Goal: Transaction & Acquisition: Purchase product/service

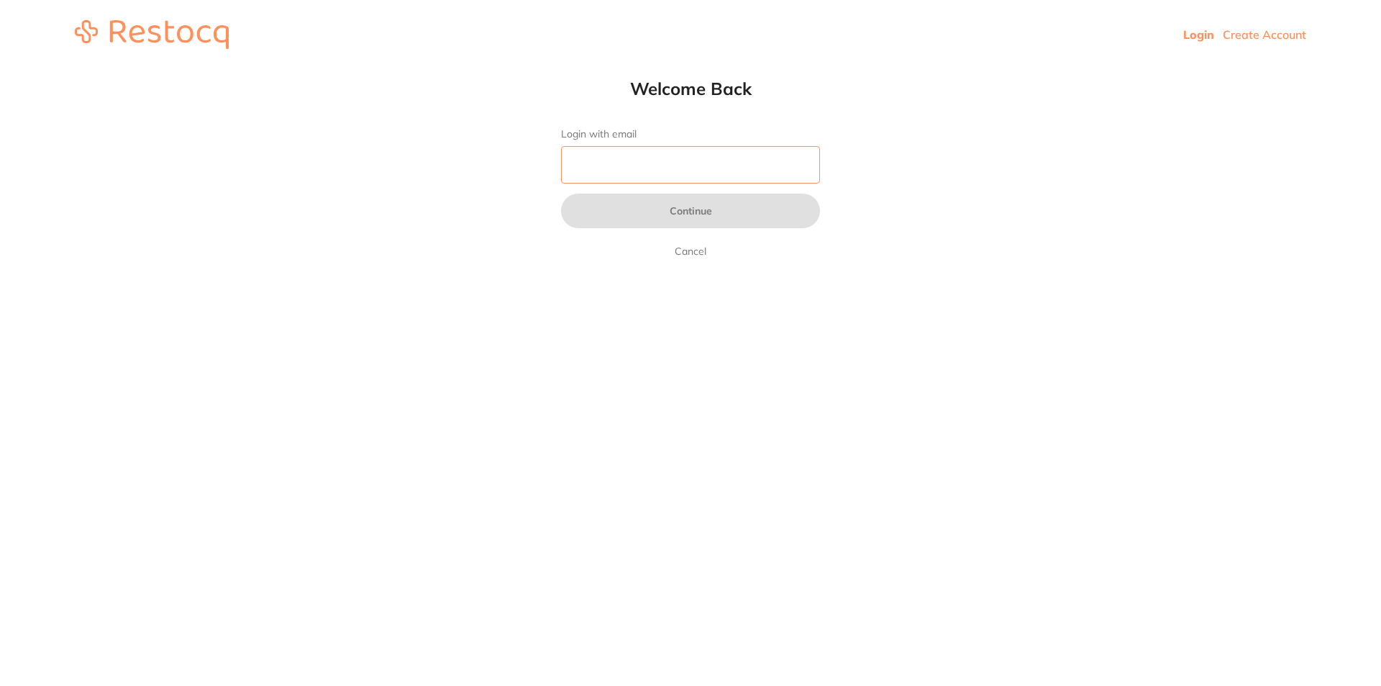
click at [640, 164] on input "Login with email" at bounding box center [690, 164] width 259 height 37
type input "[EMAIL_ADDRESS][DOMAIN_NAME]"
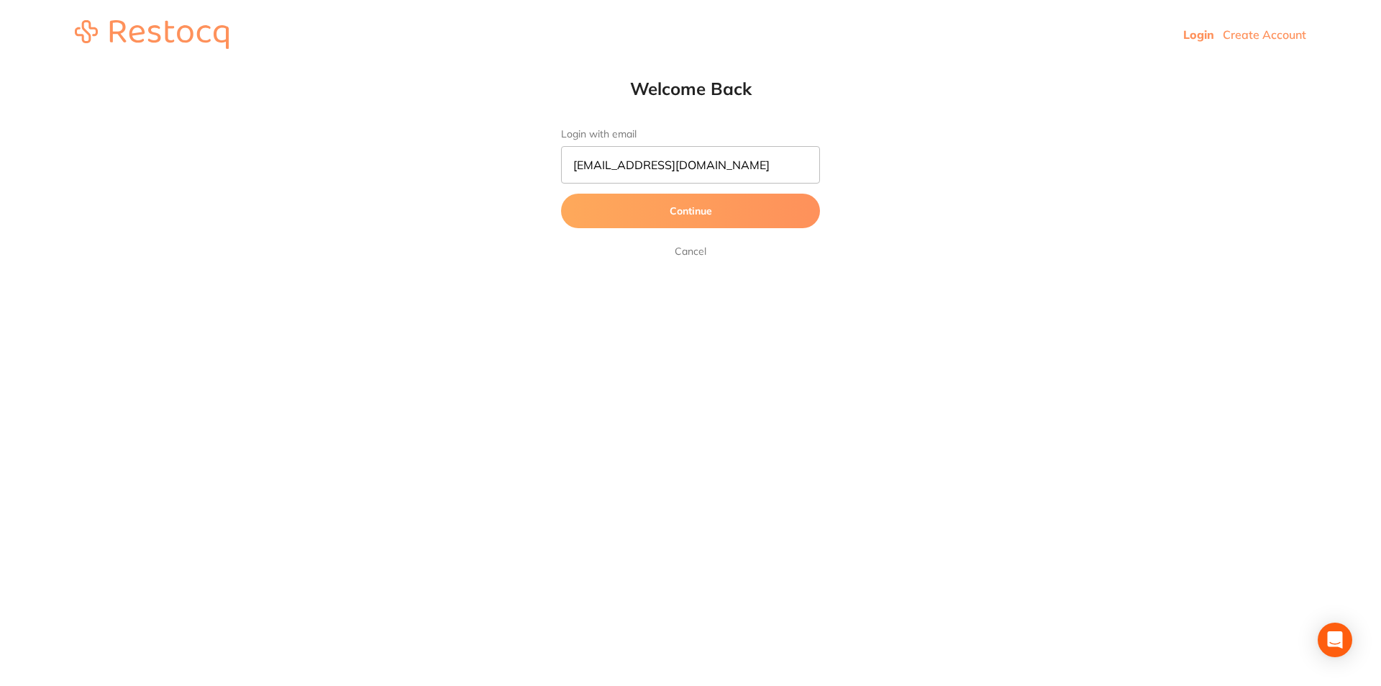
click at [673, 202] on button "Continue" at bounding box center [690, 211] width 259 height 35
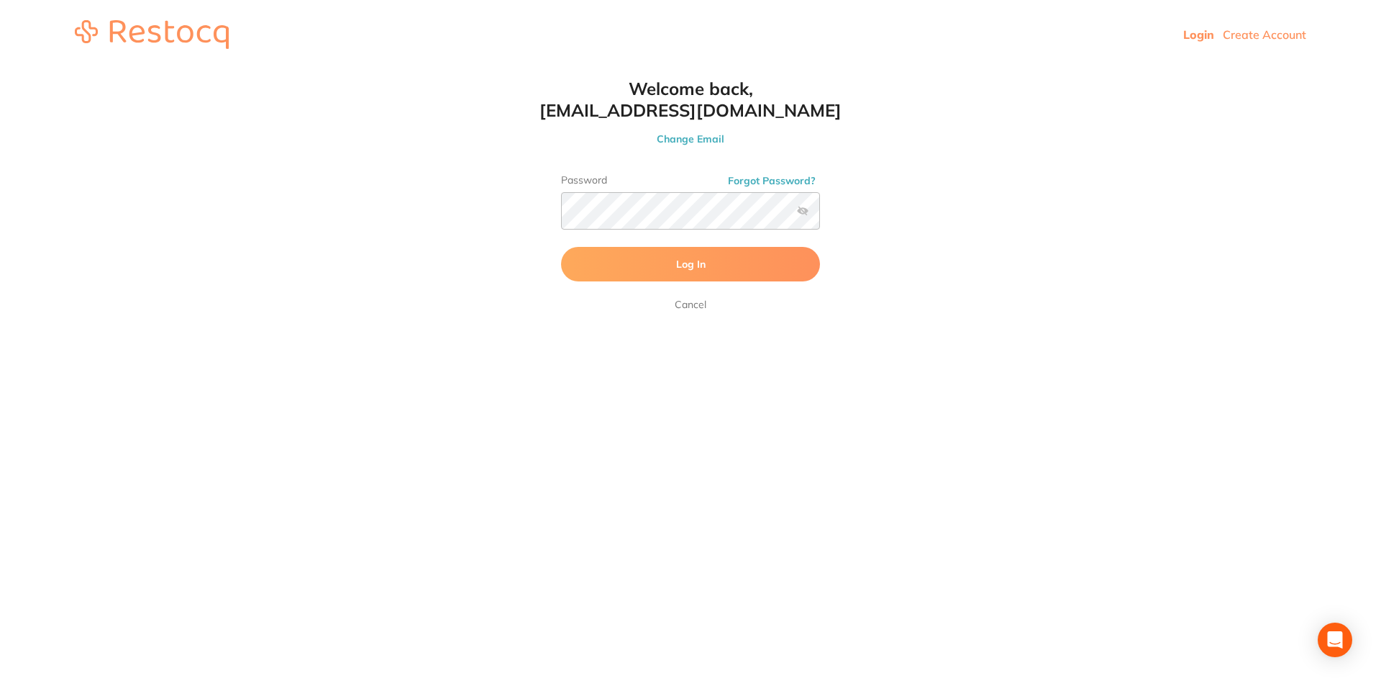
click at [650, 255] on button "Log In" at bounding box center [690, 264] width 259 height 35
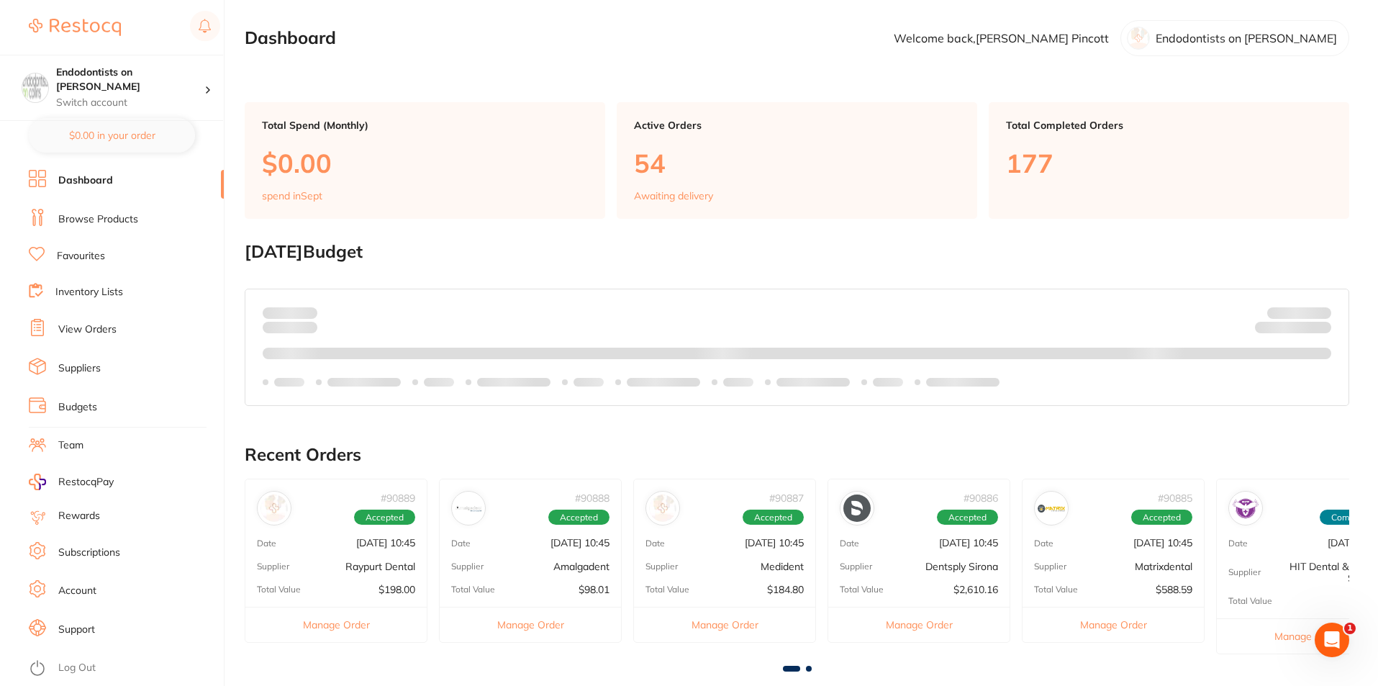
click at [97, 253] on link "Favourites" at bounding box center [81, 256] width 48 height 14
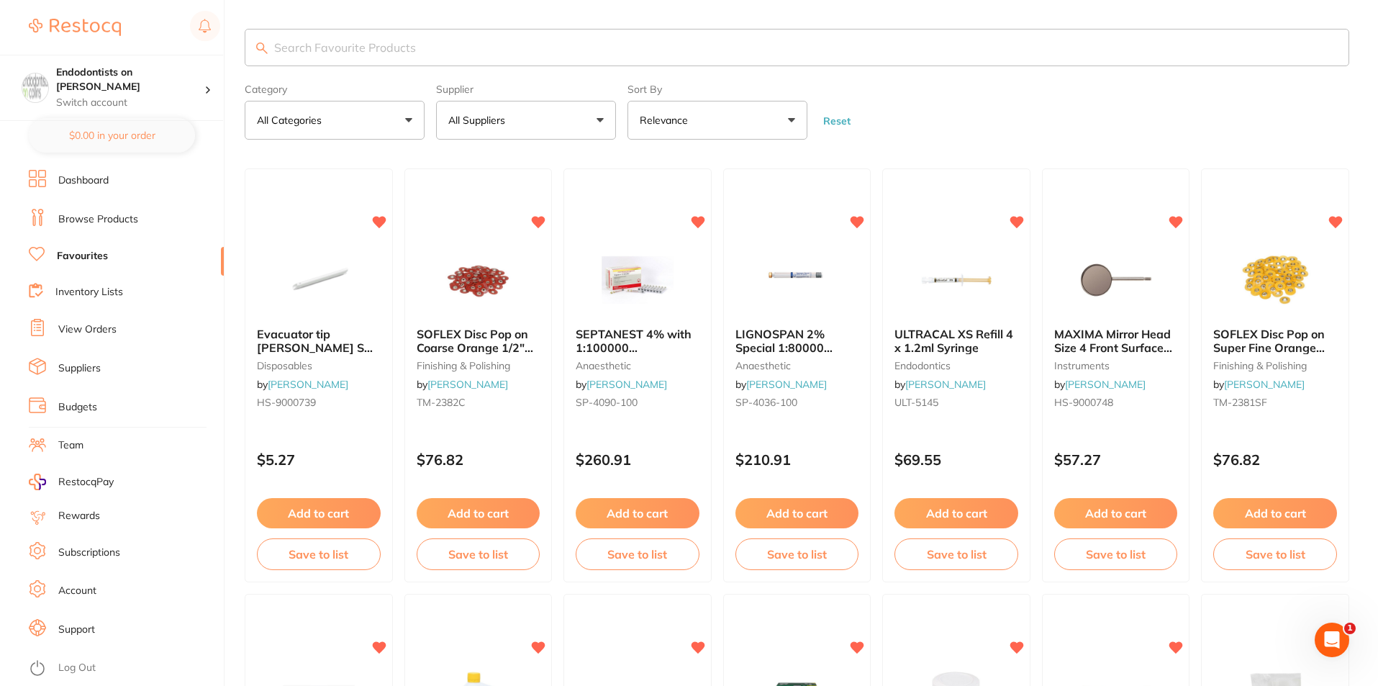
click at [459, 52] on input "search" at bounding box center [797, 47] width 1104 height 37
type input "handwash"
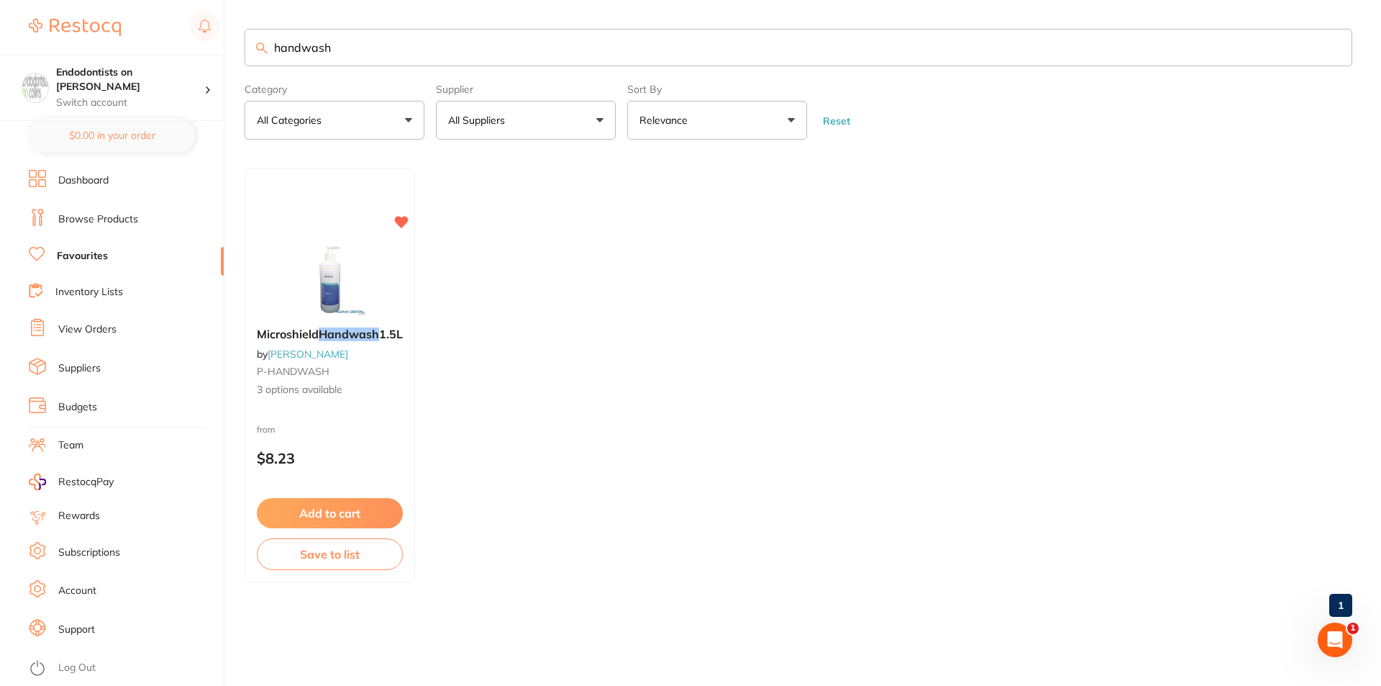
drag, startPoint x: 349, startPoint y: 42, endPoint x: 0, endPoint y: 19, distance: 349.7
click at [0, 19] on div "$0.00 Endodontists on Collins Switch account Endodontists on Collins $0.00 in y…" at bounding box center [690, 343] width 1381 height 686
click at [300, 53] on input "handwash" at bounding box center [799, 47] width 1108 height 37
click at [362, 47] on input "handwash" at bounding box center [799, 47] width 1108 height 37
click at [108, 215] on link "Browse Products" at bounding box center [98, 219] width 80 height 14
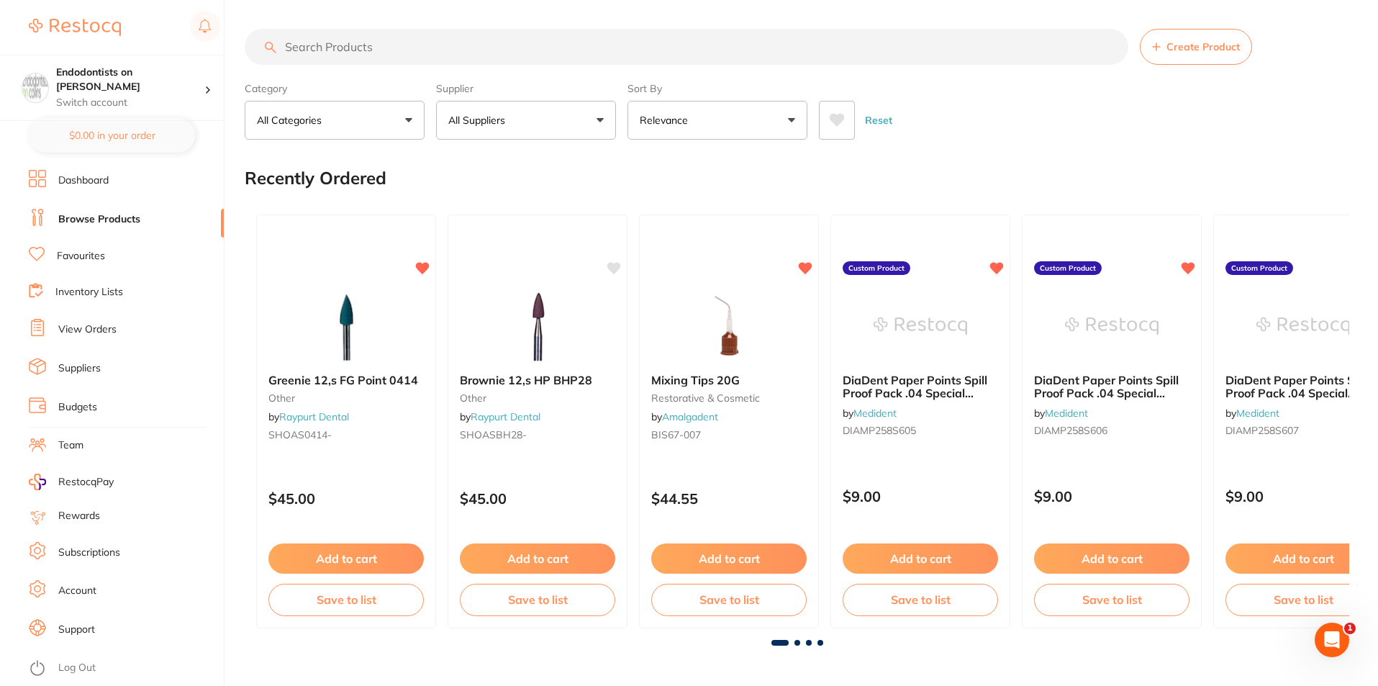
click at [346, 45] on input "search" at bounding box center [686, 47] width 883 height 36
type input "5 litre hand wash"
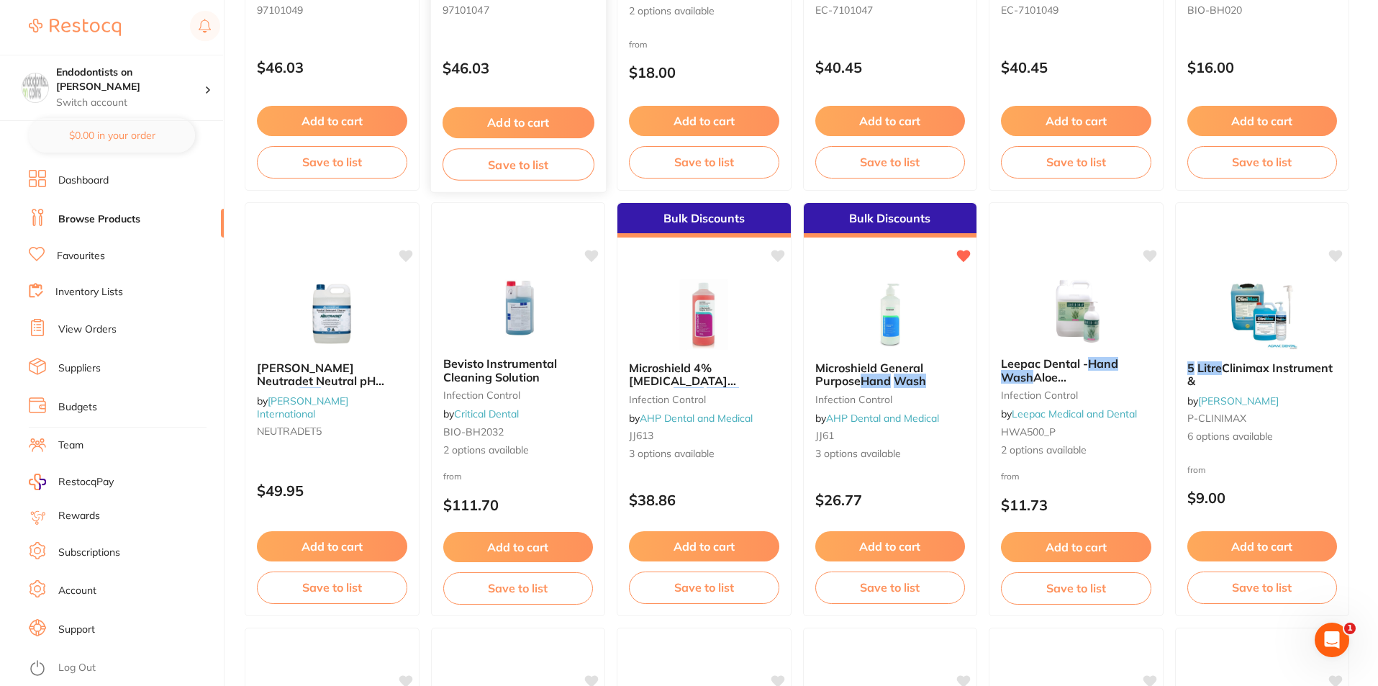
scroll to position [863, 0]
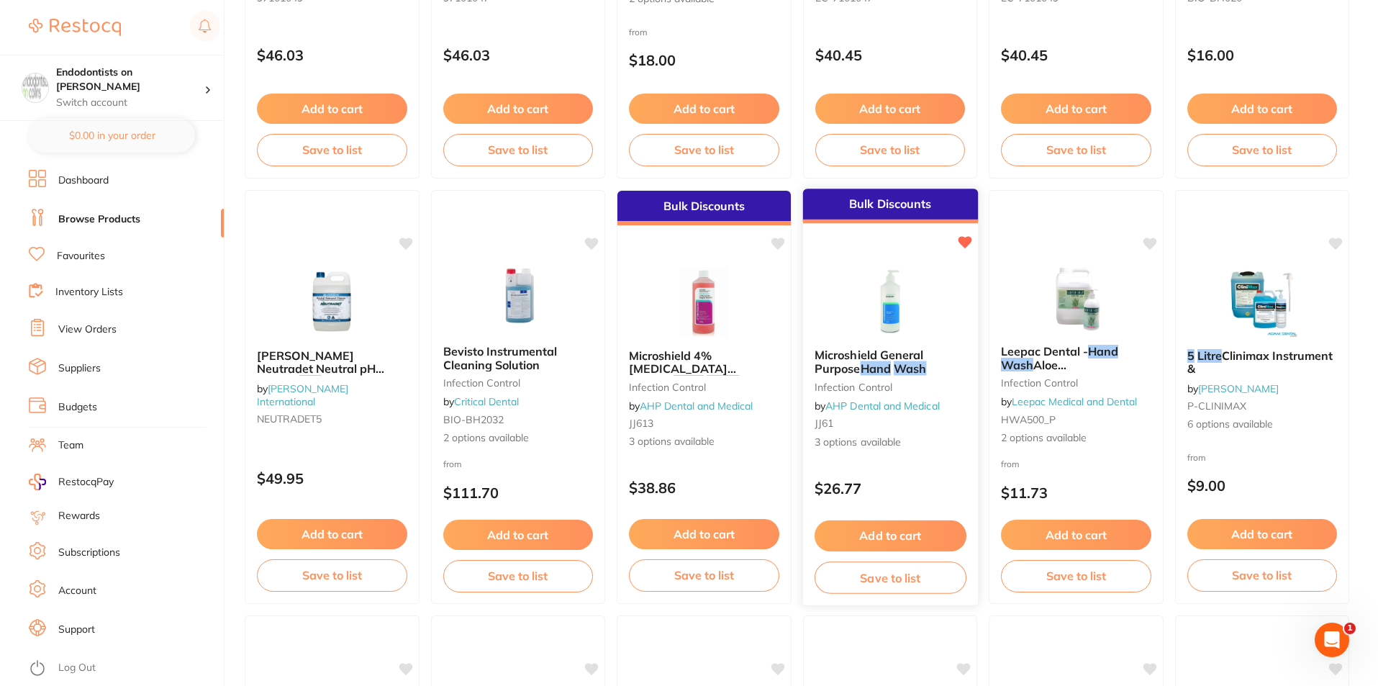
click at [888, 305] on img at bounding box center [889, 300] width 94 height 73
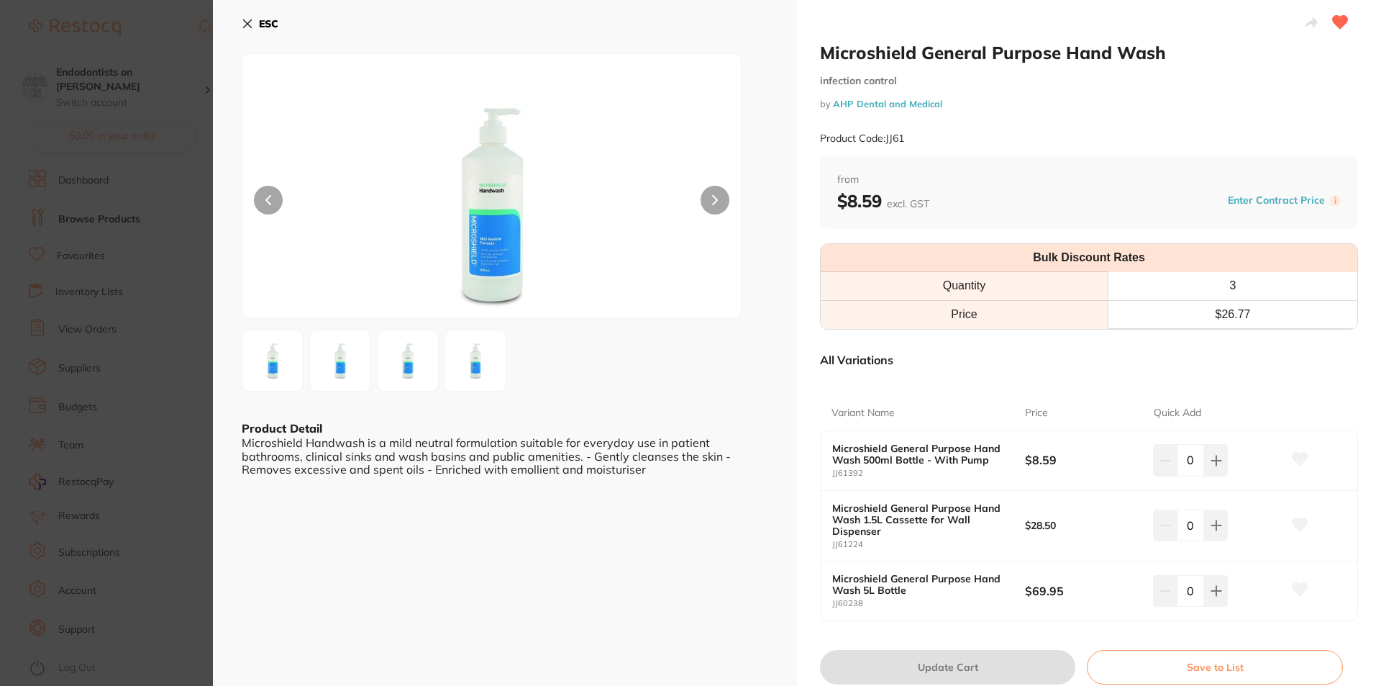
click at [58, 357] on section "Microshield General Purpose Hand Wash infection control by AHP Dental and Medic…" at bounding box center [690, 343] width 1381 height 686
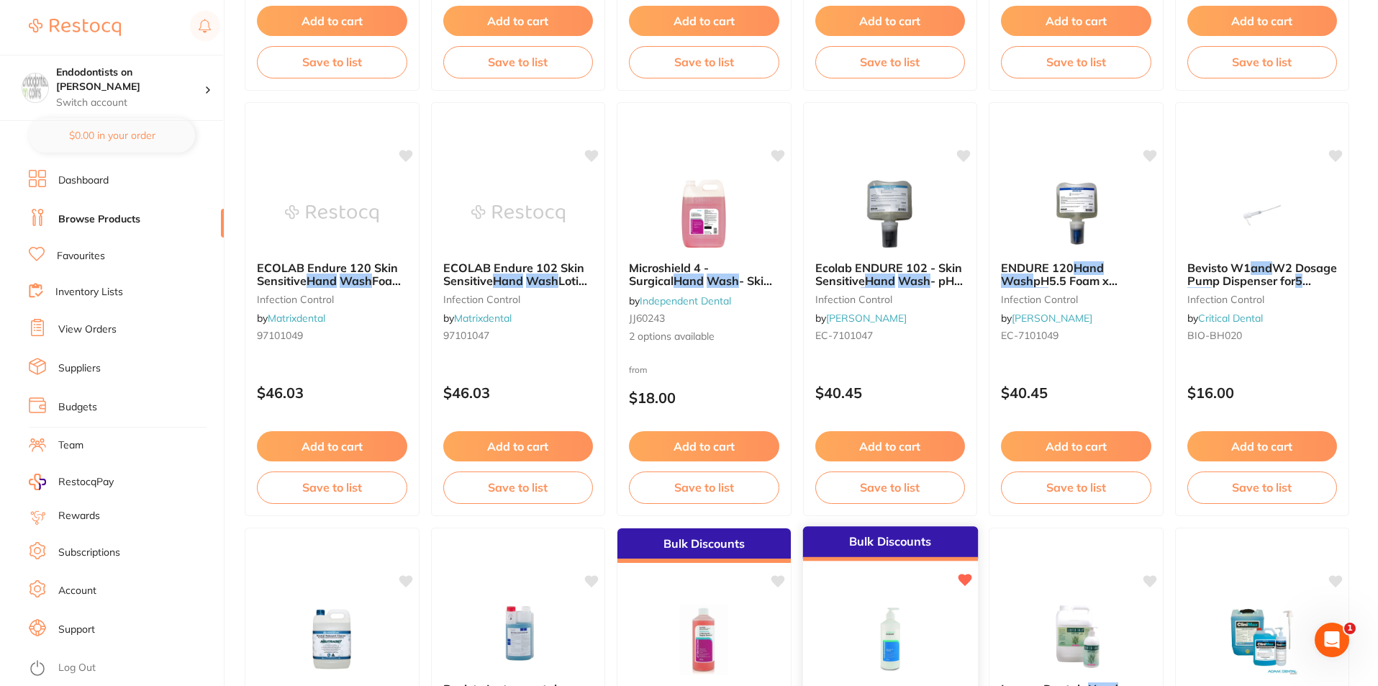
scroll to position [647, 0]
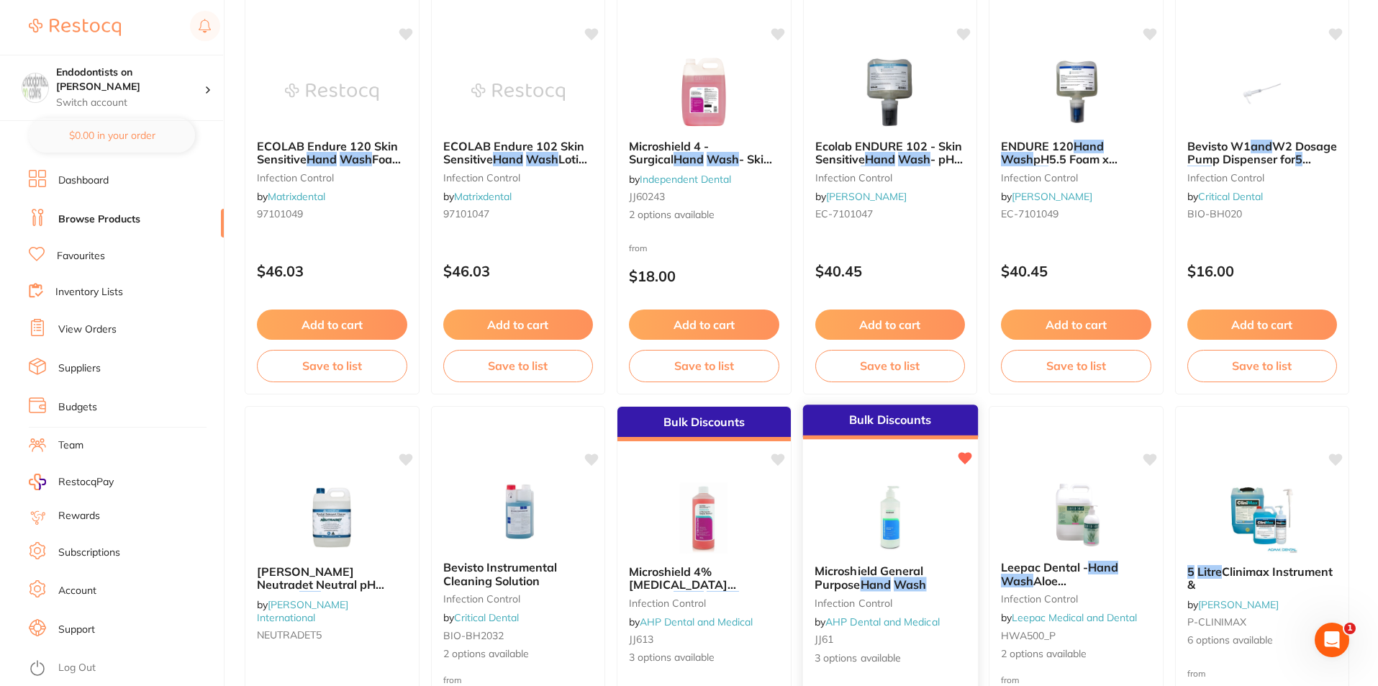
click at [876, 515] on img at bounding box center [889, 516] width 94 height 73
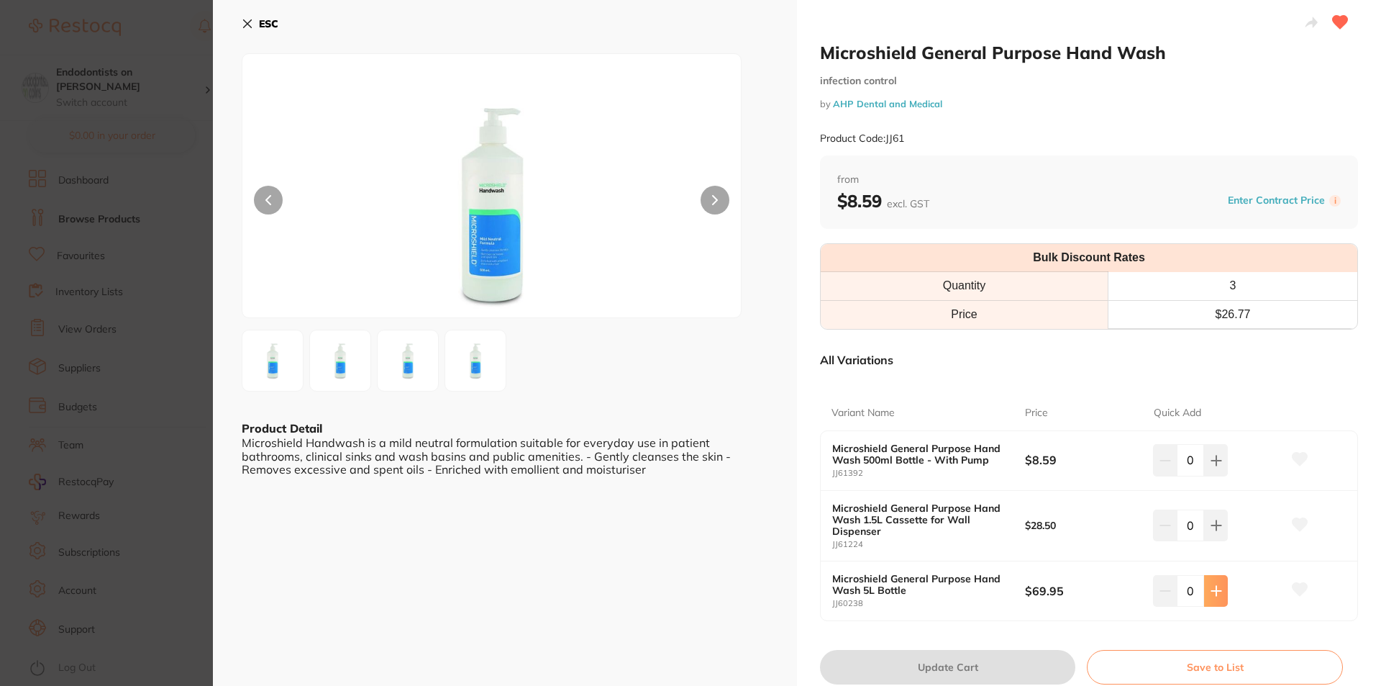
click at [1205, 587] on button at bounding box center [1216, 591] width 24 height 32
type input "1"
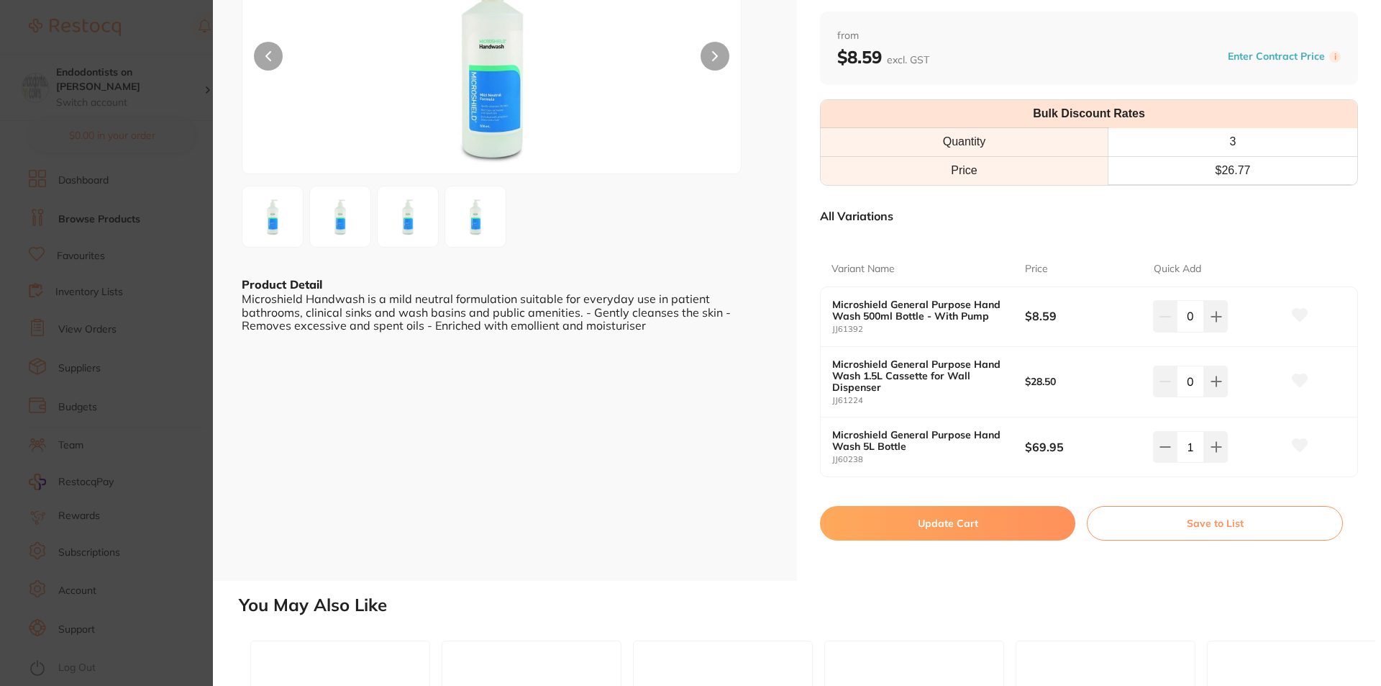
click at [919, 527] on button "Update Cart" at bounding box center [947, 523] width 255 height 35
checkbox input "false"
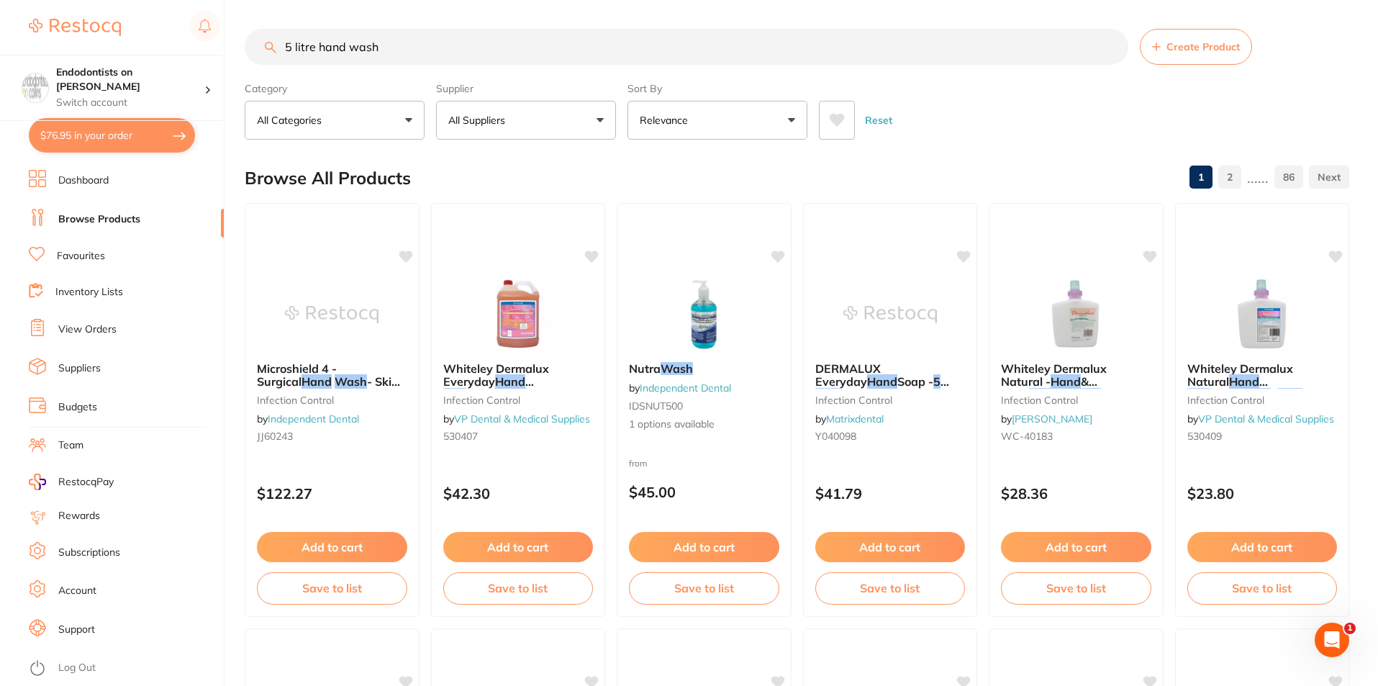
drag, startPoint x: 406, startPoint y: 48, endPoint x: 0, endPoint y: 46, distance: 405.7
click at [0, 46] on div "$76.95 Endodontists on Collins Switch account Endodontists on Collins $76.95 in…" at bounding box center [689, 343] width 1378 height 686
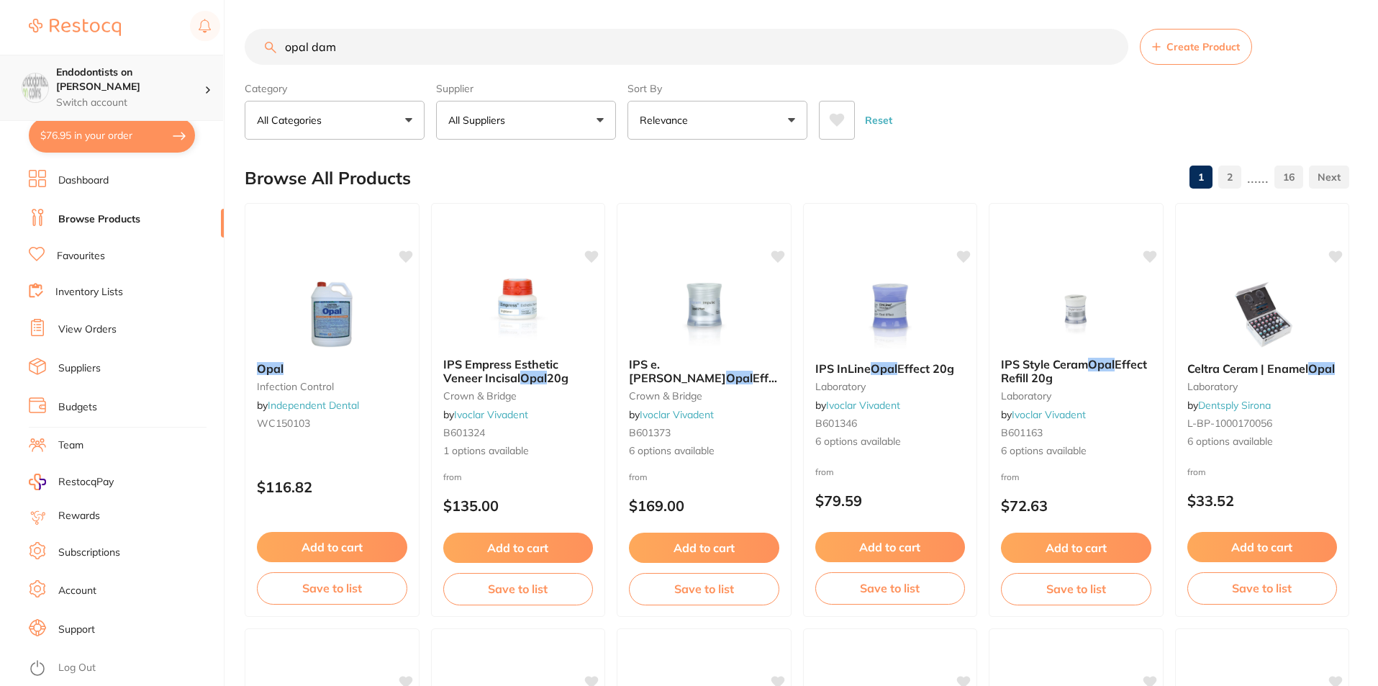
type input "opal dam"
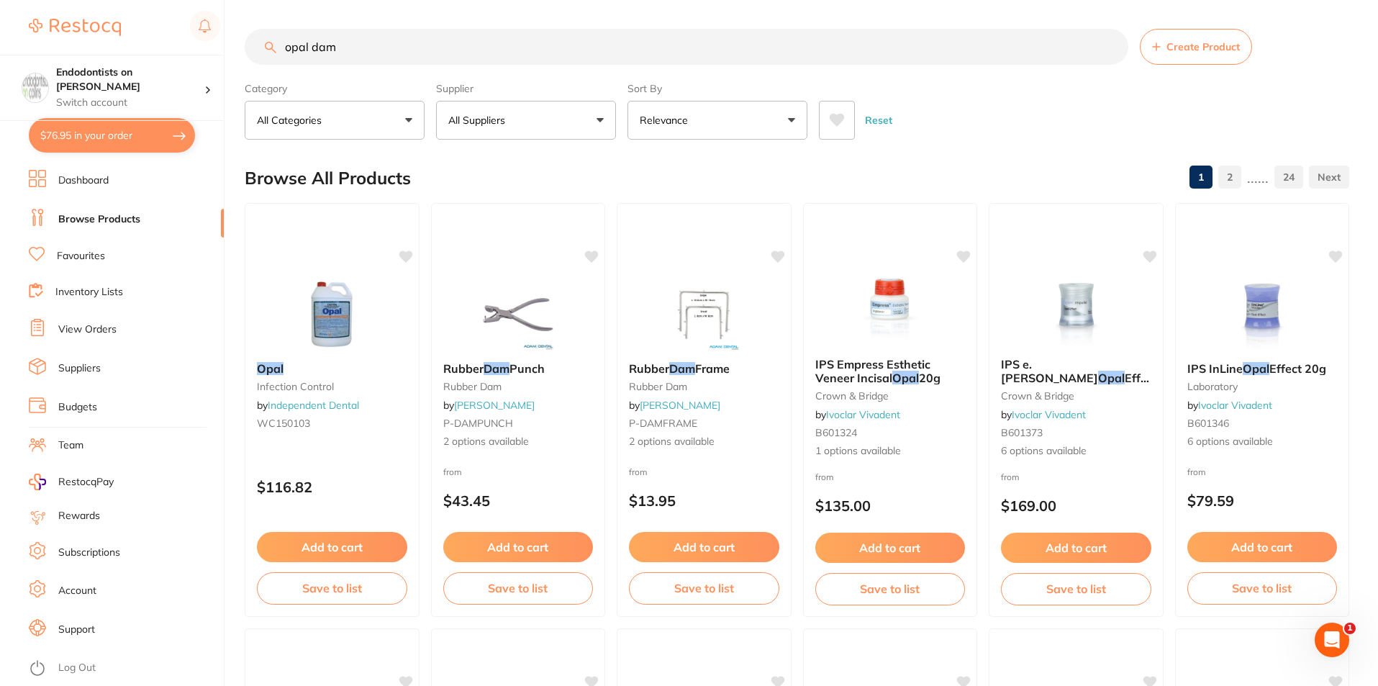
click at [110, 261] on li "Favourites" at bounding box center [126, 256] width 195 height 19
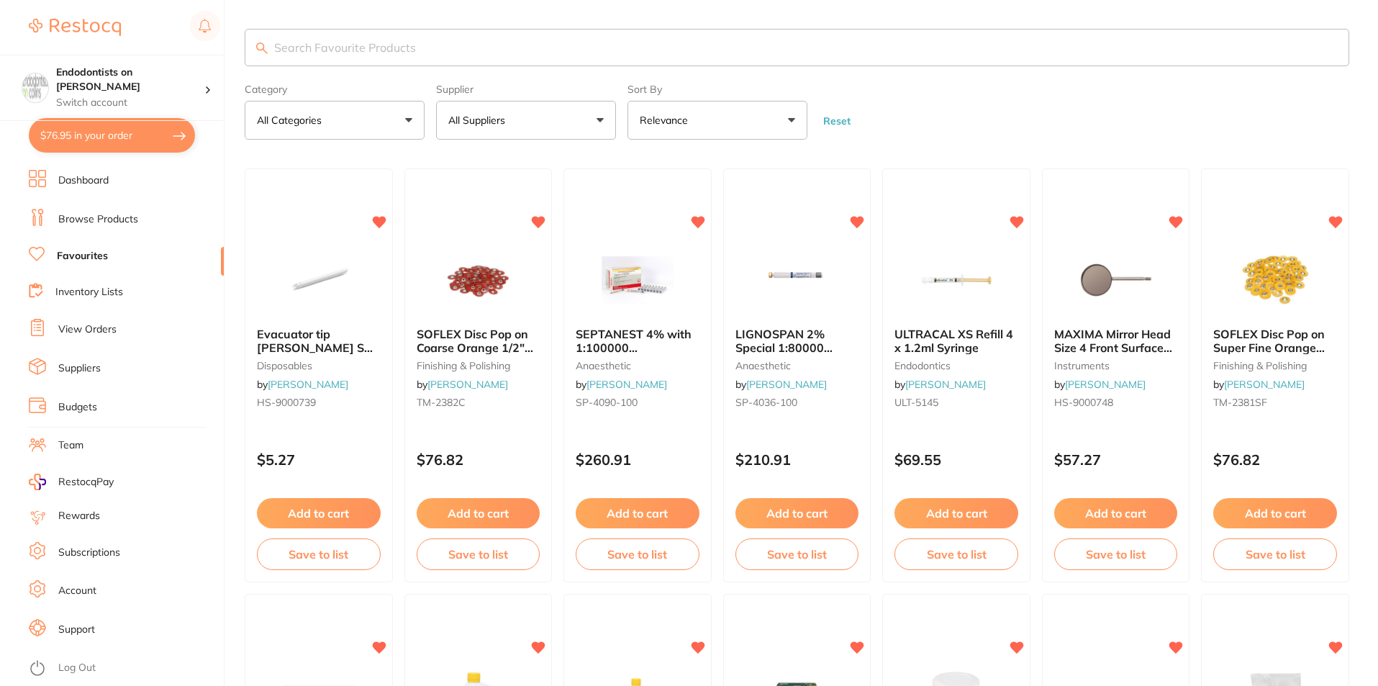
click at [388, 52] on input "search" at bounding box center [797, 47] width 1104 height 37
type input "tips"
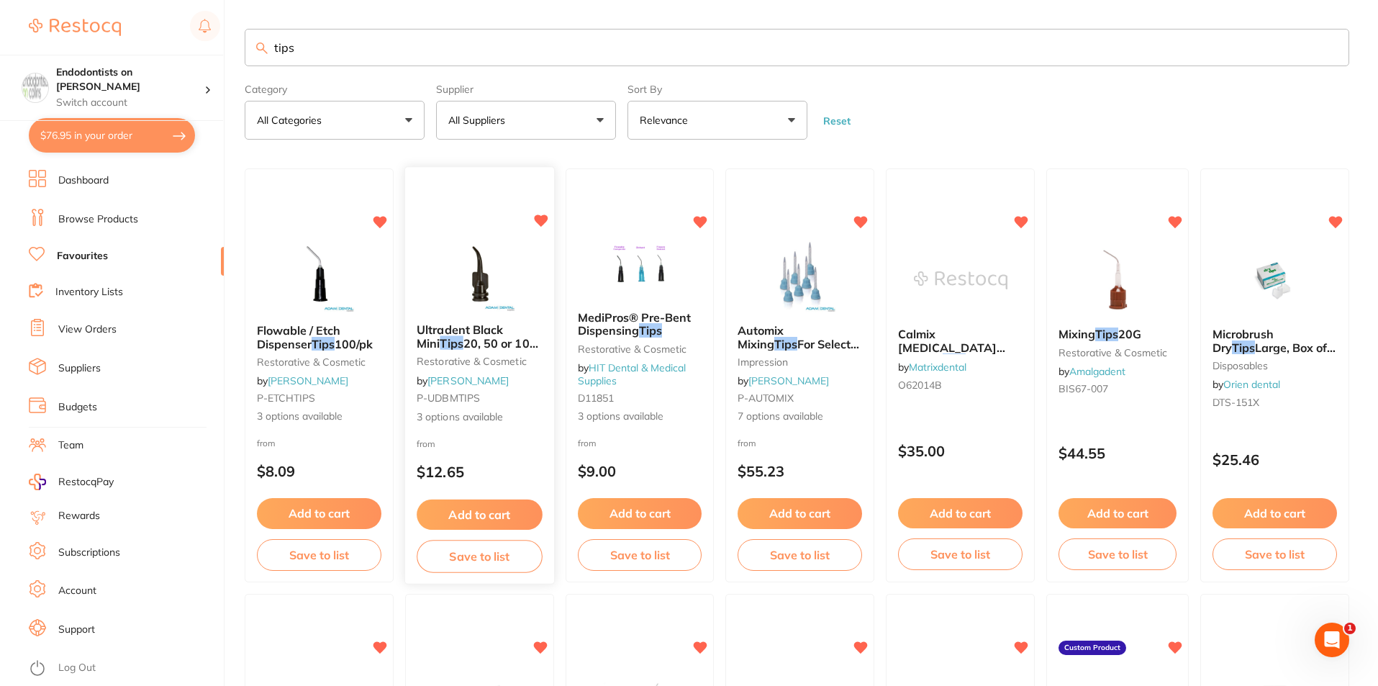
click at [465, 286] on img at bounding box center [479, 275] width 94 height 73
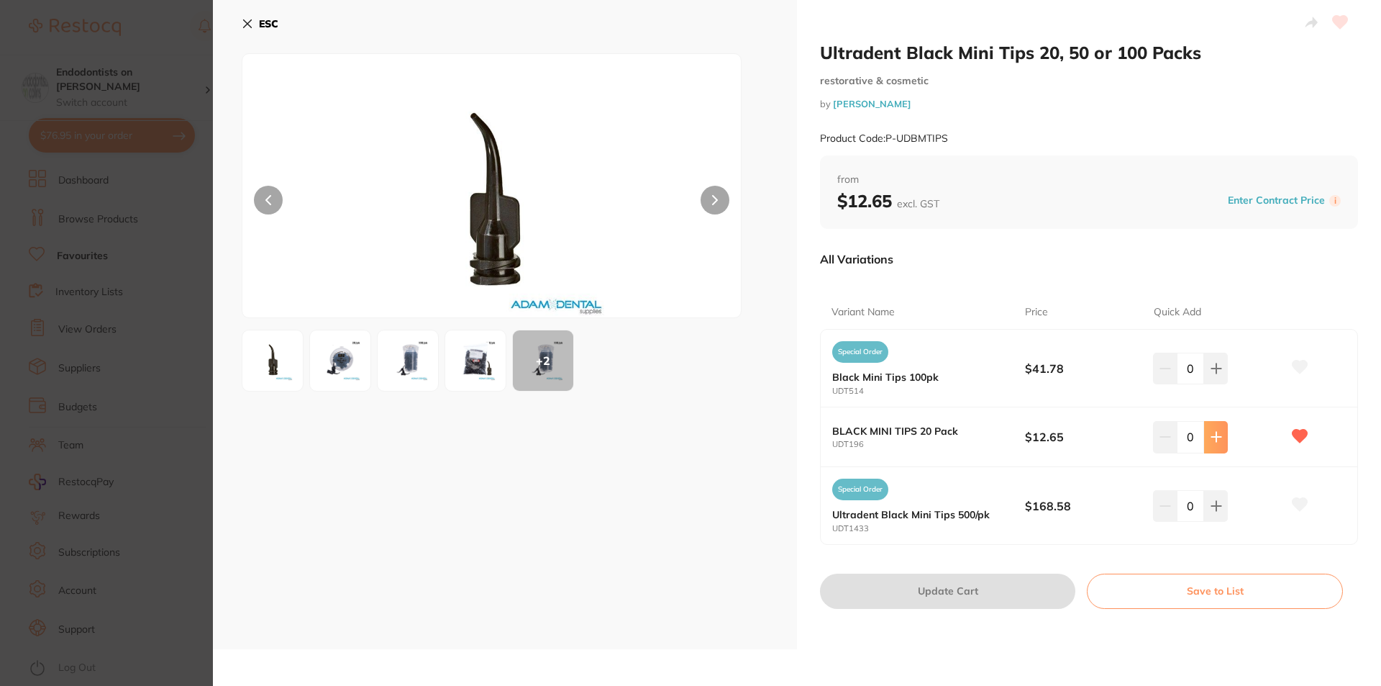
click at [1214, 445] on button at bounding box center [1216, 437] width 24 height 32
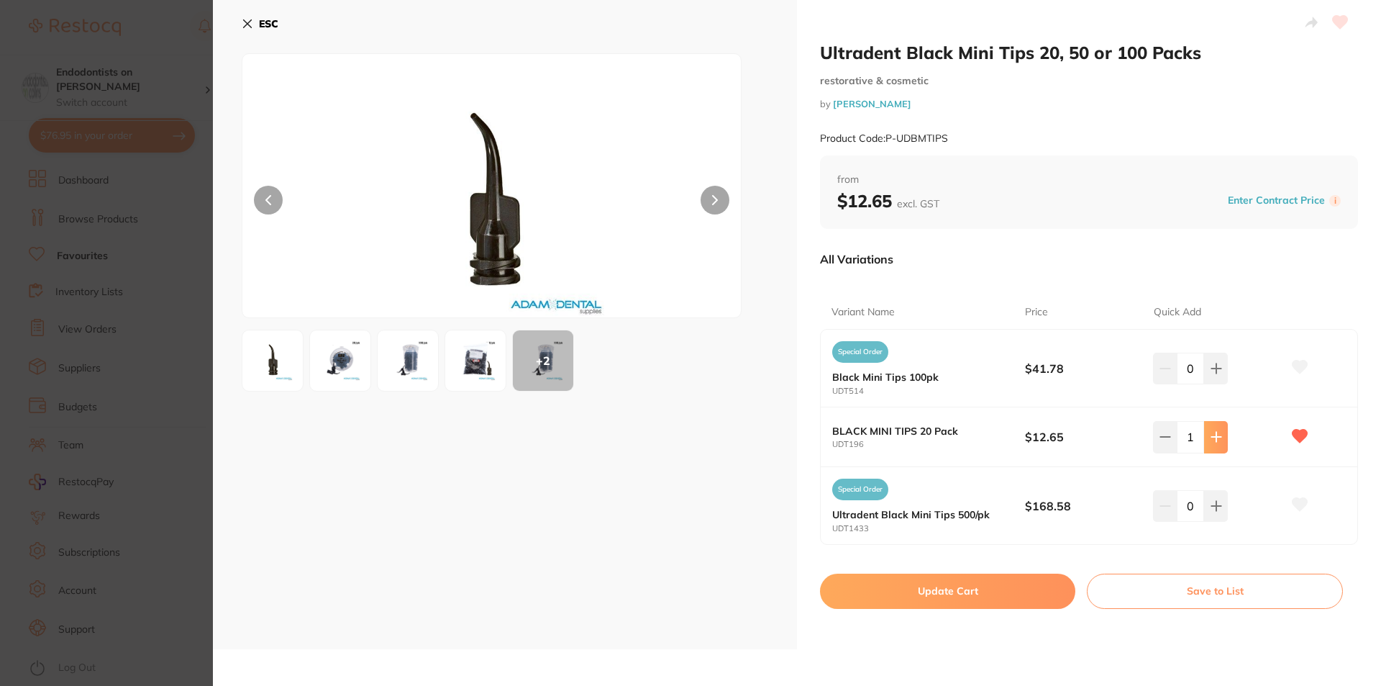
click at [1214, 445] on button at bounding box center [1216, 437] width 24 height 32
click at [1215, 447] on button at bounding box center [1216, 437] width 24 height 32
type input "4"
click at [945, 594] on button "Update Cart" at bounding box center [947, 590] width 255 height 35
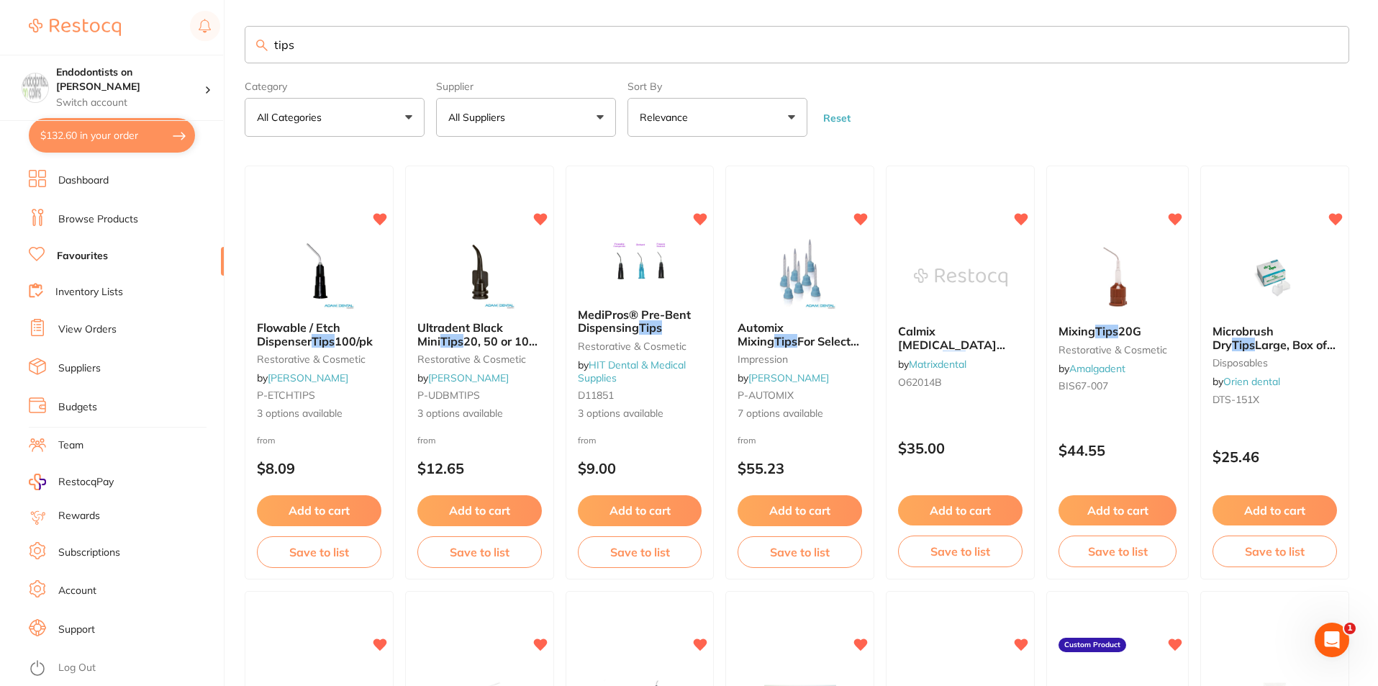
drag, startPoint x: 337, startPoint y: 45, endPoint x: 234, endPoint y: 50, distance: 103.7
click at [234, 50] on div "$132.60 Endodontists on Collins Switch account Endodontists on Collins $132.60 …" at bounding box center [689, 340] width 1378 height 686
type input "ceraseal"
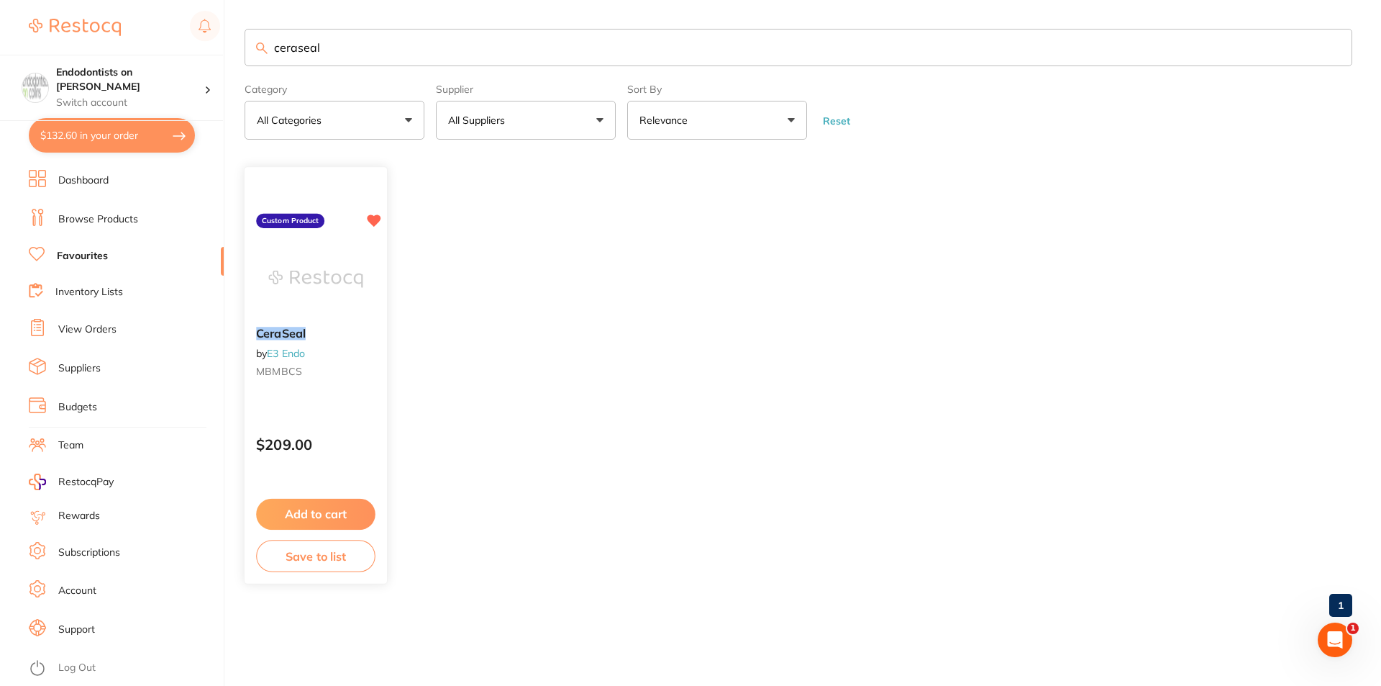
click at [331, 297] on img at bounding box center [315, 279] width 94 height 73
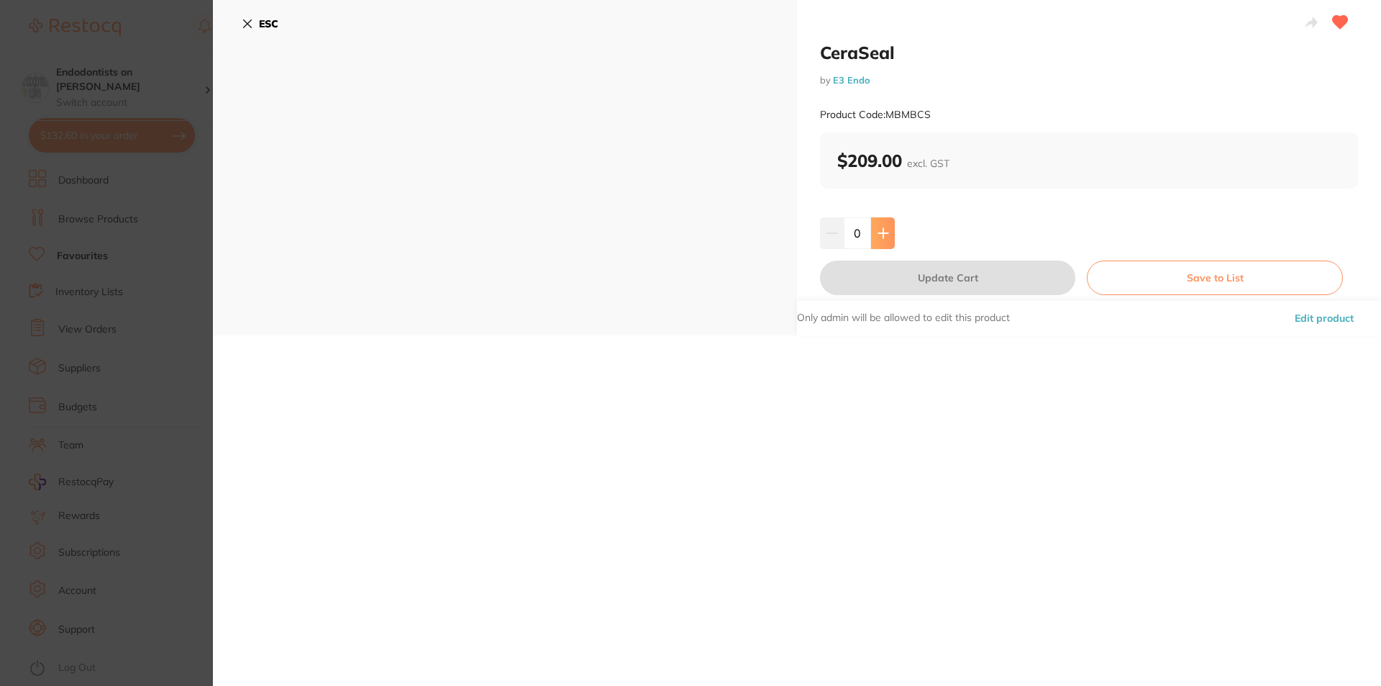
click at [891, 237] on button at bounding box center [883, 233] width 24 height 32
type input "1"
click at [886, 284] on button "Update Cart" at bounding box center [947, 277] width 255 height 35
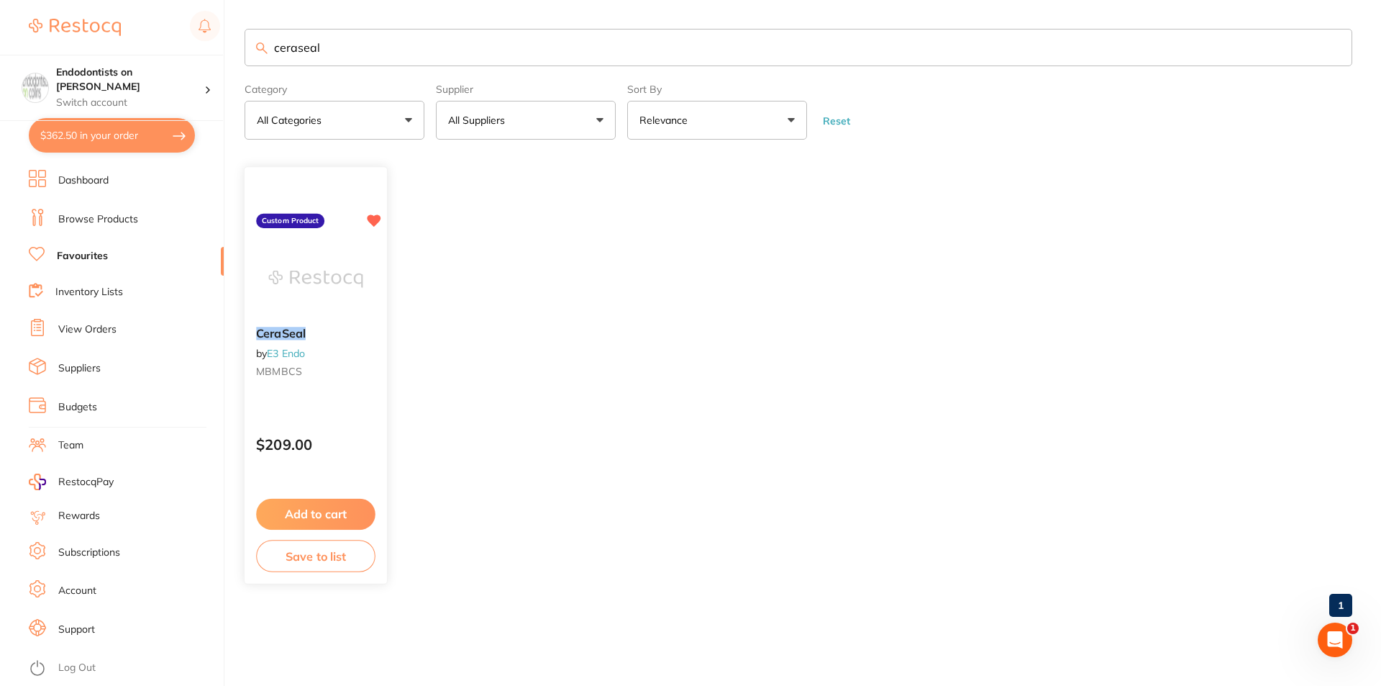
click at [337, 260] on img at bounding box center [315, 279] width 94 height 73
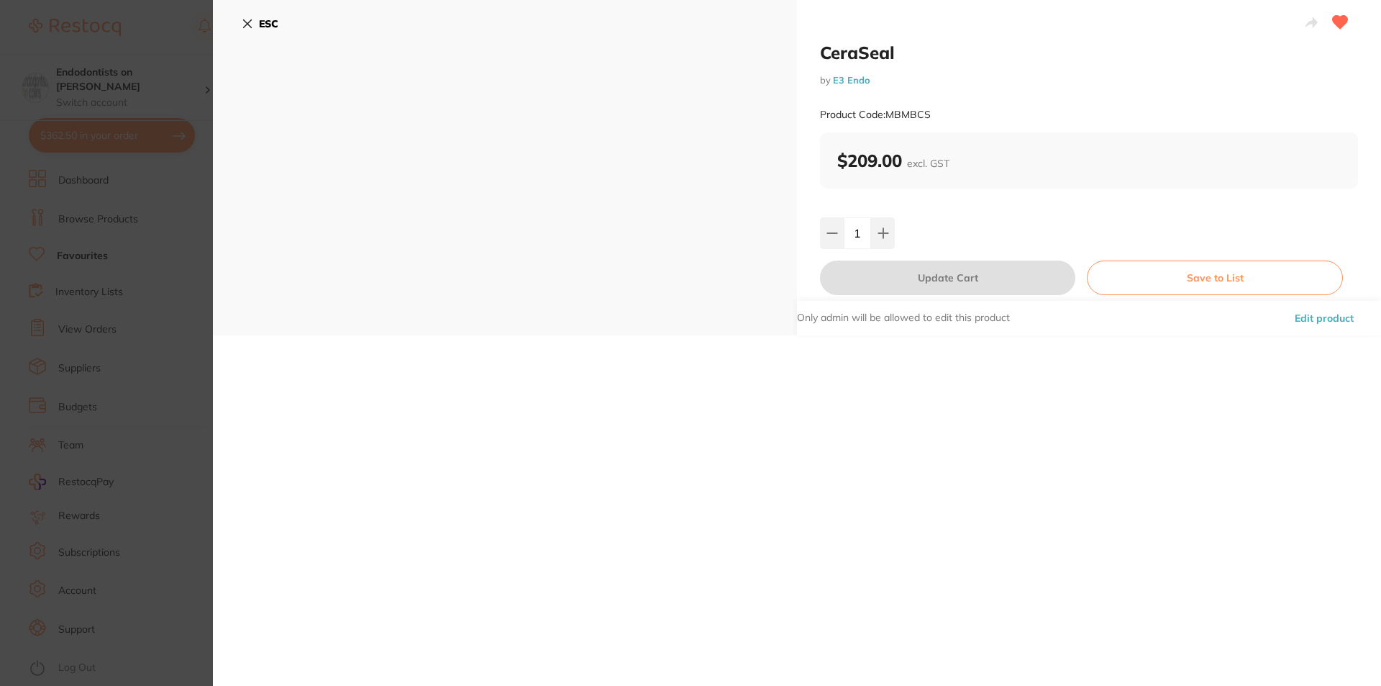
click at [265, 29] on b "ESC" at bounding box center [268, 23] width 19 height 13
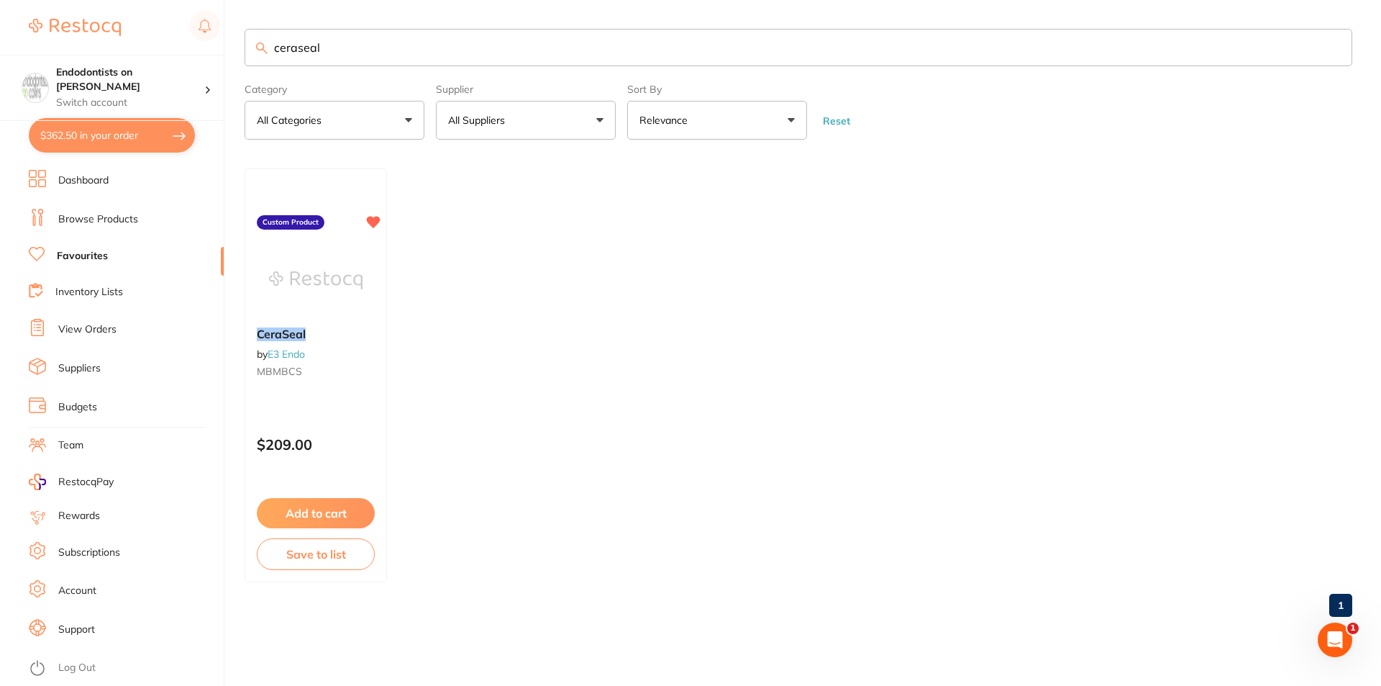
click at [138, 136] on button "$362.50 in your order" at bounding box center [112, 135] width 166 height 35
checkbox input "true"
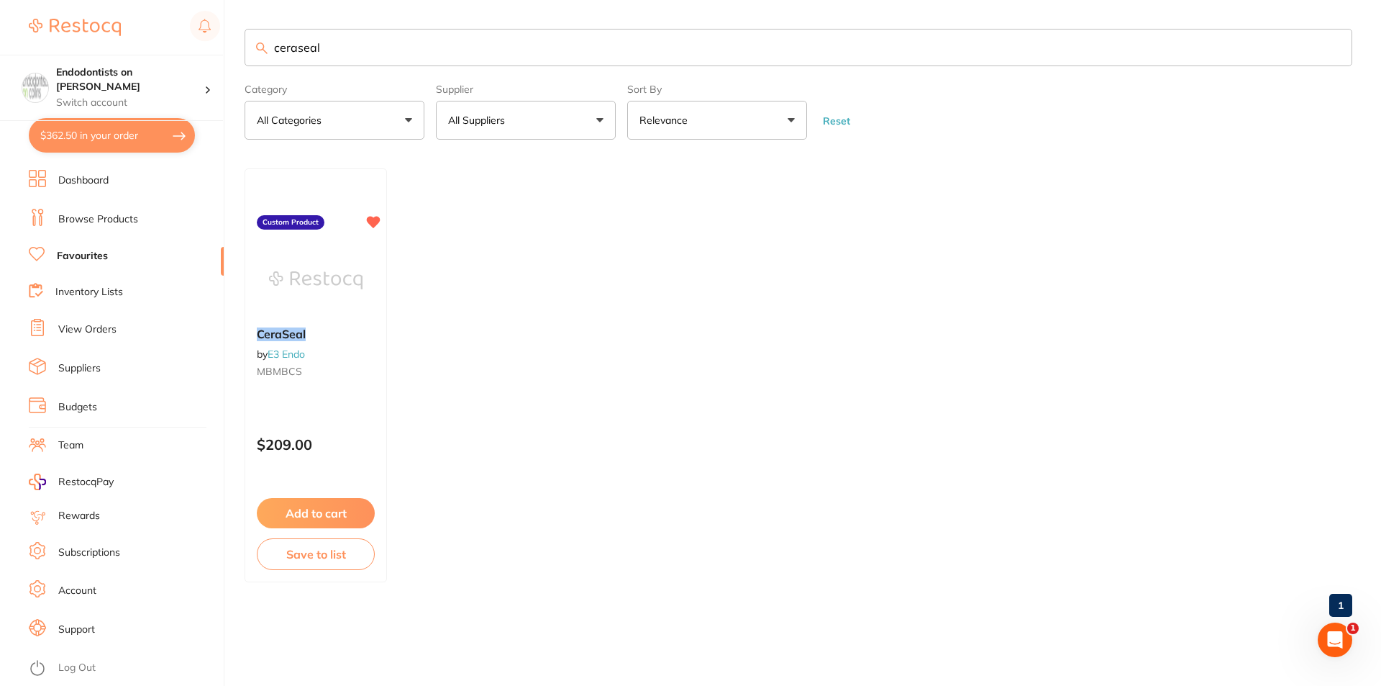
checkbox input "true"
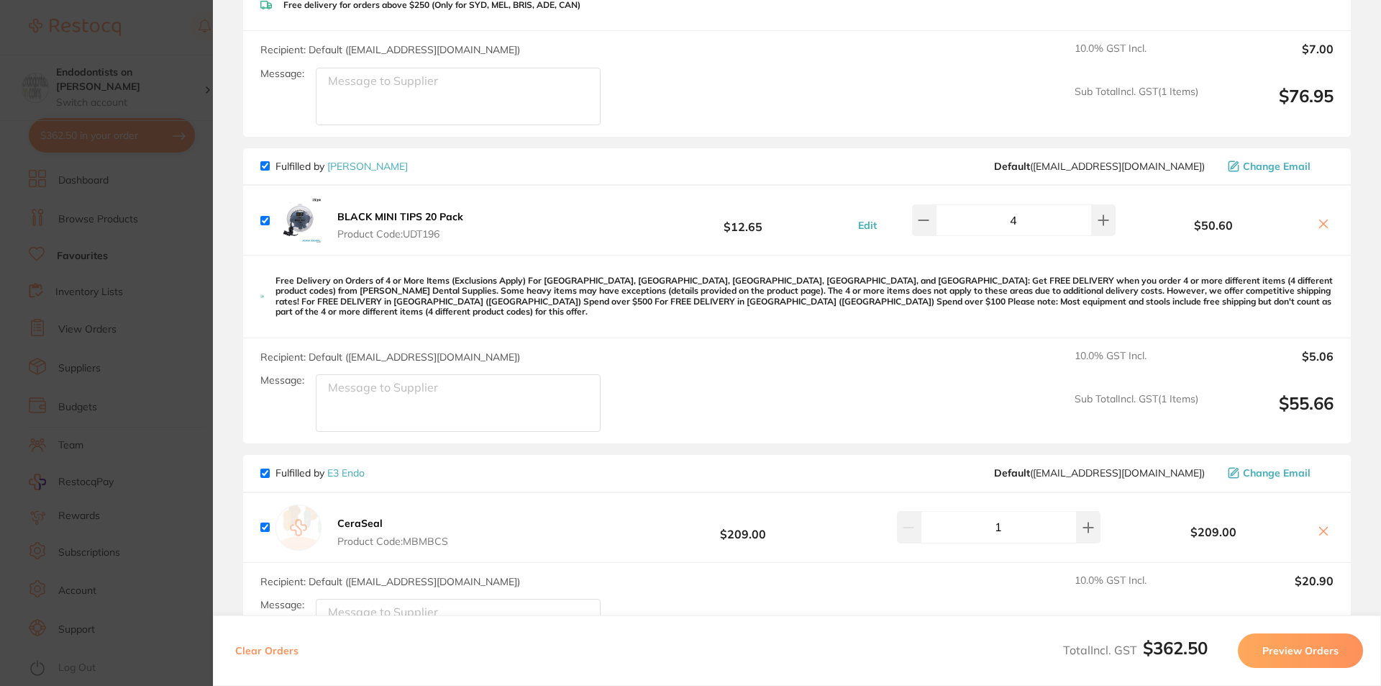
scroll to position [115, 0]
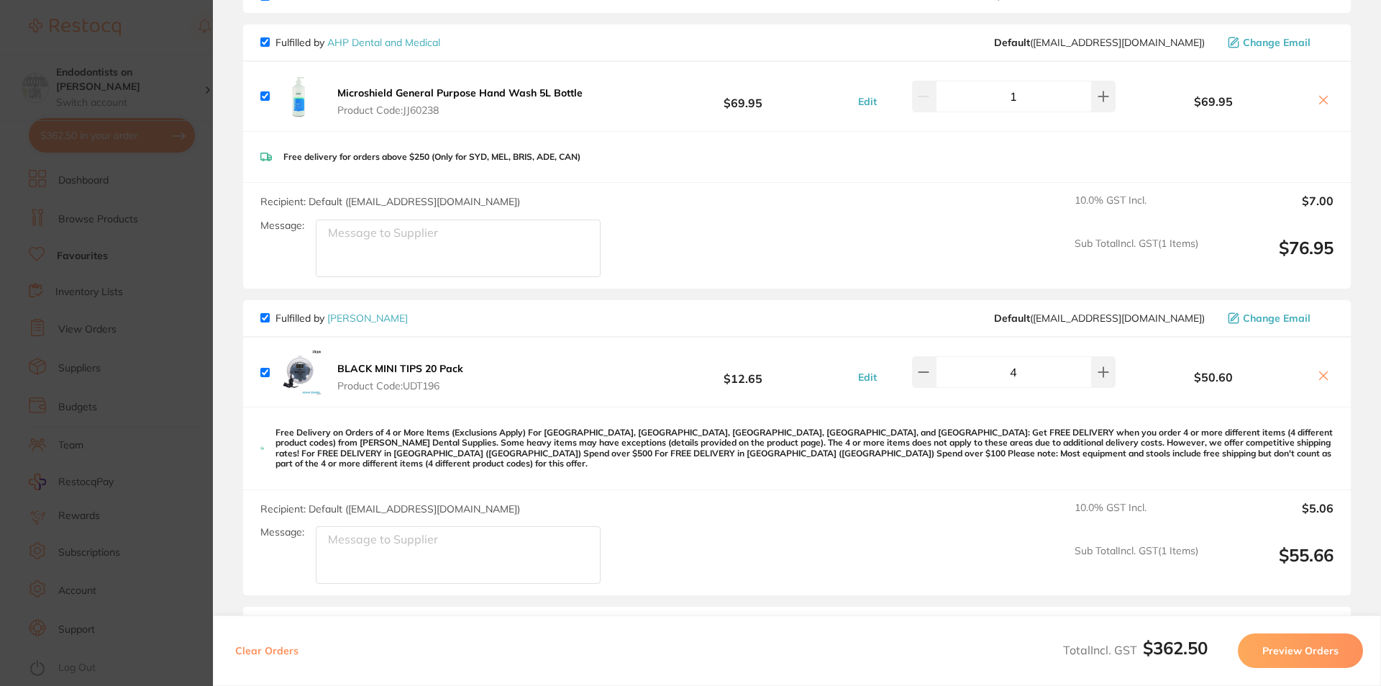
click at [178, 276] on section "Update RRP Set your pre negotiated price for this item. Item Agreed RRP (excl. …" at bounding box center [690, 343] width 1381 height 686
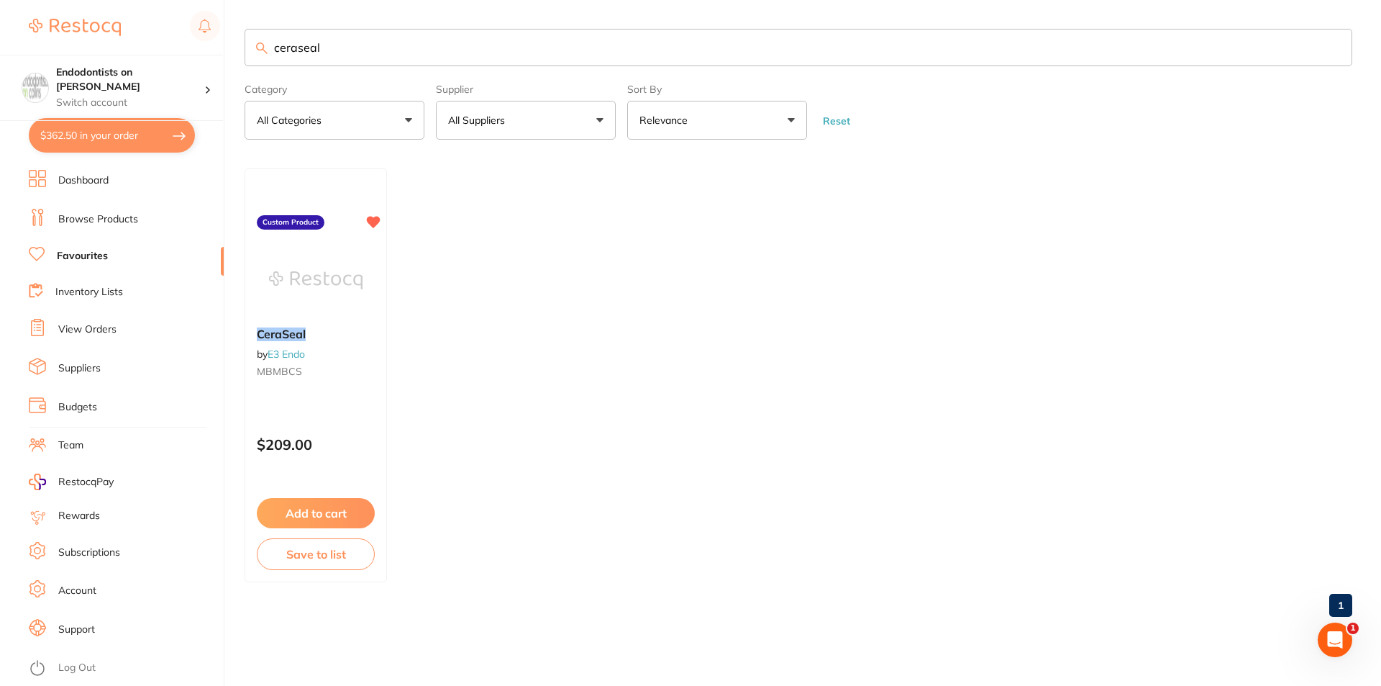
scroll to position [0, 0]
drag, startPoint x: 348, startPoint y: 55, endPoint x: 143, endPoint y: 42, distance: 205.4
click at [143, 42] on div "$362.50 Endodontists on Collins Switch account Endodontists on Collins $362.50 …" at bounding box center [690, 343] width 1381 height 686
type input "alcohol wipes"
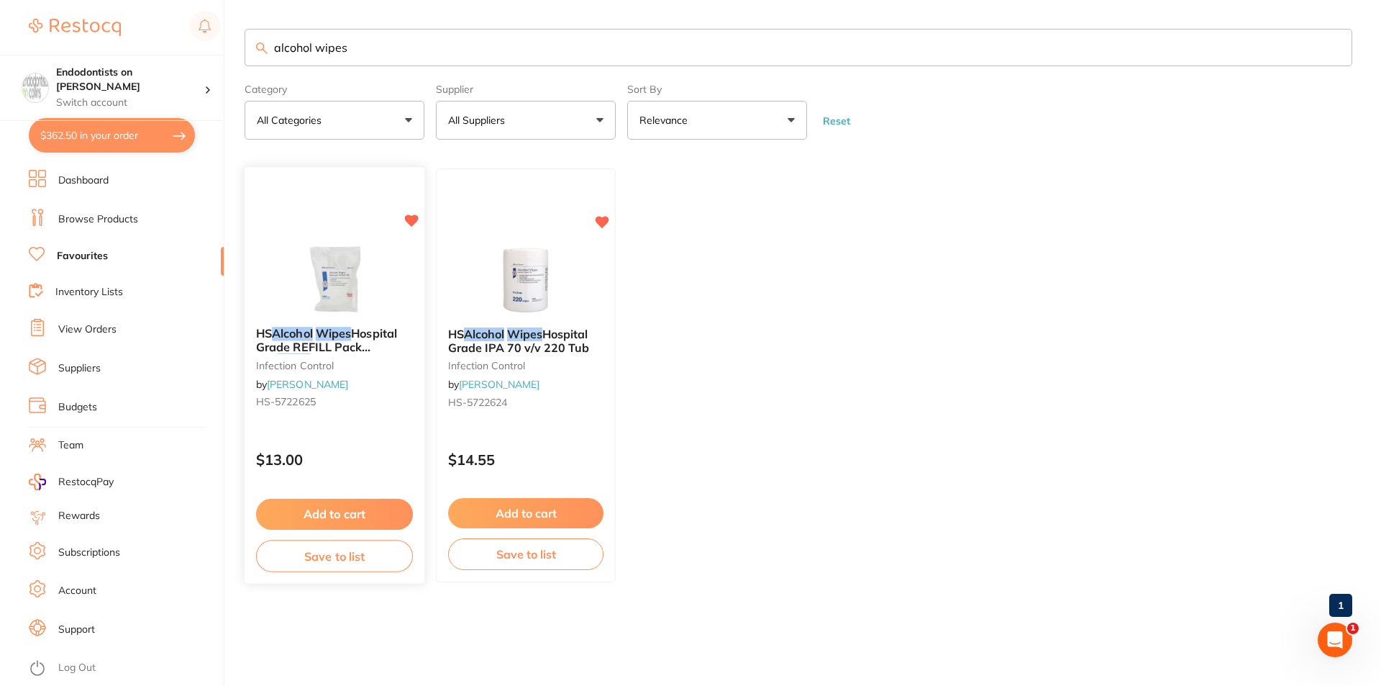
click at [386, 270] on div at bounding box center [335, 279] width 180 height 73
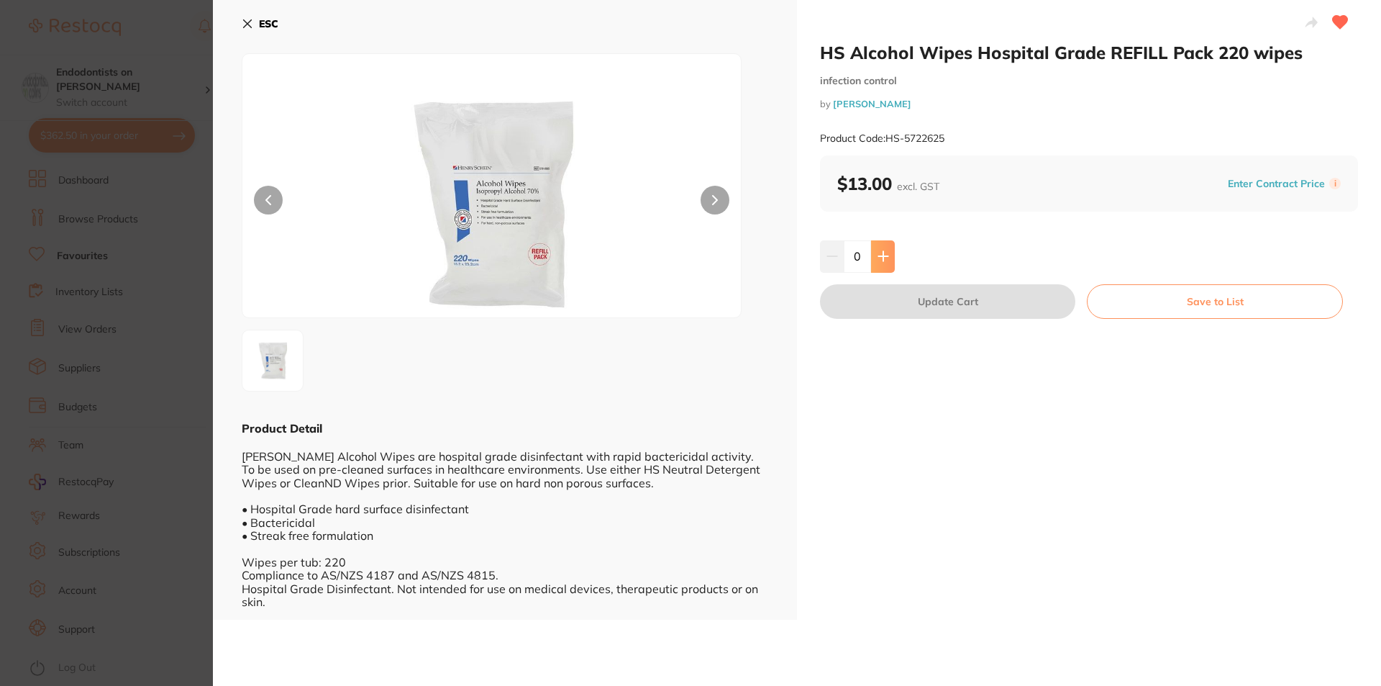
click at [878, 263] on button at bounding box center [883, 256] width 24 height 32
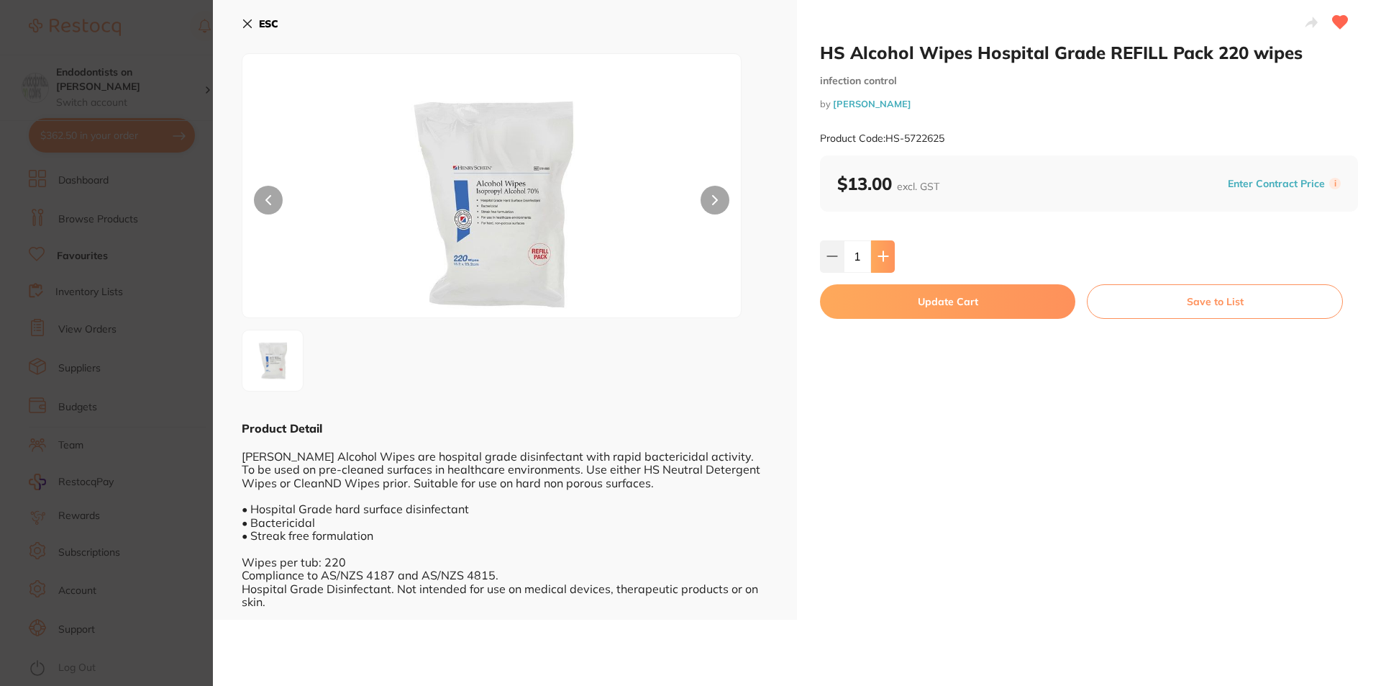
click at [878, 263] on button at bounding box center [883, 256] width 24 height 32
click at [880, 262] on icon at bounding box center [884, 256] width 12 height 12
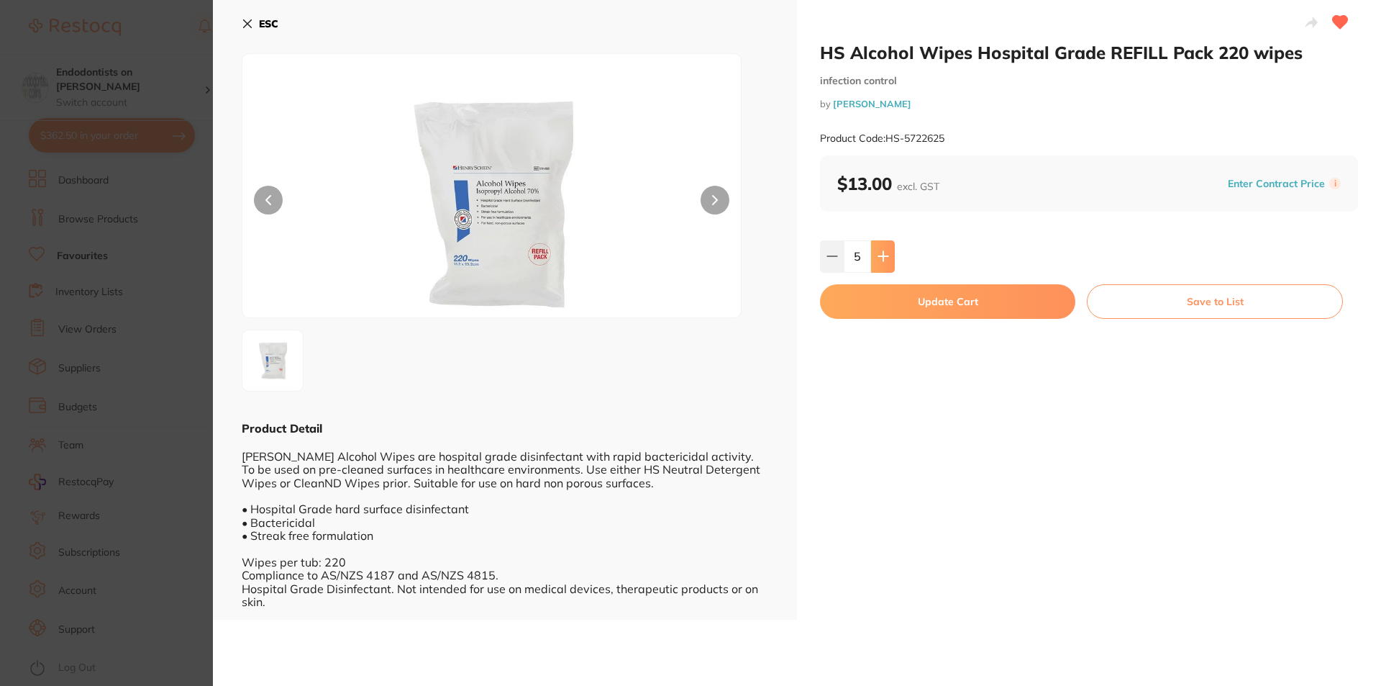
type input "6"
click at [881, 305] on button "Update Cart" at bounding box center [947, 301] width 255 height 35
checkbox input "false"
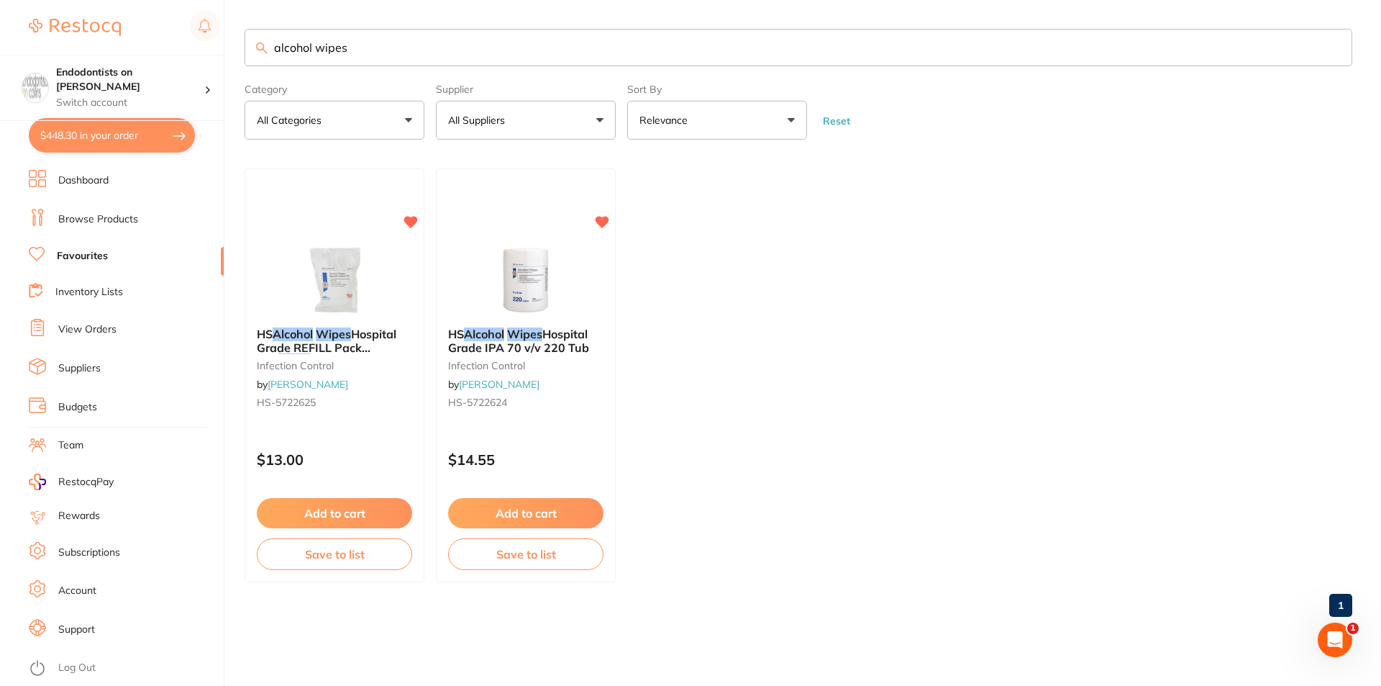
drag, startPoint x: 401, startPoint y: 42, endPoint x: 89, endPoint y: 48, distance: 312.3
click at [89, 48] on div "$448.30 Endodontists on Collins Switch account Endodontists on Collins $448.30 …" at bounding box center [690, 343] width 1381 height 686
type input "topical"
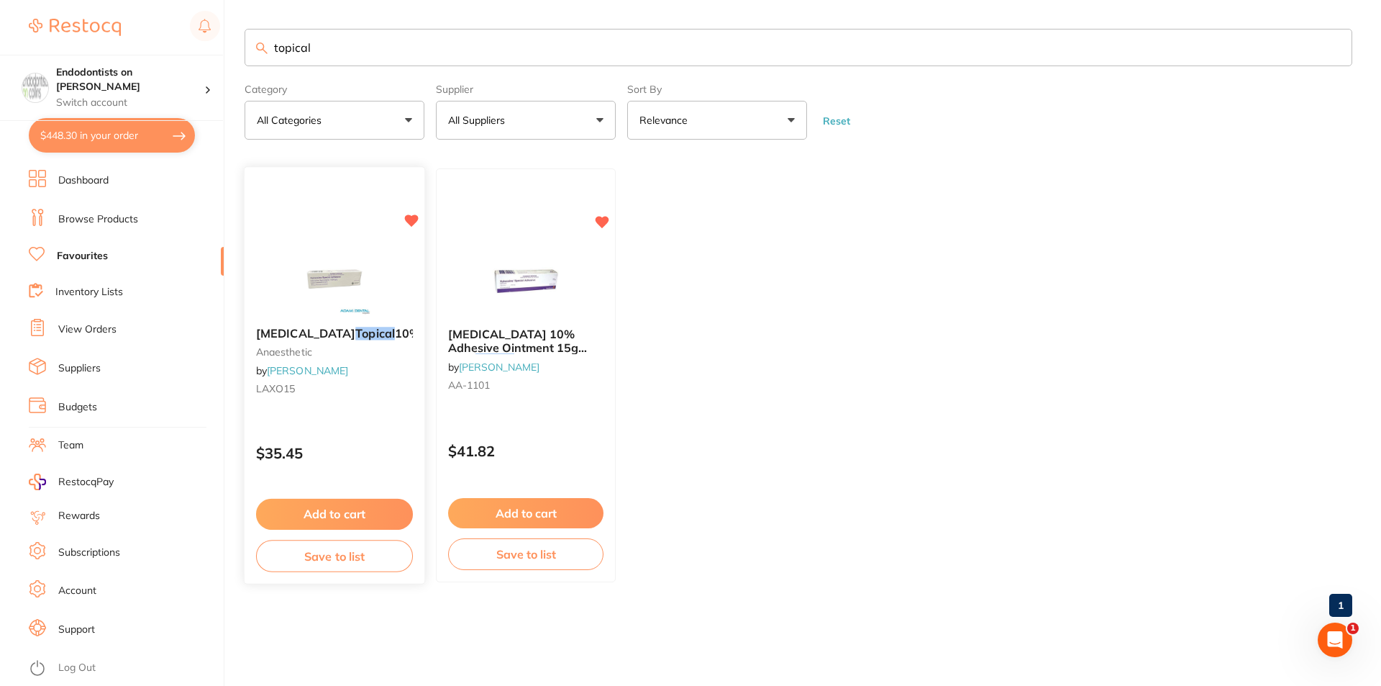
click at [351, 287] on img at bounding box center [334, 279] width 94 height 73
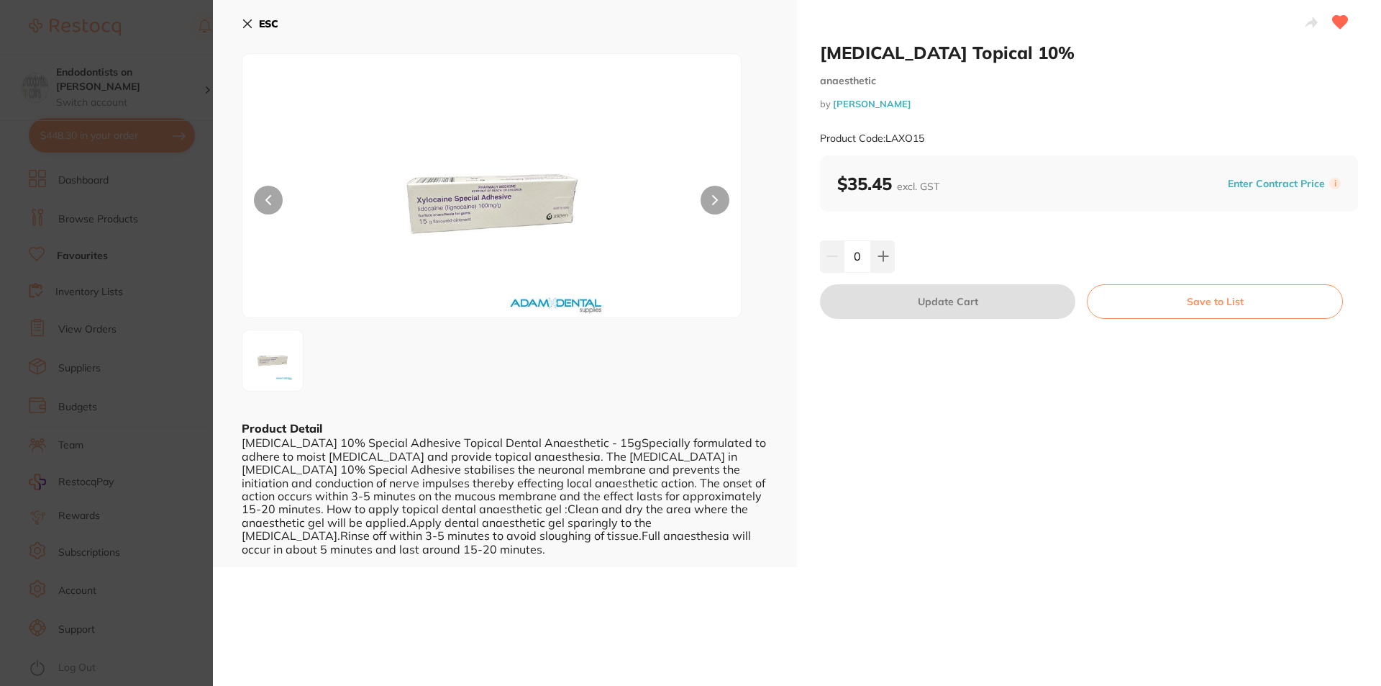
click at [727, 196] on button at bounding box center [715, 200] width 29 height 29
click at [879, 258] on icon at bounding box center [884, 256] width 12 height 12
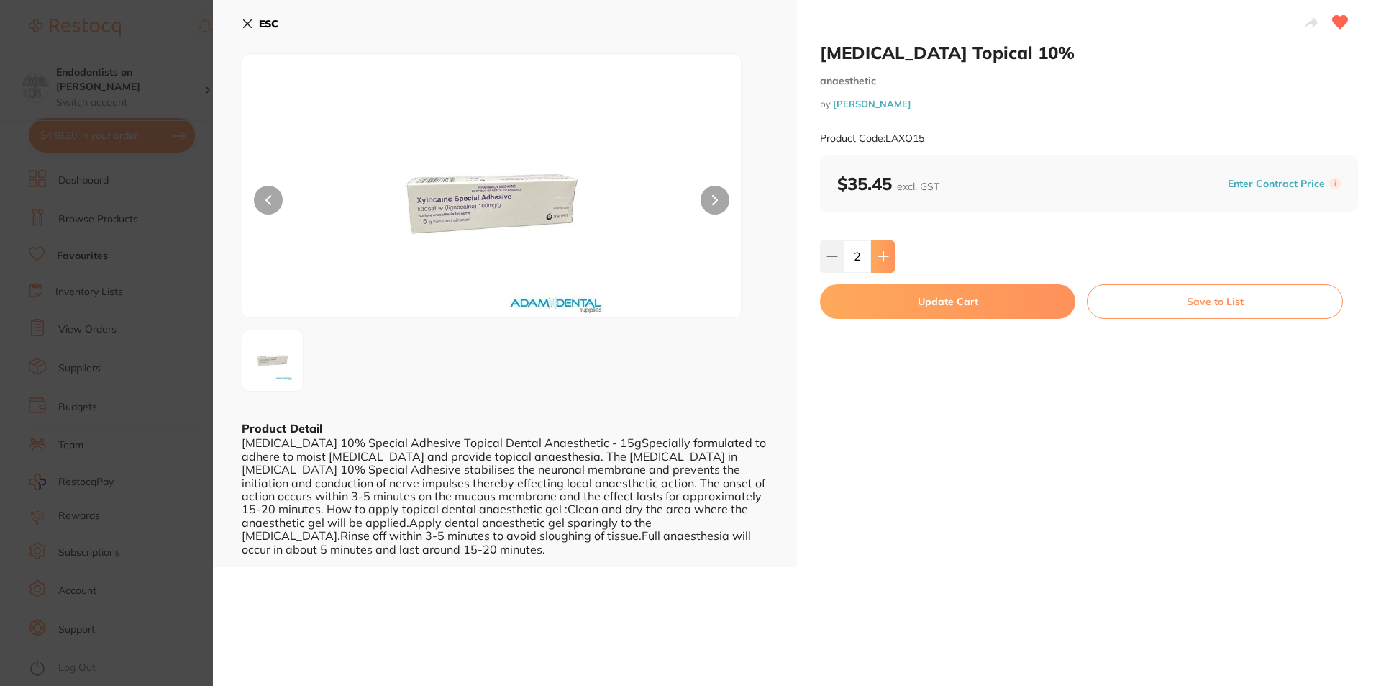
click at [879, 258] on icon at bounding box center [884, 256] width 12 height 12
type input "3"
click at [883, 308] on button "Update Cart" at bounding box center [947, 301] width 255 height 35
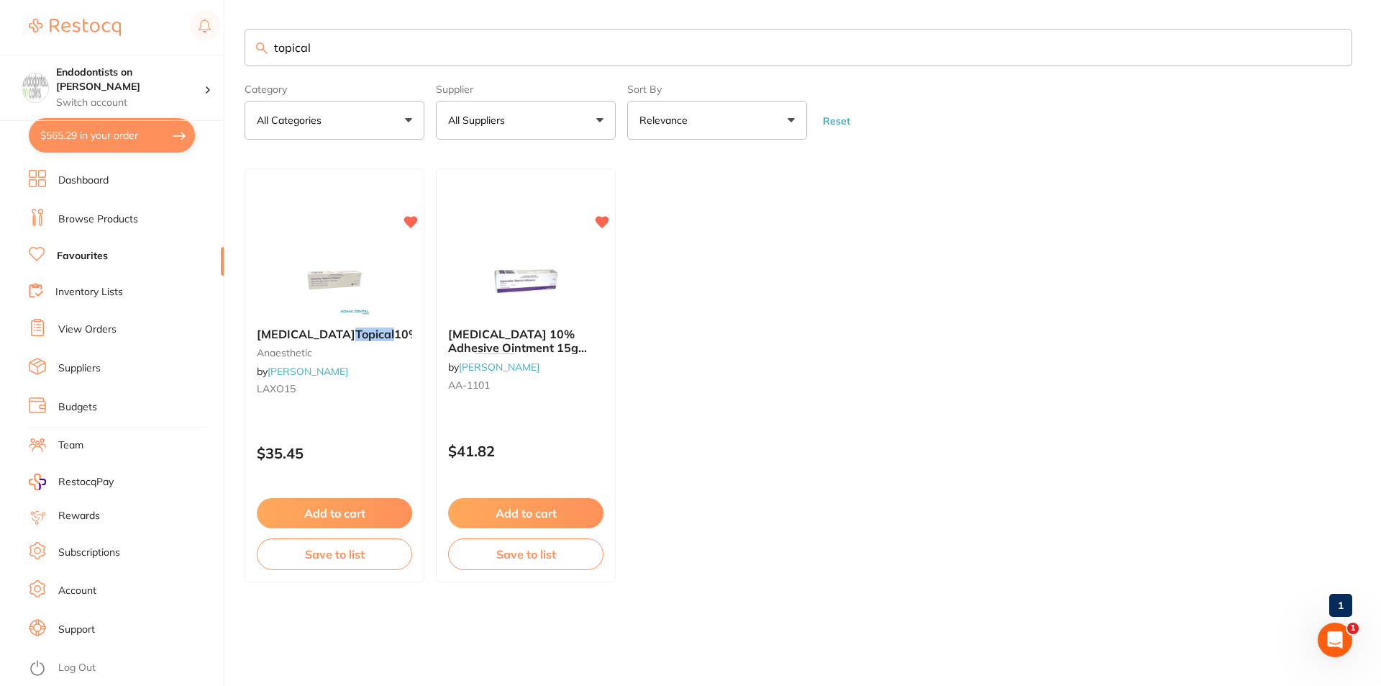
checkbox input "false"
drag, startPoint x: 358, startPoint y: 52, endPoint x: 61, endPoint y: 13, distance: 299.6
click at [65, 21] on div "$565.29 Endodontists on Collins Switch account Endodontists on Collins $565.29 …" at bounding box center [690, 343] width 1381 height 686
type input "floss"
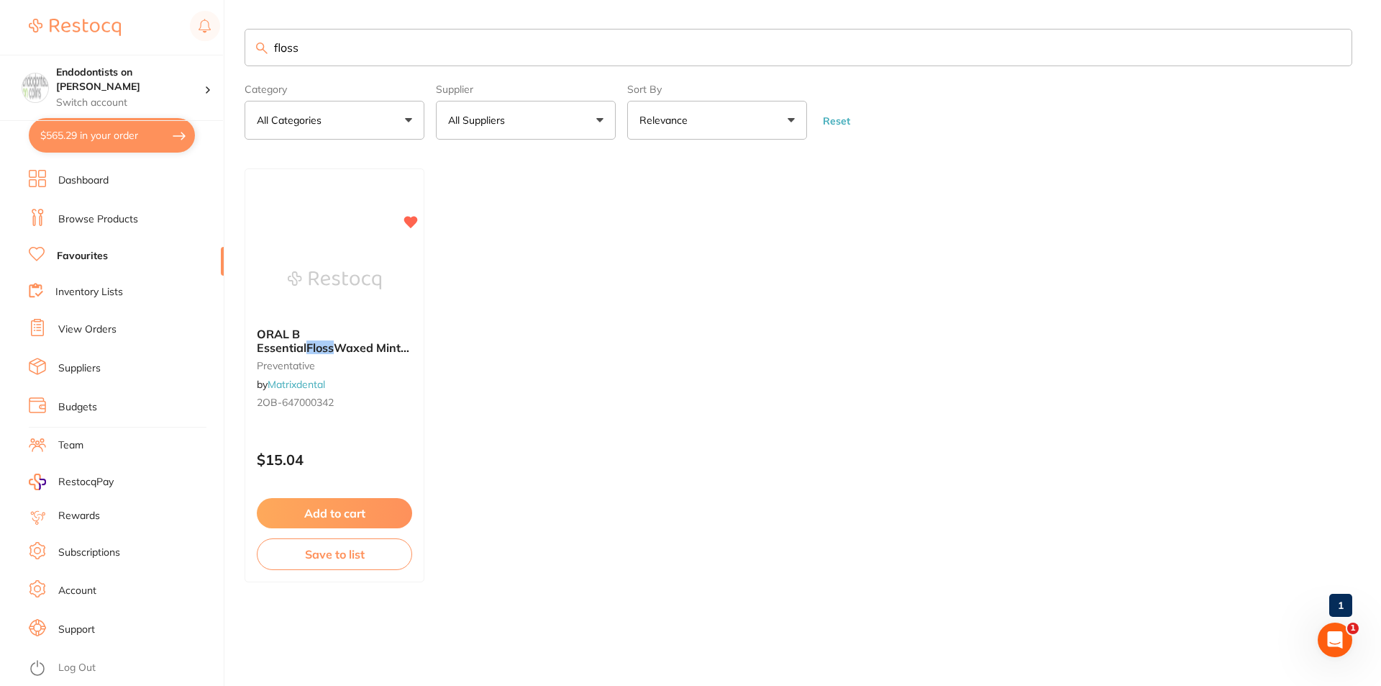
click at [383, 294] on div at bounding box center [334, 280] width 178 height 72
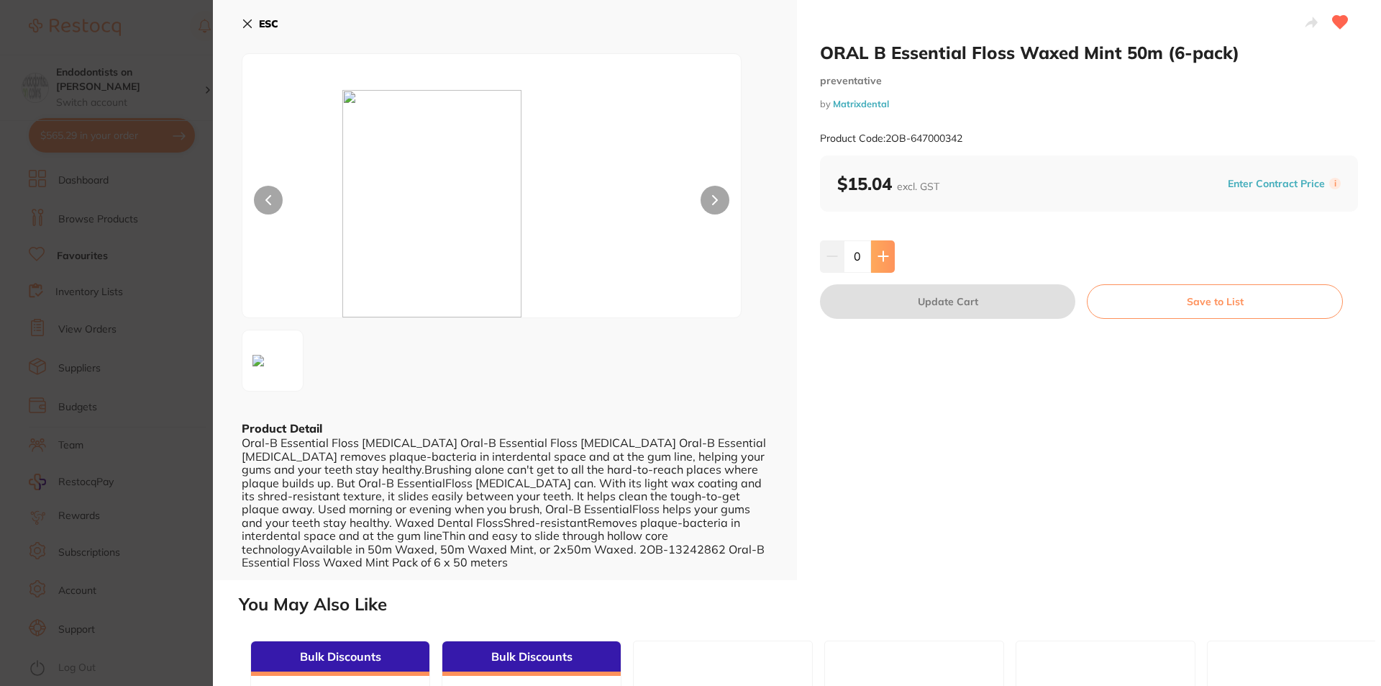
click at [879, 259] on icon at bounding box center [884, 256] width 12 height 12
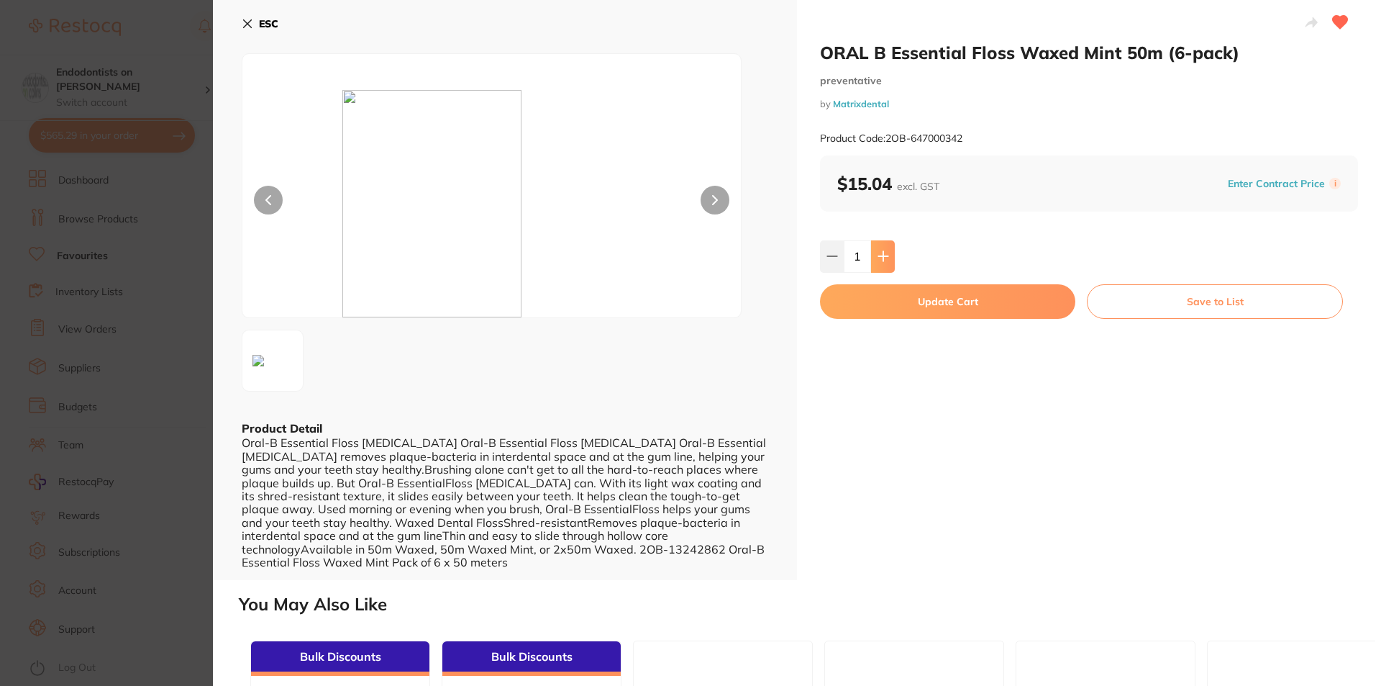
click at [879, 259] on icon at bounding box center [884, 256] width 12 height 12
type input "2"
click at [878, 309] on button "Update Cart" at bounding box center [947, 301] width 255 height 35
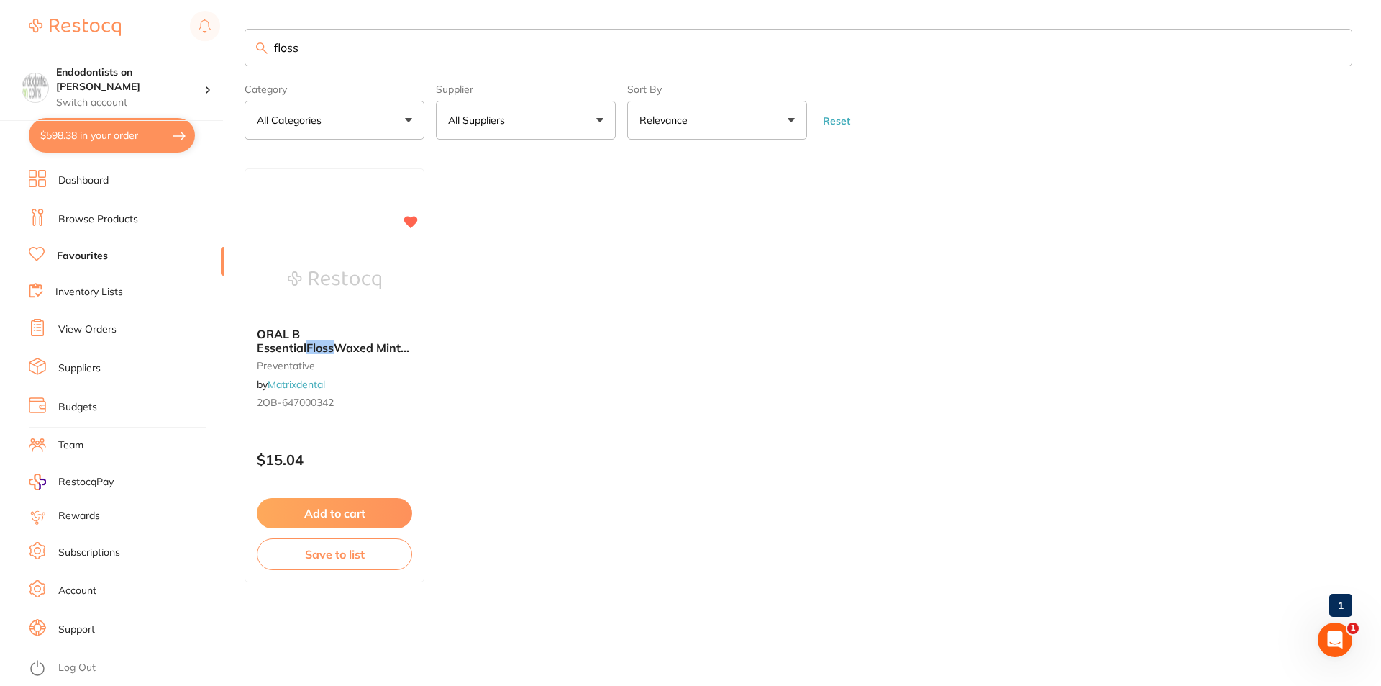
drag, startPoint x: 413, startPoint y: 53, endPoint x: 0, endPoint y: -4, distance: 416.9
click at [0, 0] on html "$598.38 Endodontists on Collins Switch account Endodontists on Collins $598.38 …" at bounding box center [690, 343] width 1381 height 686
type input "football"
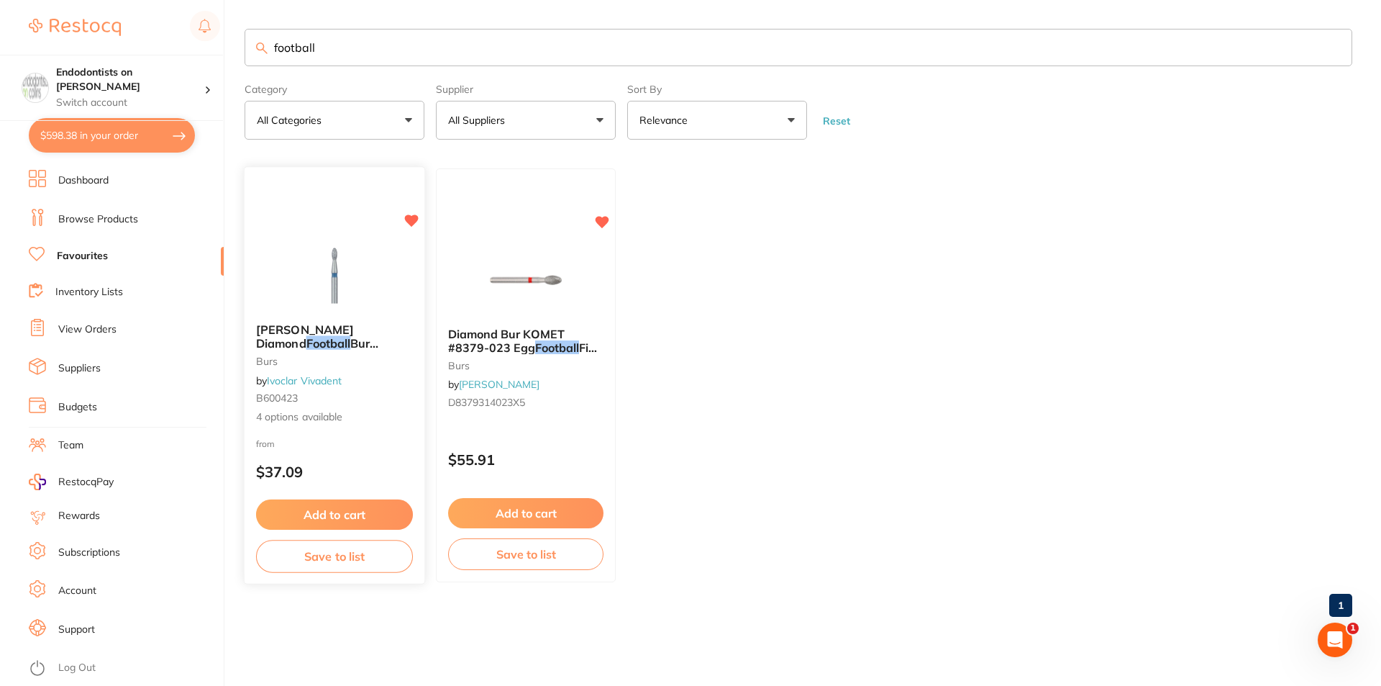
click at [344, 270] on img at bounding box center [334, 275] width 94 height 73
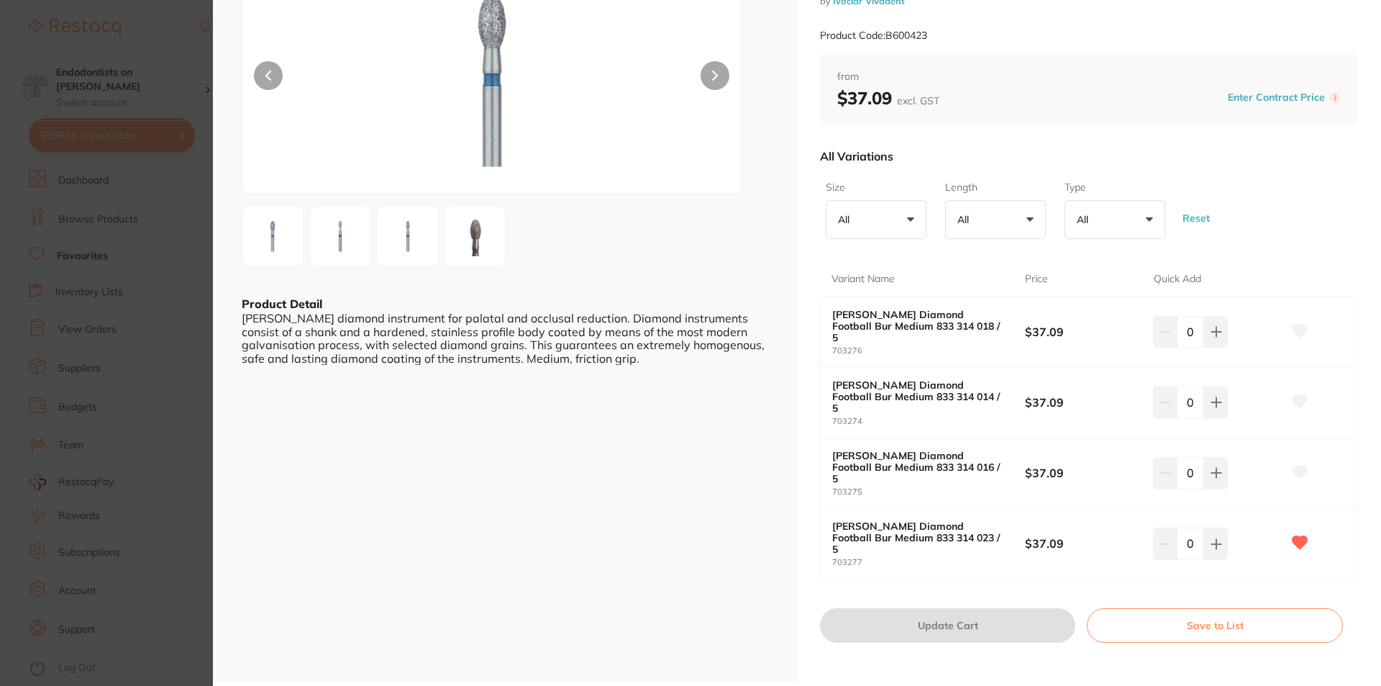
scroll to position [72, 0]
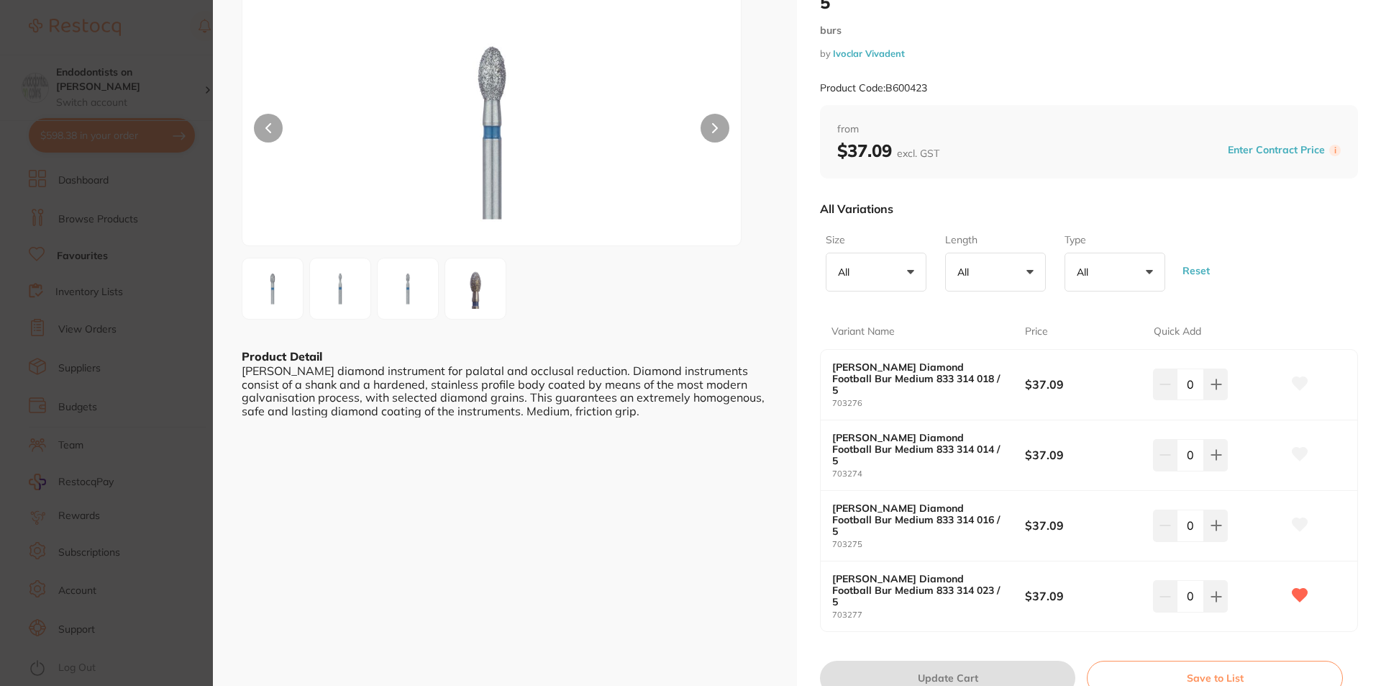
click at [163, 296] on section "Meisinger Diamond Football Bur Medium 833 314 014 / 5 burs by Ivoclar Vivadent …" at bounding box center [690, 343] width 1381 height 686
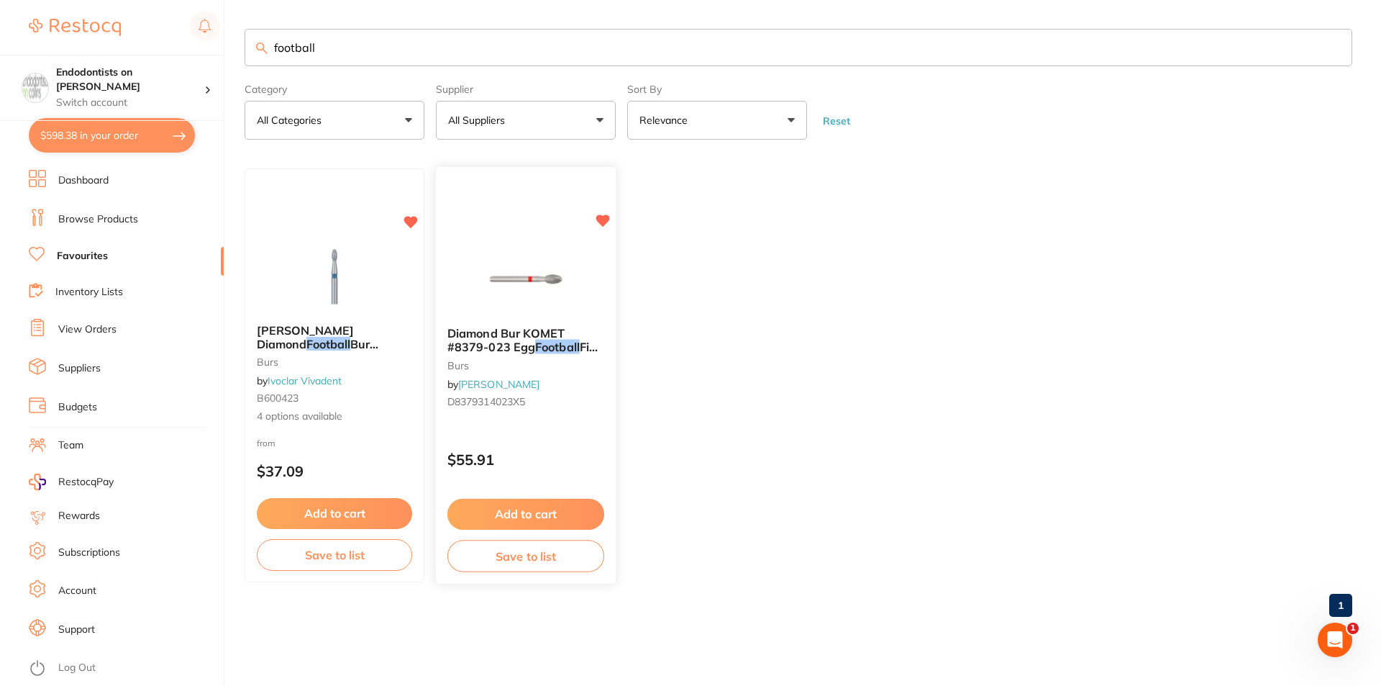
click at [531, 274] on img at bounding box center [525, 279] width 94 height 73
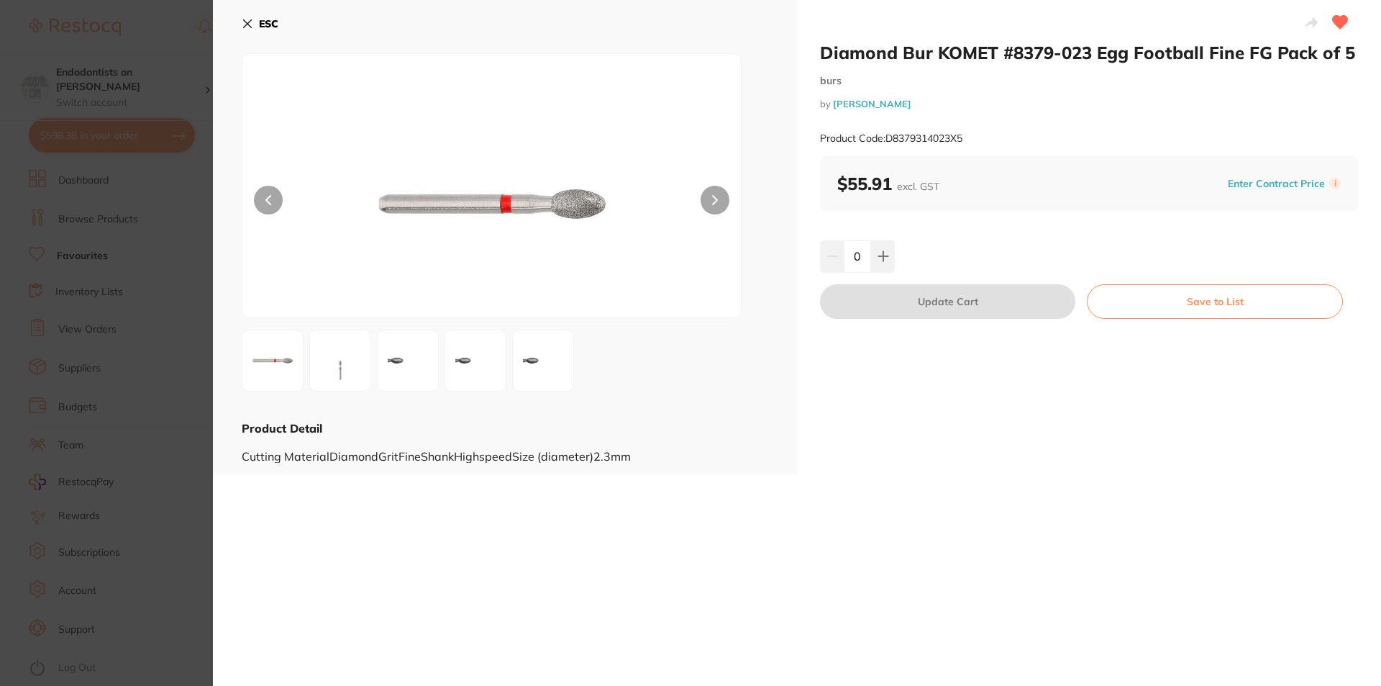
click at [147, 270] on section "Diamond Bur KOMET #8379-023 Egg Football Fine FG Pack of 5 burs by Henry Schein…" at bounding box center [690, 343] width 1381 height 686
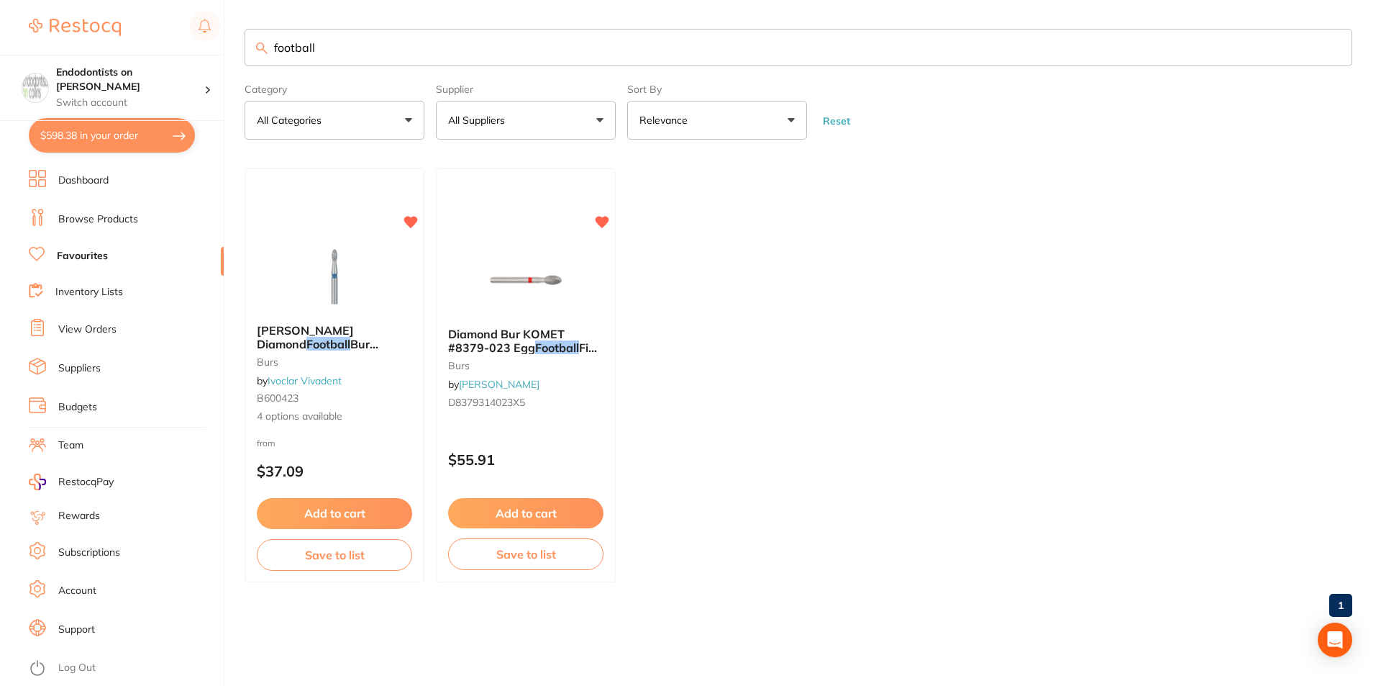
click at [334, 301] on img at bounding box center [335, 276] width 94 height 72
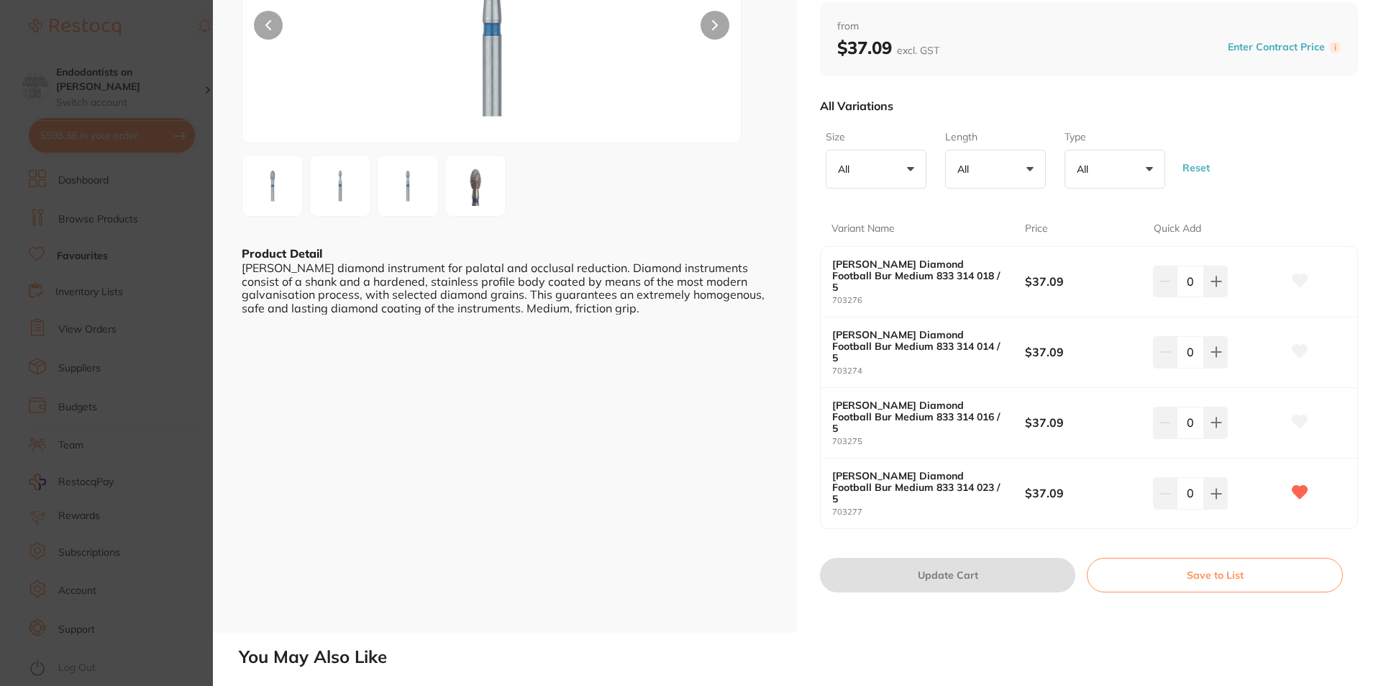
scroll to position [216, 0]
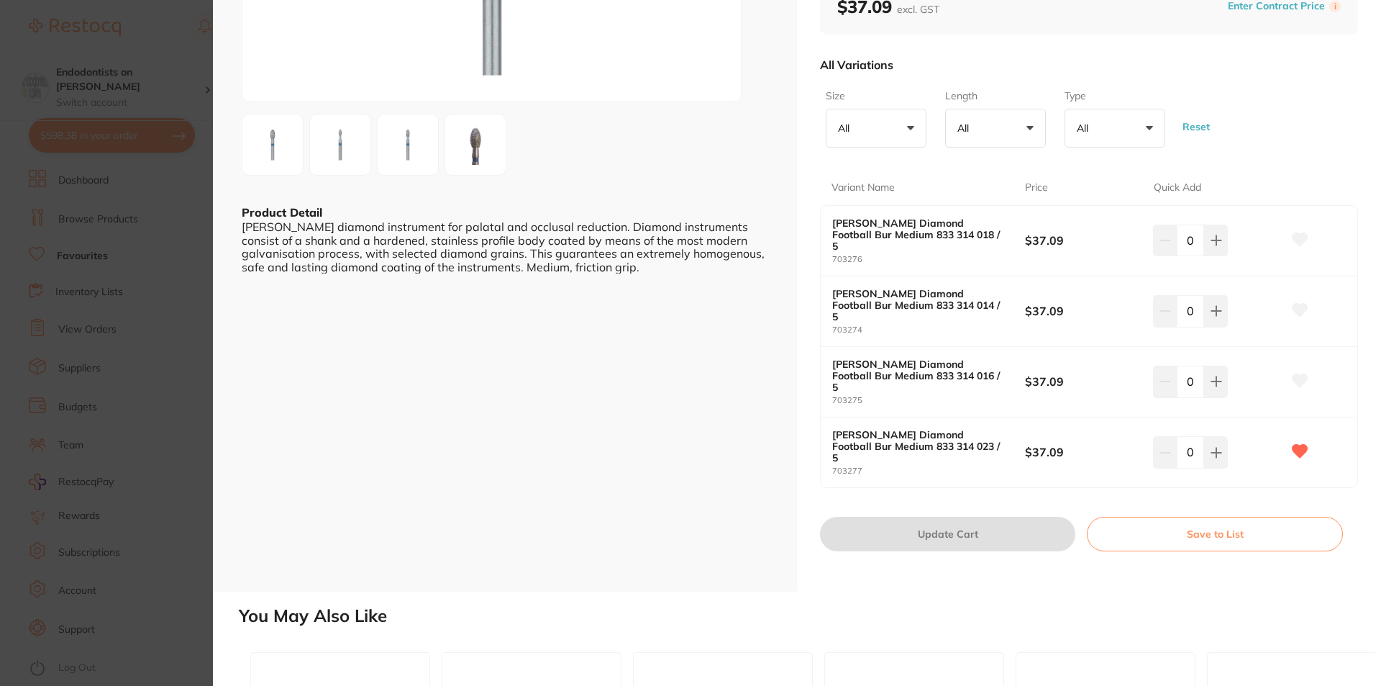
click at [1221, 417] on div "Meisinger Diamond Football Bur Medium 833 314 023 / 5 703277 $37.09 0" at bounding box center [1089, 452] width 537 height 70
click at [1219, 447] on icon at bounding box center [1217, 453] width 12 height 12
type input "1"
click at [975, 517] on button "Update Cart" at bounding box center [947, 534] width 255 height 35
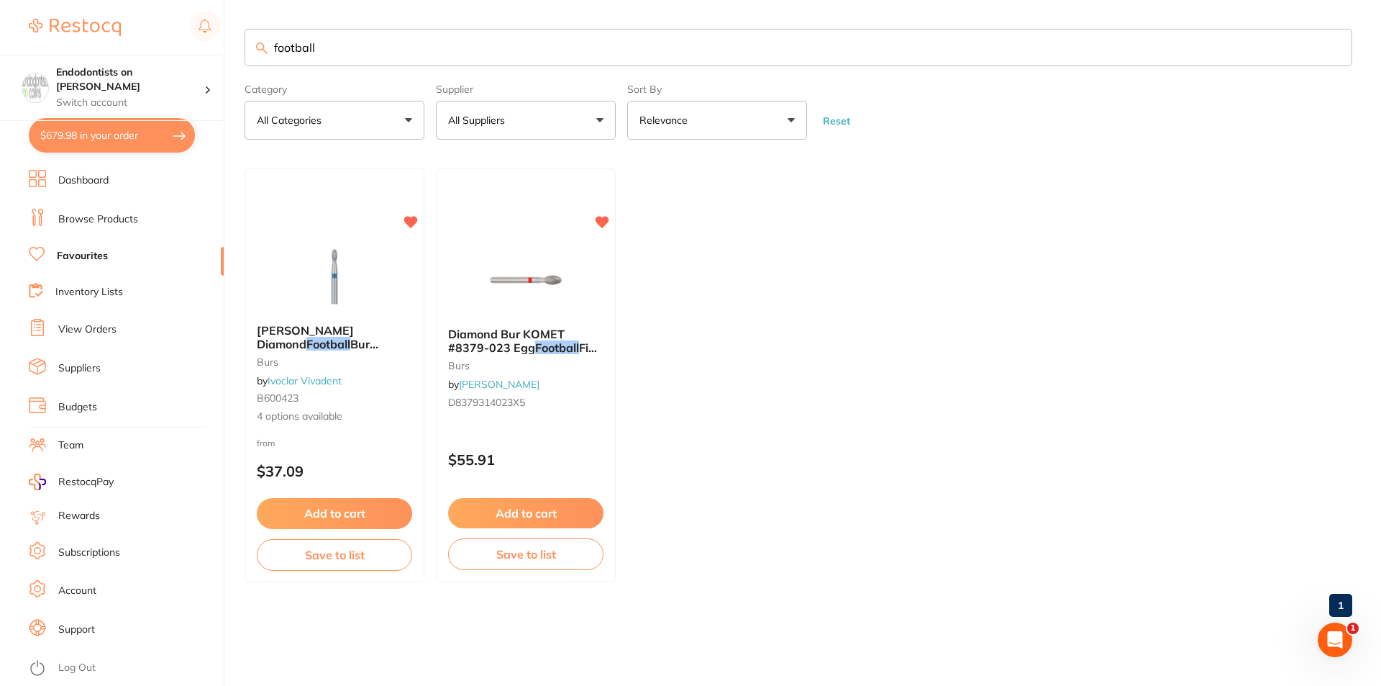
drag, startPoint x: 342, startPoint y: 53, endPoint x: 251, endPoint y: 49, distance: 90.7
click at [251, 49] on input "football" at bounding box center [799, 47] width 1108 height 37
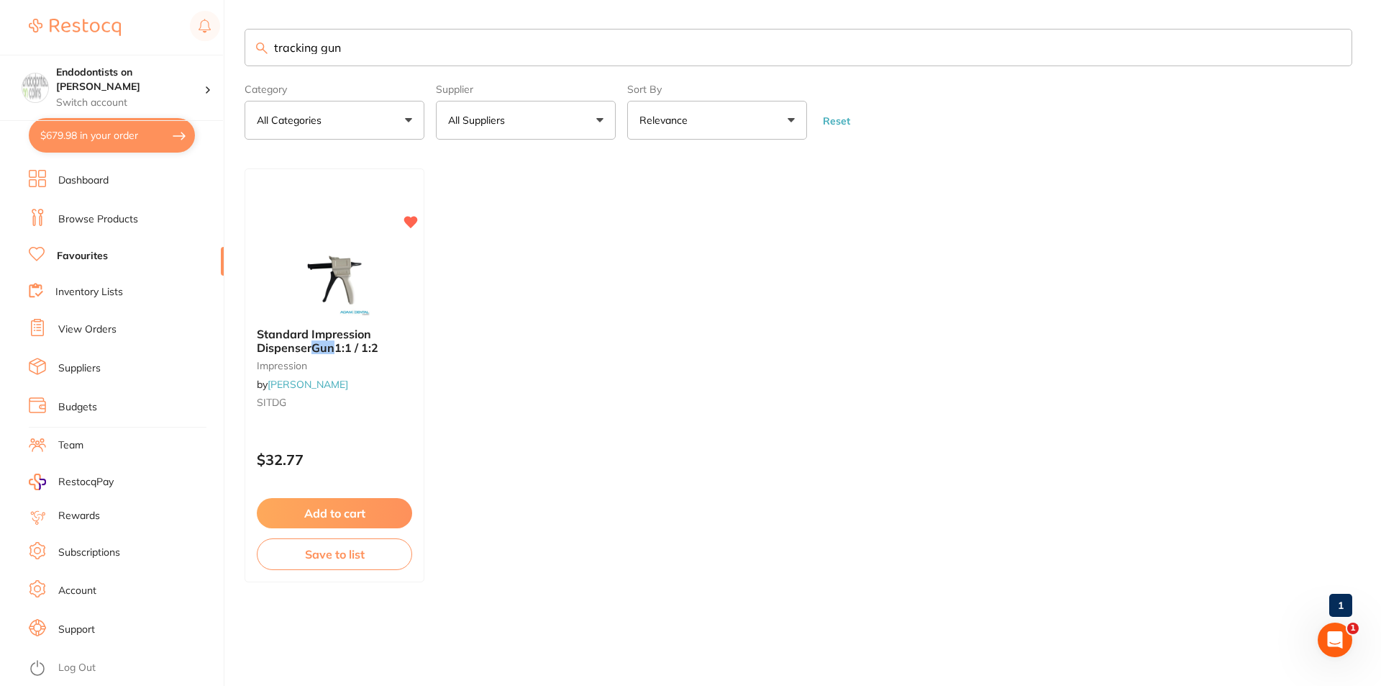
drag, startPoint x: 379, startPoint y: 50, endPoint x: 329, endPoint y: 50, distance: 49.6
click at [329, 50] on input "tracking gun" at bounding box center [799, 47] width 1108 height 37
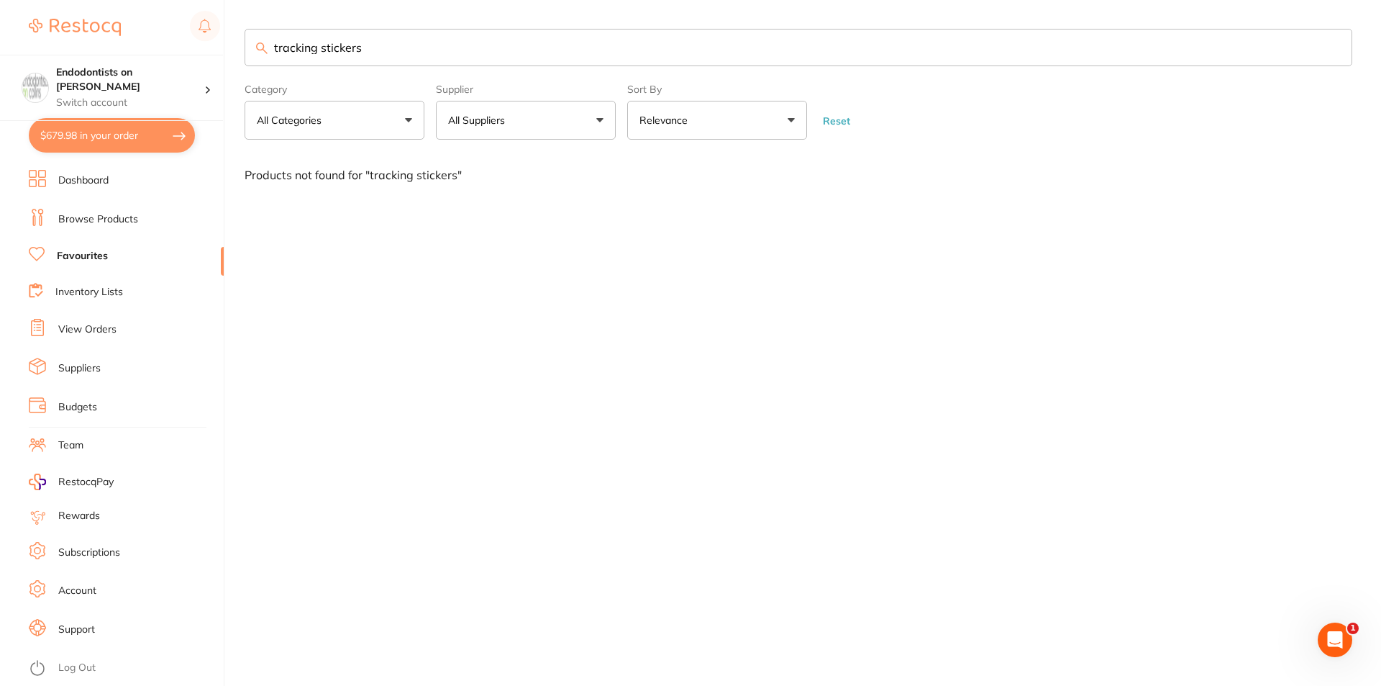
click at [77, 255] on link "Favourites" at bounding box center [82, 256] width 51 height 14
drag, startPoint x: 396, startPoint y: 47, endPoint x: 209, endPoint y: 35, distance: 188.2
click at [209, 35] on div "$679.98 Endodontists on [PERSON_NAME] Switch account Endodontists on [PERSON_NA…" at bounding box center [690, 343] width 1381 height 686
type input "tr"
click at [107, 214] on link "Browse Products" at bounding box center [98, 219] width 80 height 14
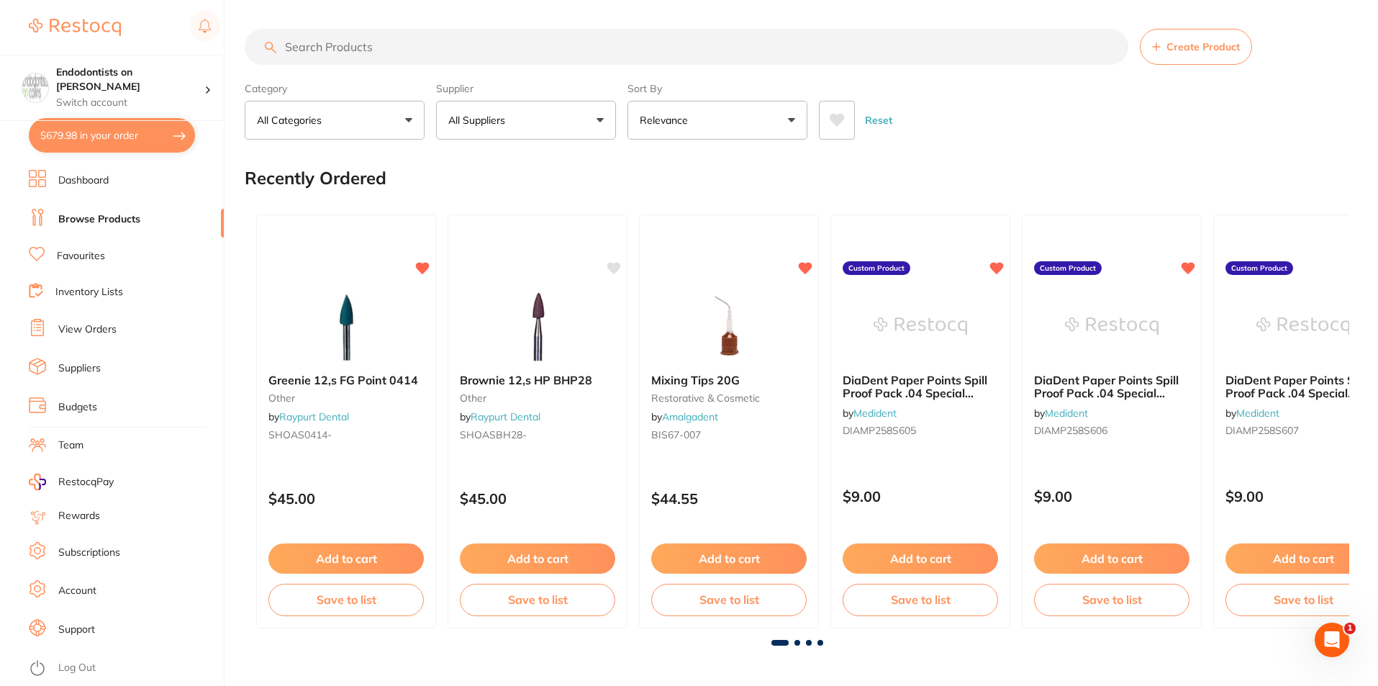
click at [373, 47] on input "search" at bounding box center [686, 47] width 883 height 36
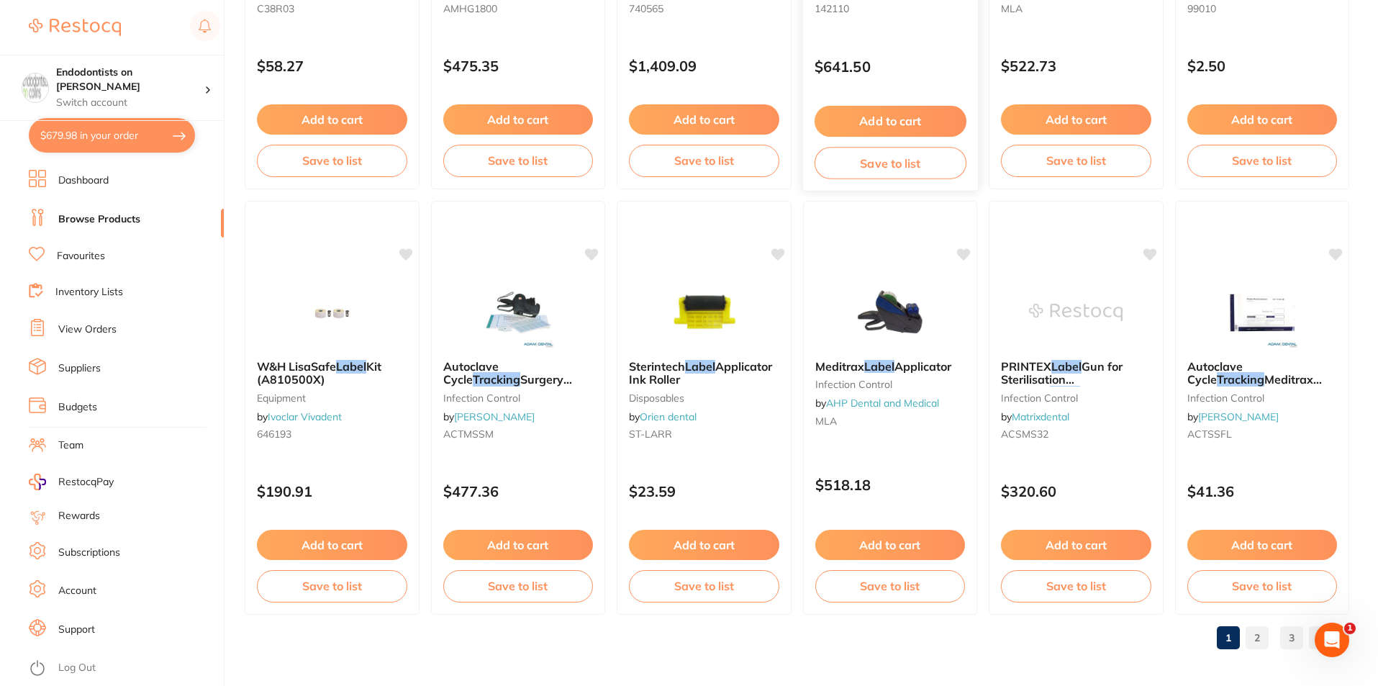
scroll to position [3407, 0]
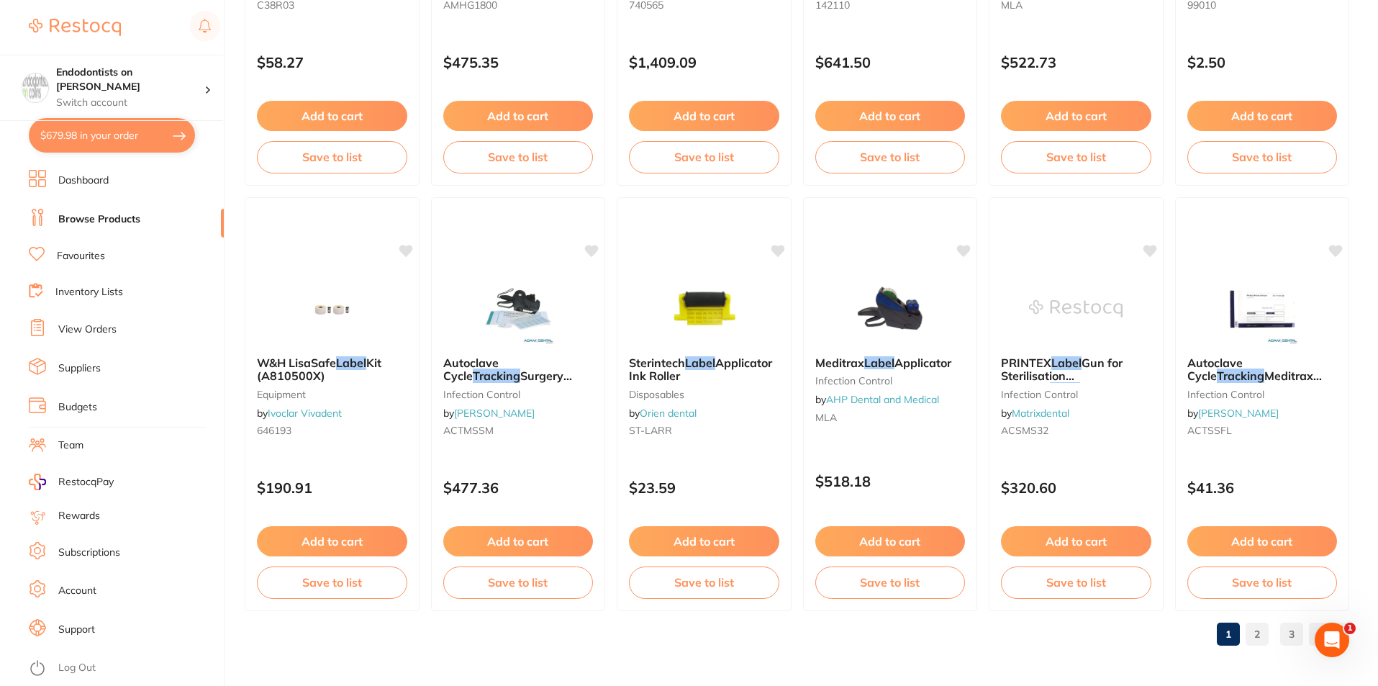
type input "tracking label"
click at [1266, 633] on link "2" at bounding box center [1256, 633] width 23 height 29
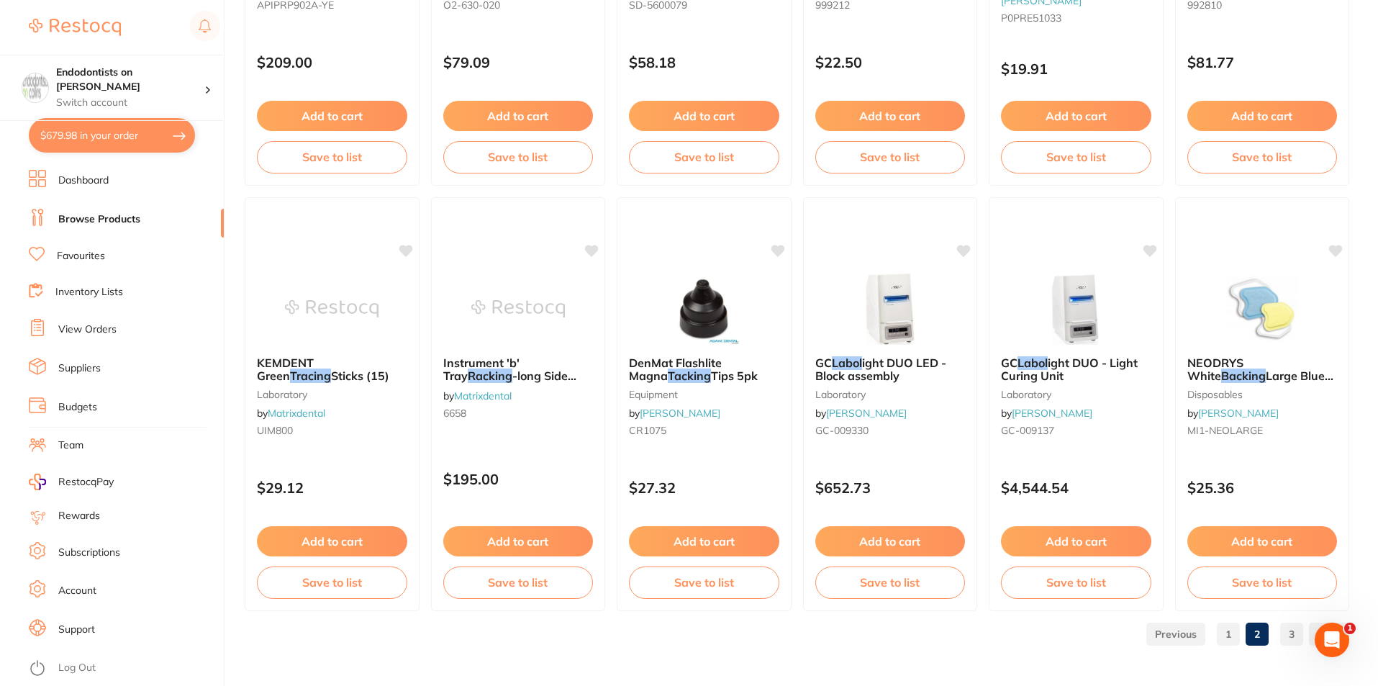
click at [1288, 627] on link "3" at bounding box center [1291, 633] width 23 height 29
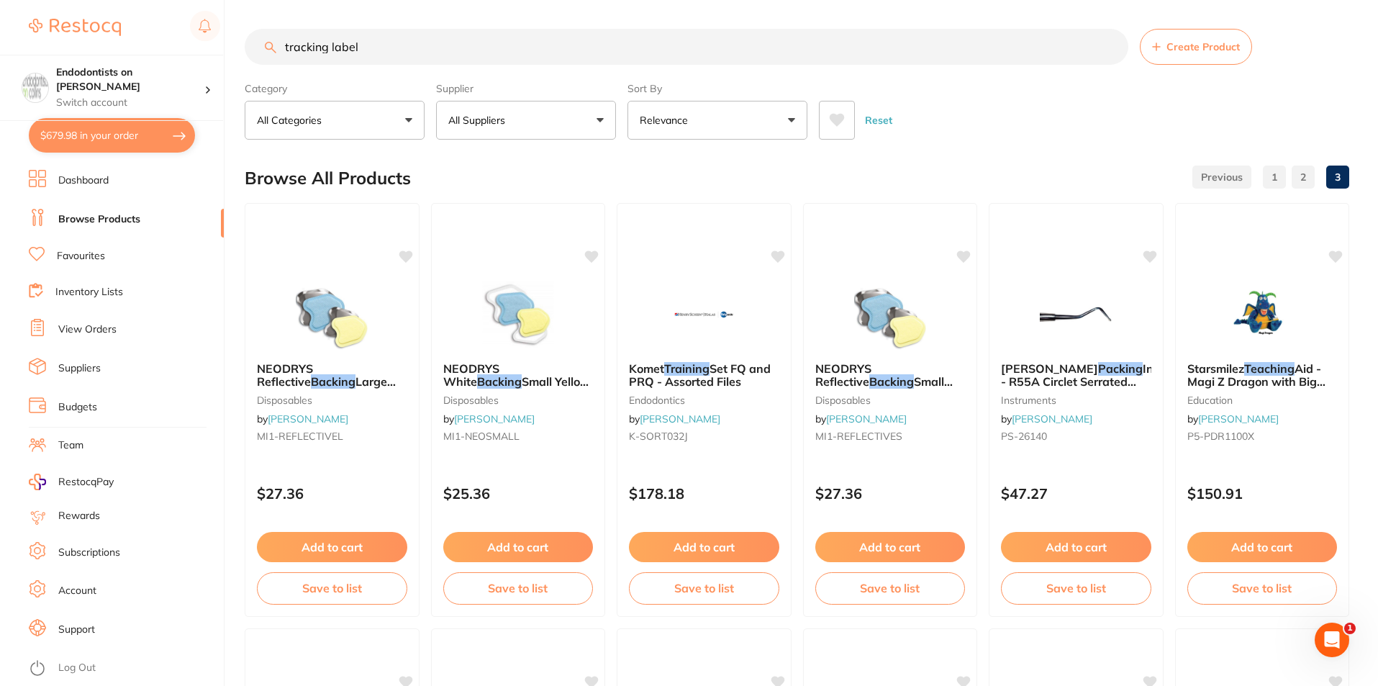
scroll to position [0, 0]
click at [1283, 175] on link "1" at bounding box center [1274, 177] width 23 height 29
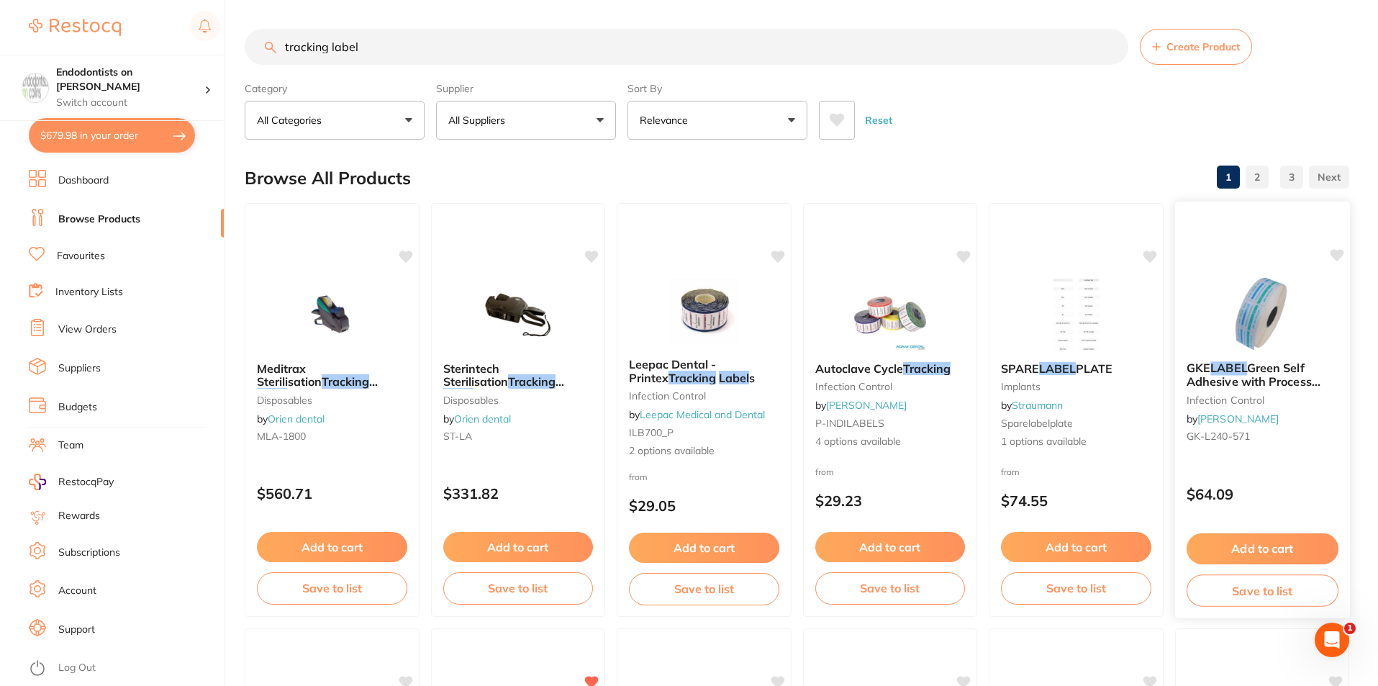
click at [1209, 317] on div at bounding box center [1261, 313] width 175 height 73
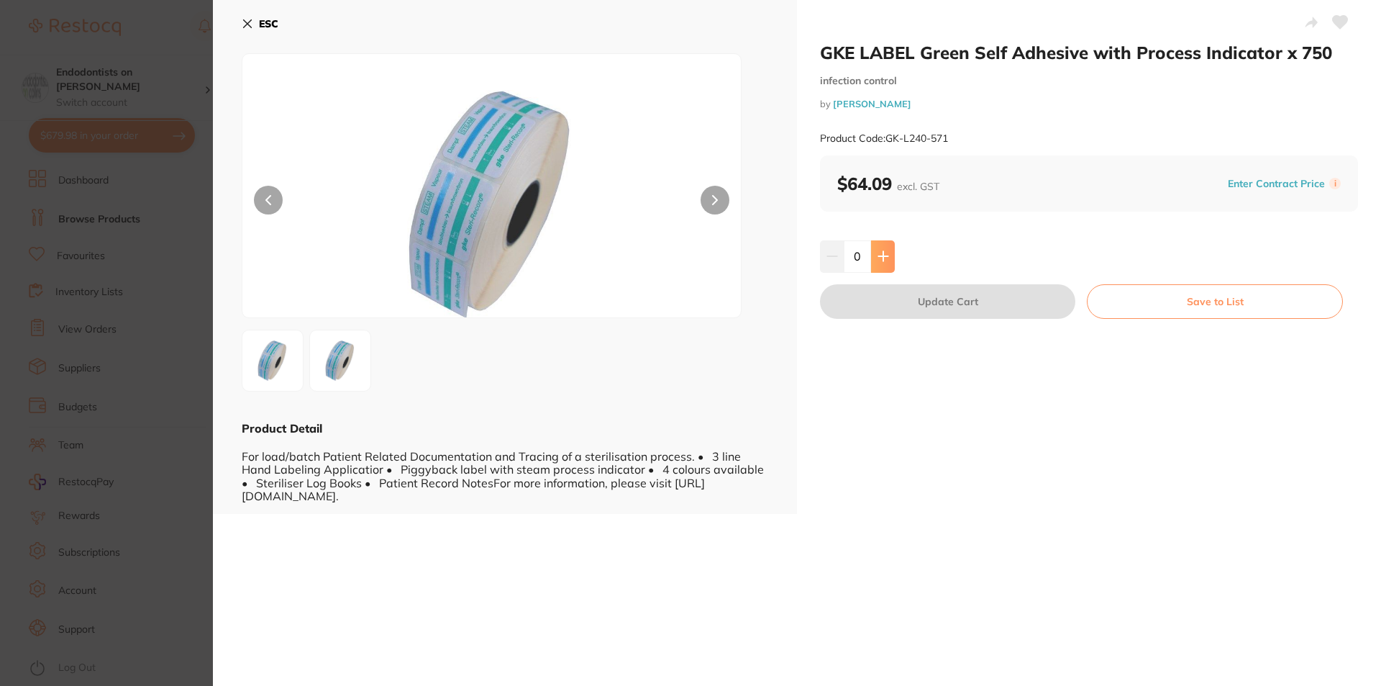
click at [893, 258] on button at bounding box center [883, 256] width 24 height 32
type input "1"
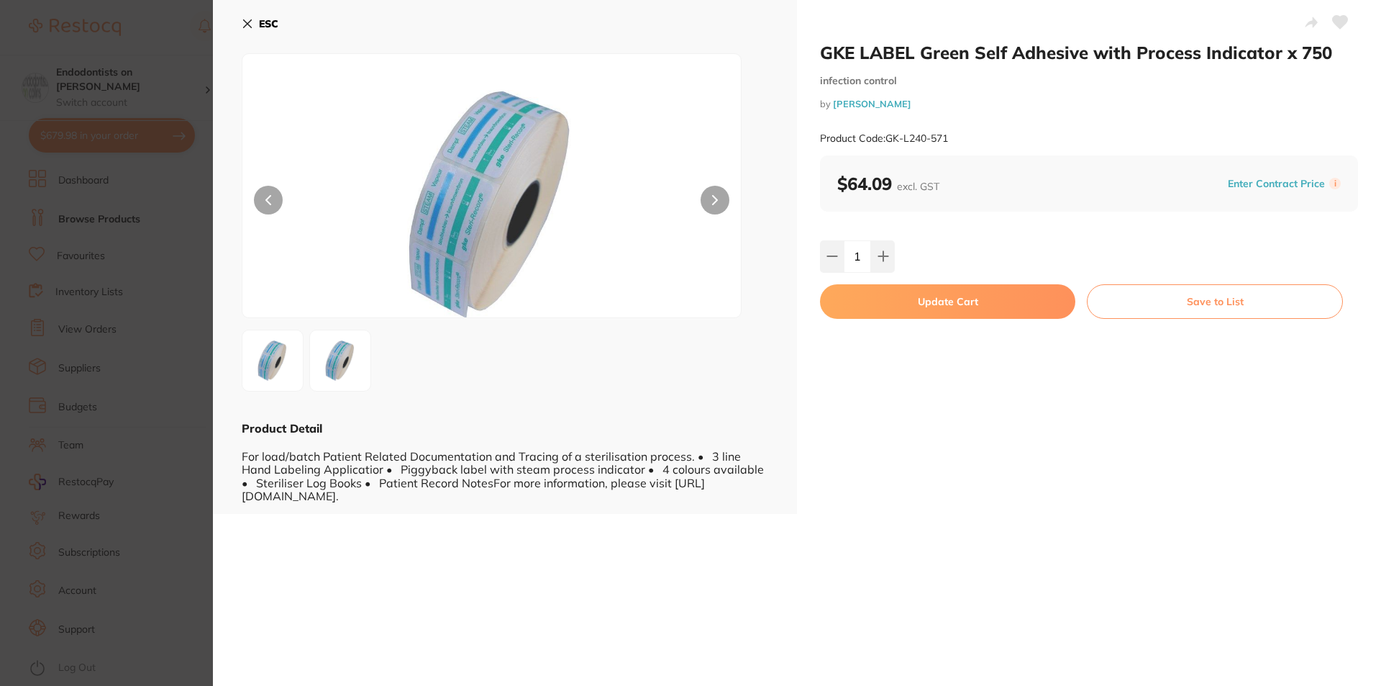
click at [1343, 24] on icon at bounding box center [1340, 22] width 16 height 14
click at [950, 299] on button "Update Cart" at bounding box center [947, 301] width 255 height 35
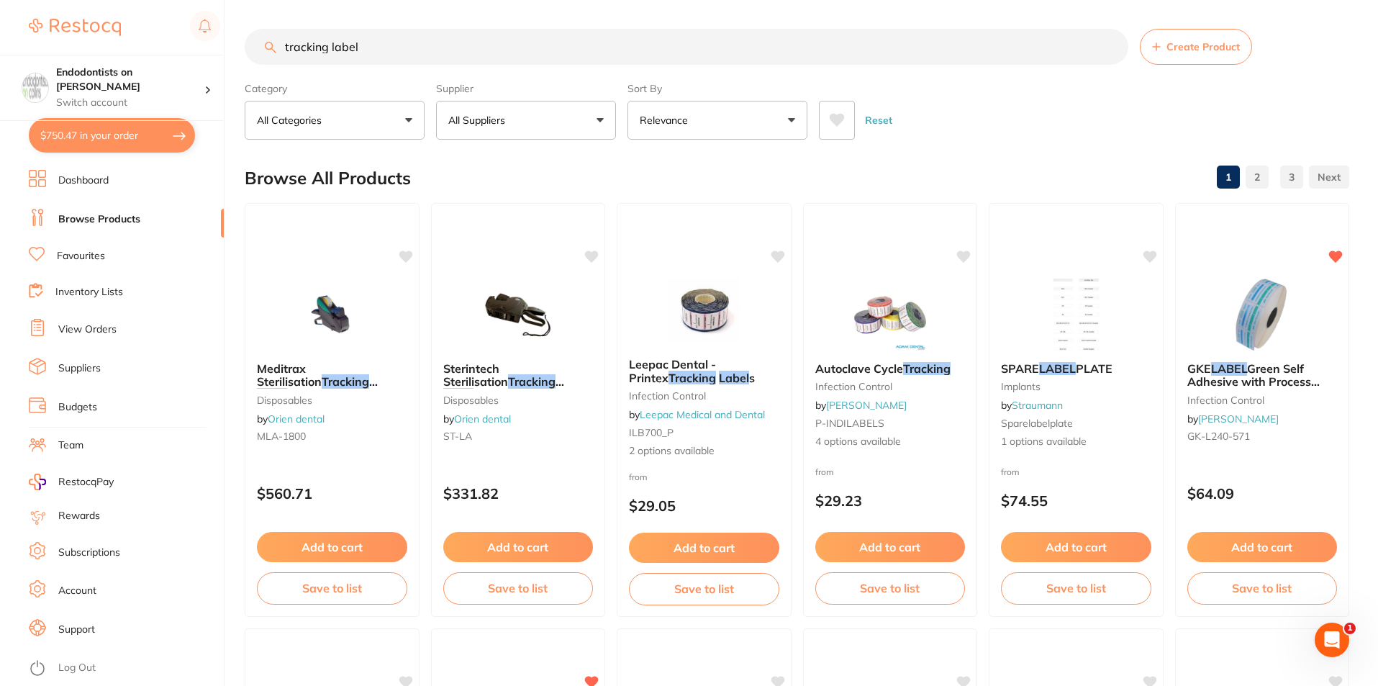
click at [441, 45] on input "tracking label" at bounding box center [686, 47] width 883 height 36
drag, startPoint x: 441, startPoint y: 45, endPoint x: 0, endPoint y: 66, distance: 441.5
click at [0, 51] on div "$750.47 Endodontists on [PERSON_NAME] Switch account Endodontists on [PERSON_NA…" at bounding box center [689, 343] width 1378 height 686
type input "gke"
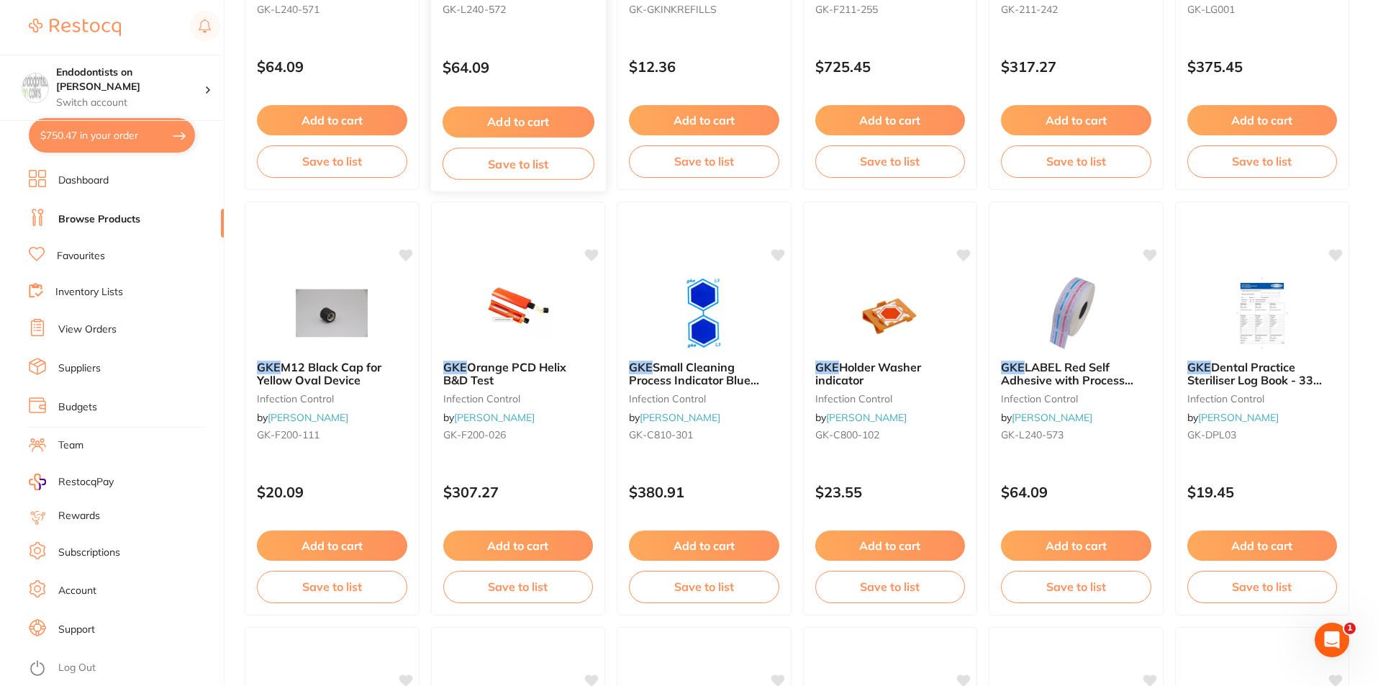
scroll to position [432, 0]
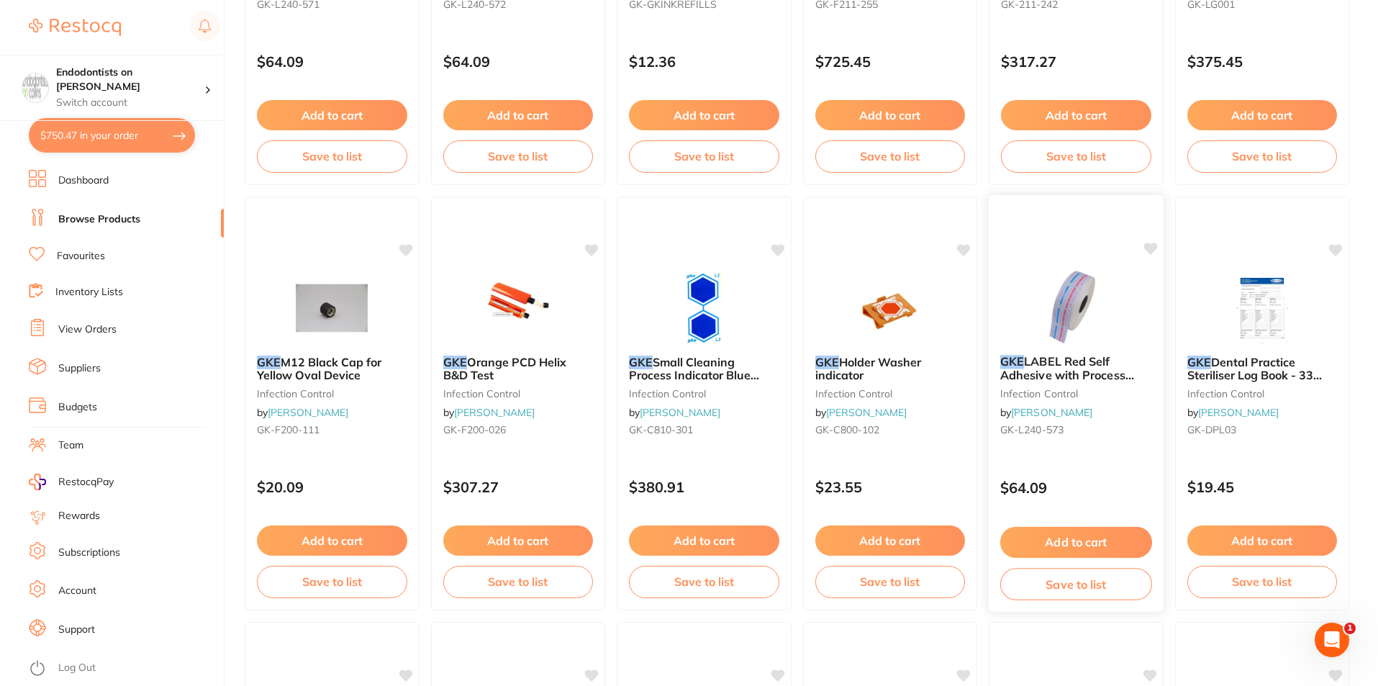
click at [1109, 327] on img at bounding box center [1076, 306] width 94 height 73
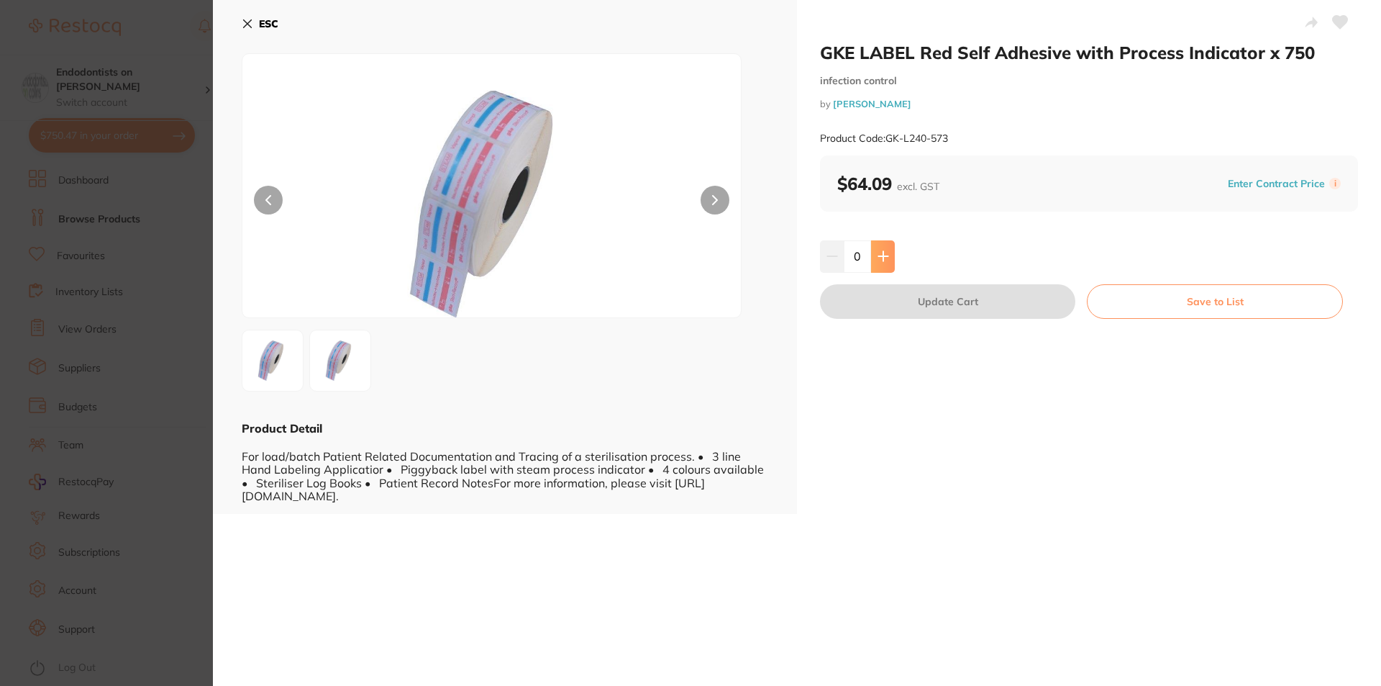
click at [889, 257] on button at bounding box center [883, 256] width 24 height 32
type input "1"
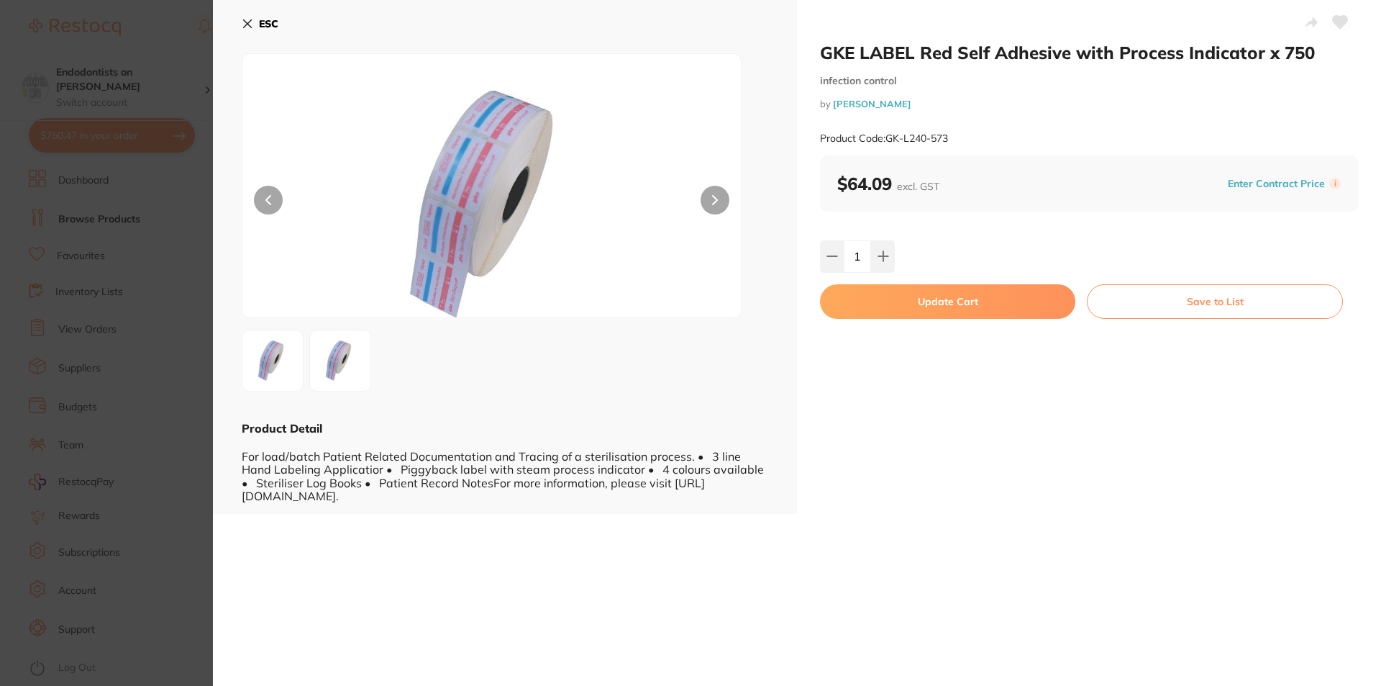
click at [919, 307] on button "Update Cart" at bounding box center [947, 301] width 255 height 35
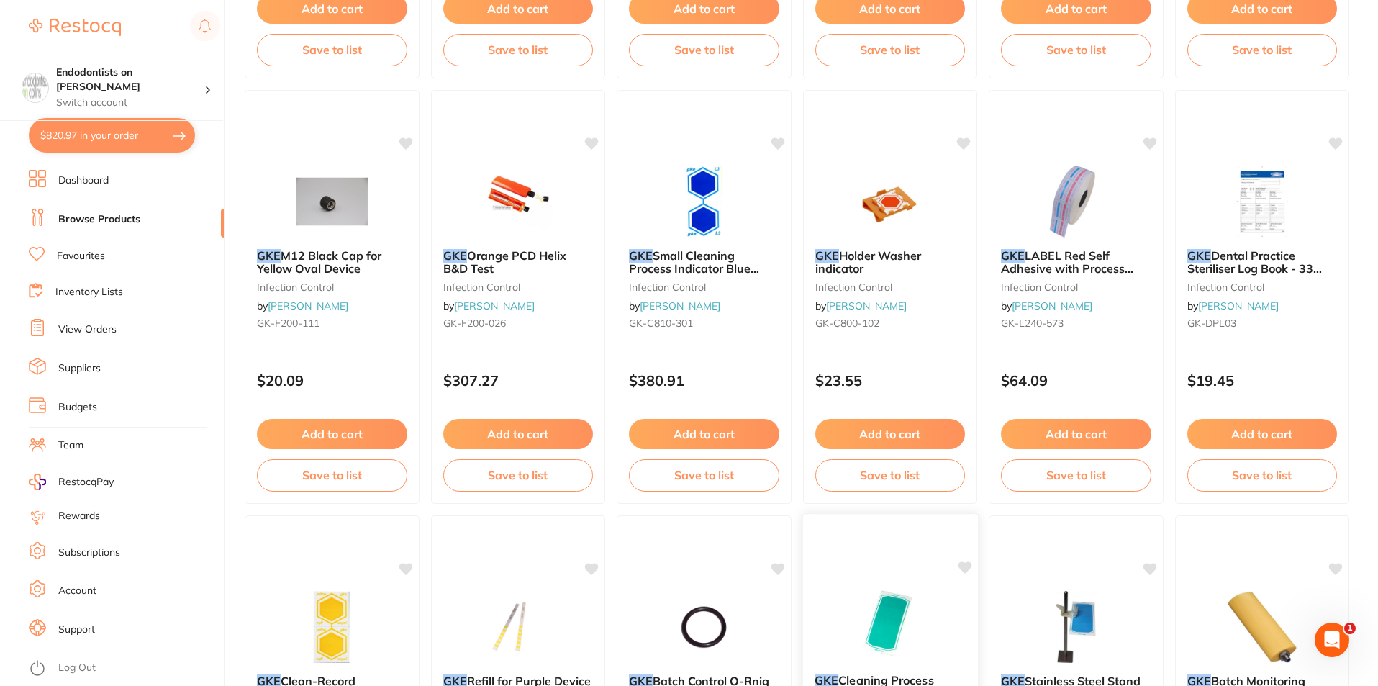
scroll to position [504, 0]
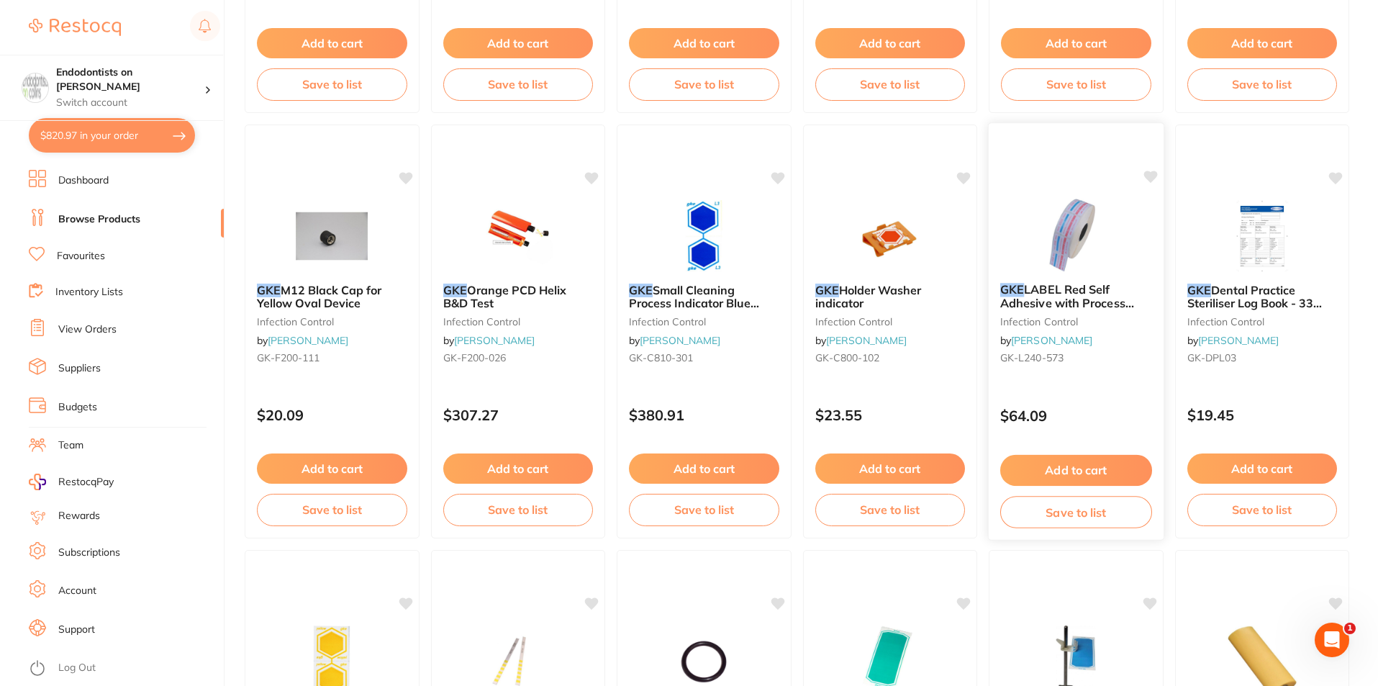
click at [1149, 175] on icon at bounding box center [1150, 176] width 14 height 12
click at [1064, 460] on button "Add to cart" at bounding box center [1076, 470] width 152 height 31
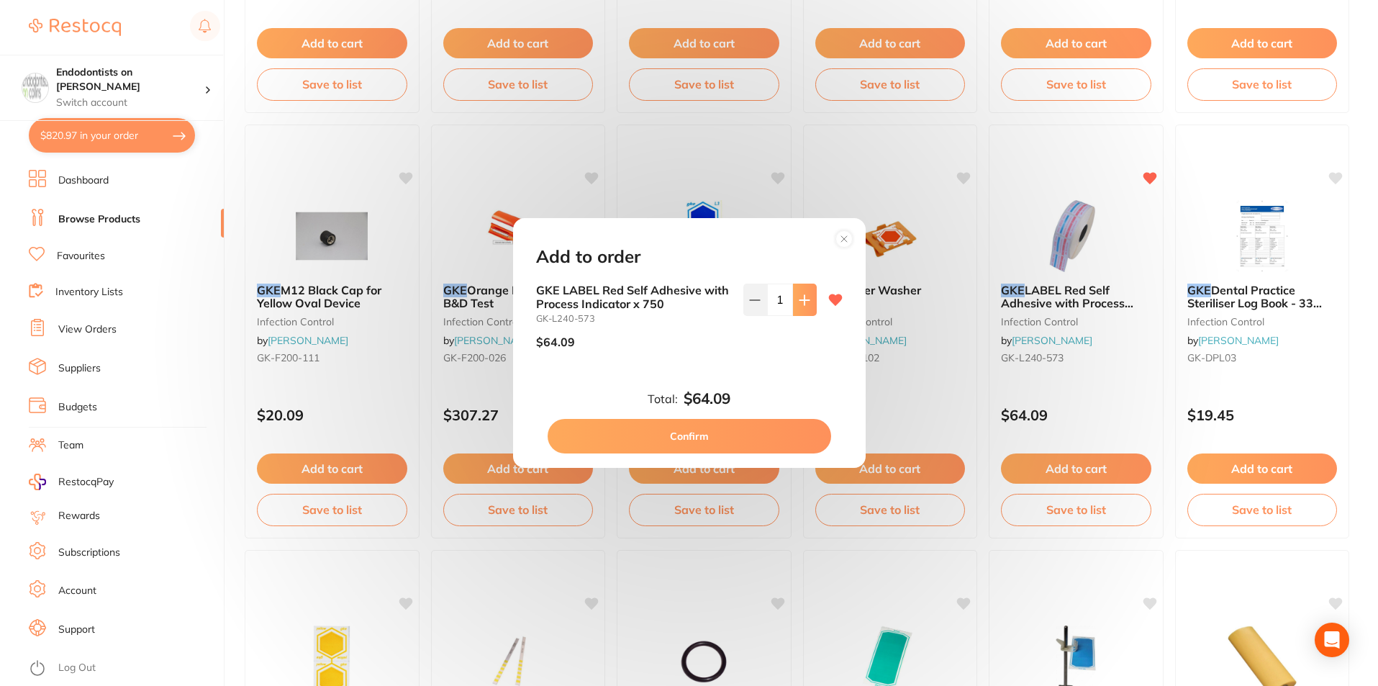
click at [805, 300] on icon at bounding box center [803, 299] width 9 height 9
type input "2"
click at [709, 431] on button "Confirm" at bounding box center [688, 436] width 283 height 35
type input "2"
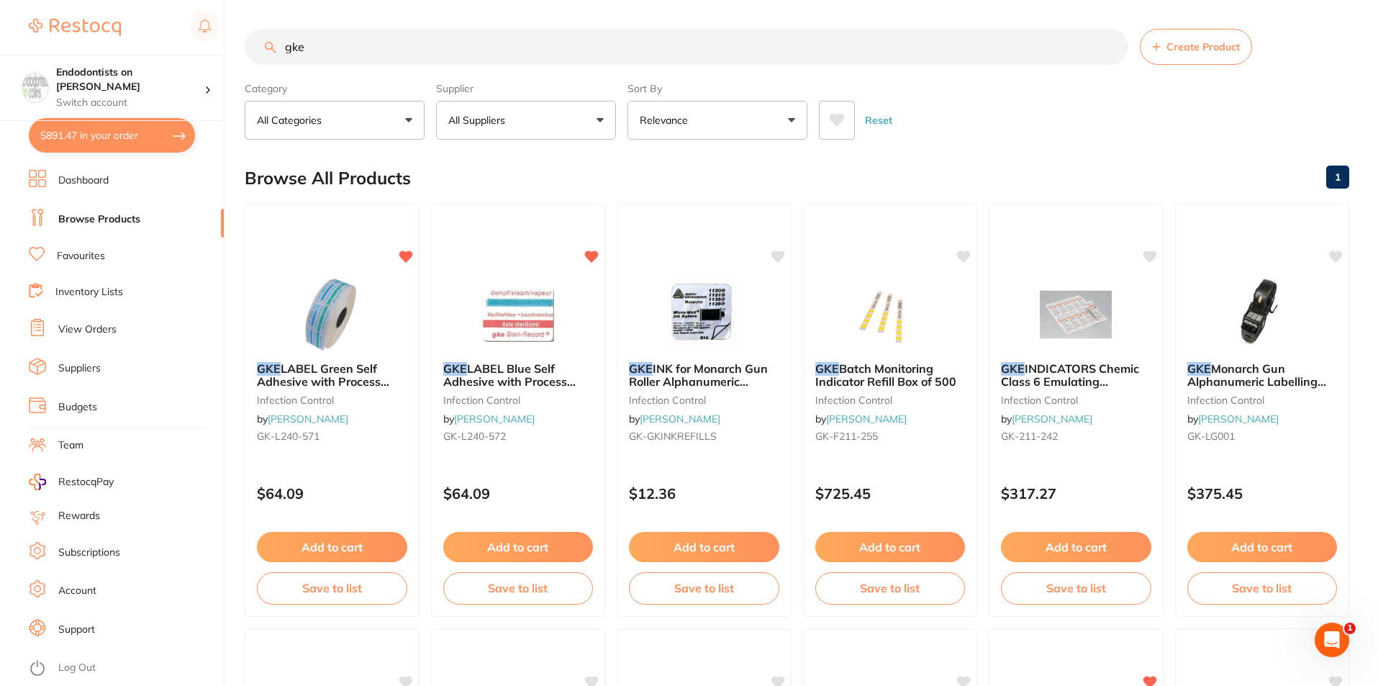
click at [360, 540] on button "Add to cart" at bounding box center [332, 547] width 150 height 30
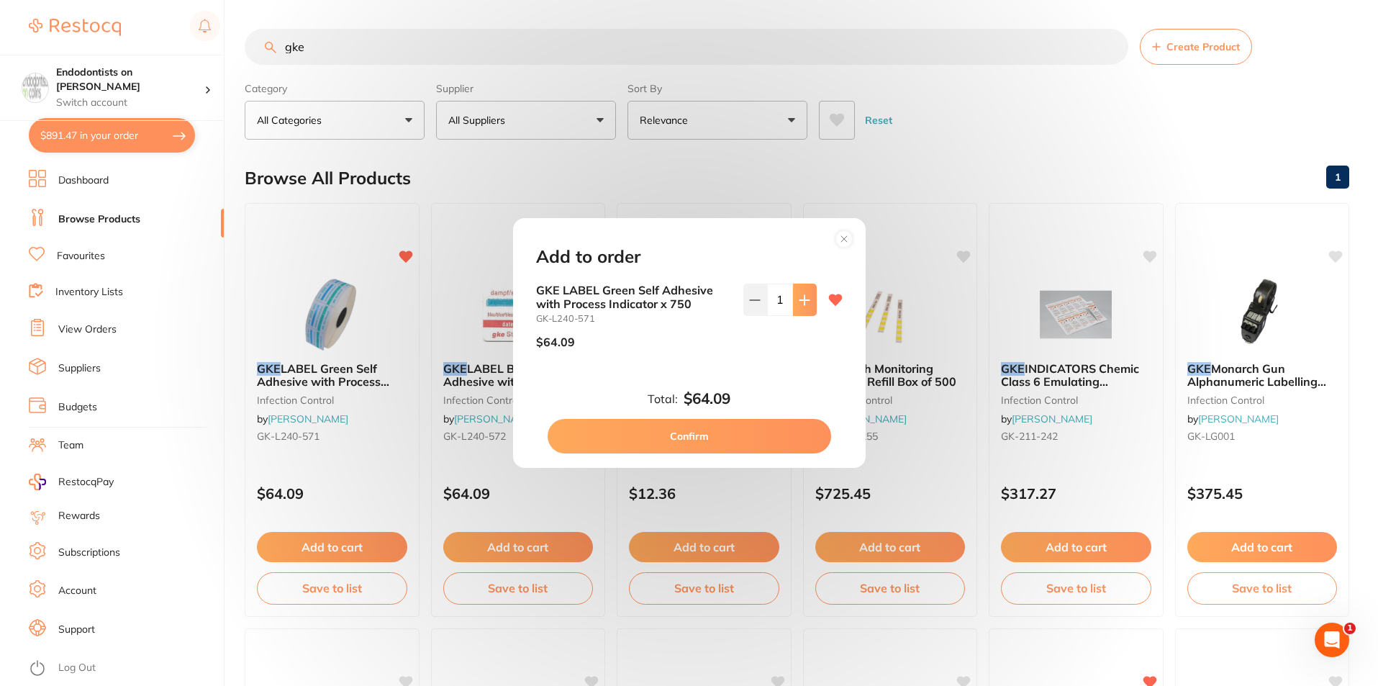
click at [799, 302] on icon at bounding box center [805, 300] width 12 height 12
type input "2"
click at [744, 445] on button "Confirm" at bounding box center [688, 436] width 283 height 35
type input "2"
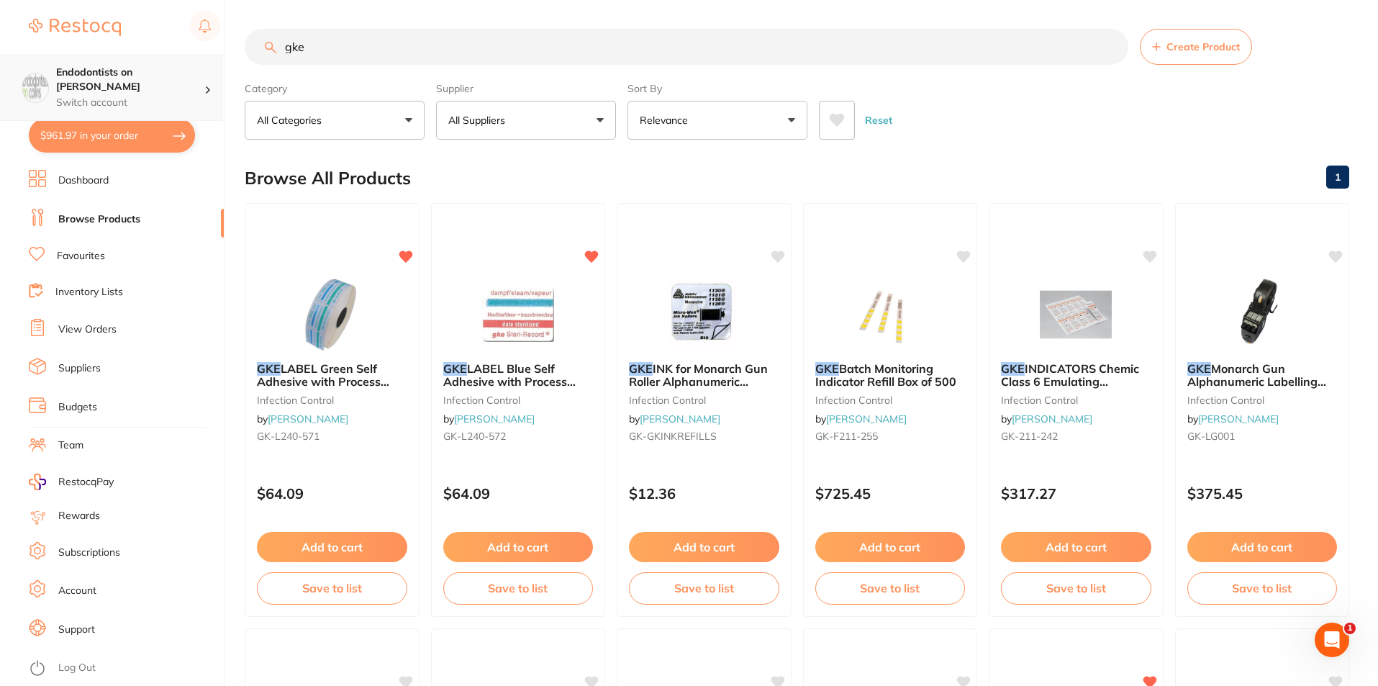
drag, startPoint x: 318, startPoint y: 48, endPoint x: 213, endPoint y: 55, distance: 105.2
click at [230, 50] on div "$961.97 Endodontists on [PERSON_NAME] Switch account Endodontists on [PERSON_NA…" at bounding box center [689, 343] width 1378 height 686
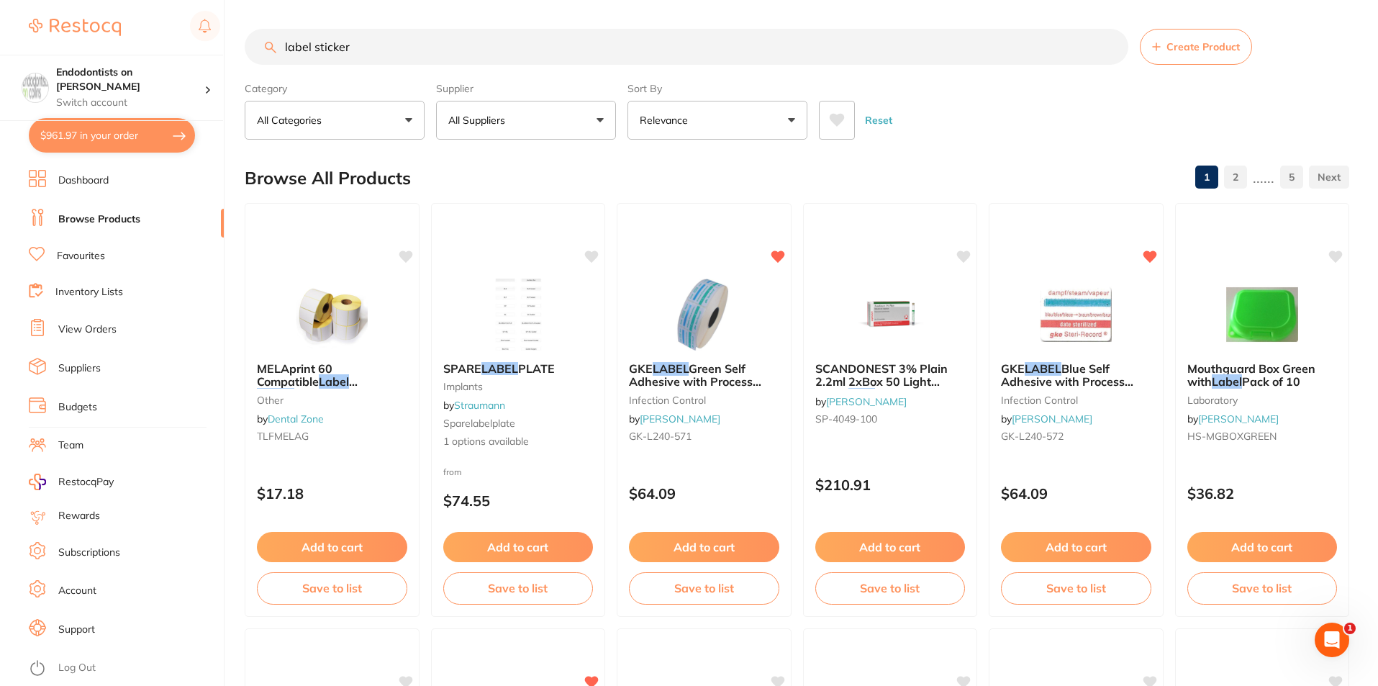
click at [415, 61] on input "label sticker" at bounding box center [686, 47] width 883 height 36
drag, startPoint x: 427, startPoint y: 56, endPoint x: 32, endPoint y: 23, distance: 395.6
click at [32, 24] on div "$961.97 Endodontists on [PERSON_NAME] Switch account Endodontists on [PERSON_NA…" at bounding box center [689, 343] width 1378 height 686
type input "kleenex"
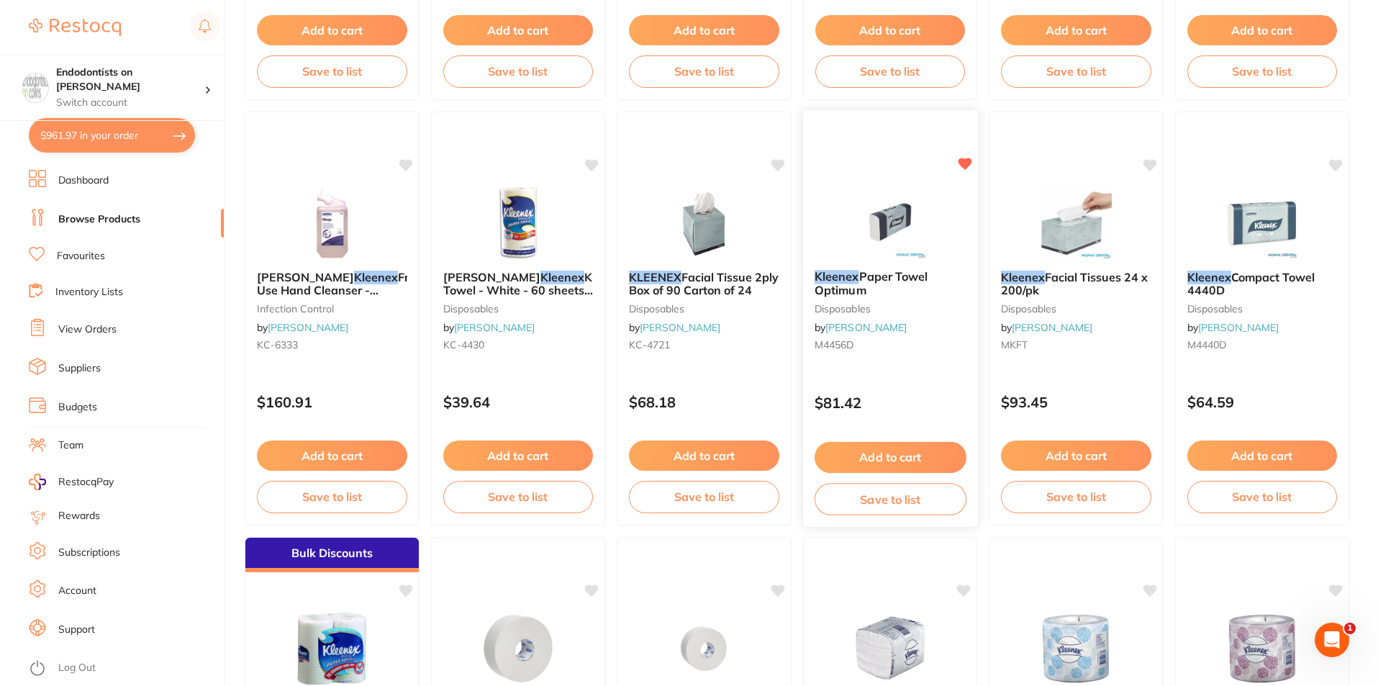
scroll to position [1439, 0]
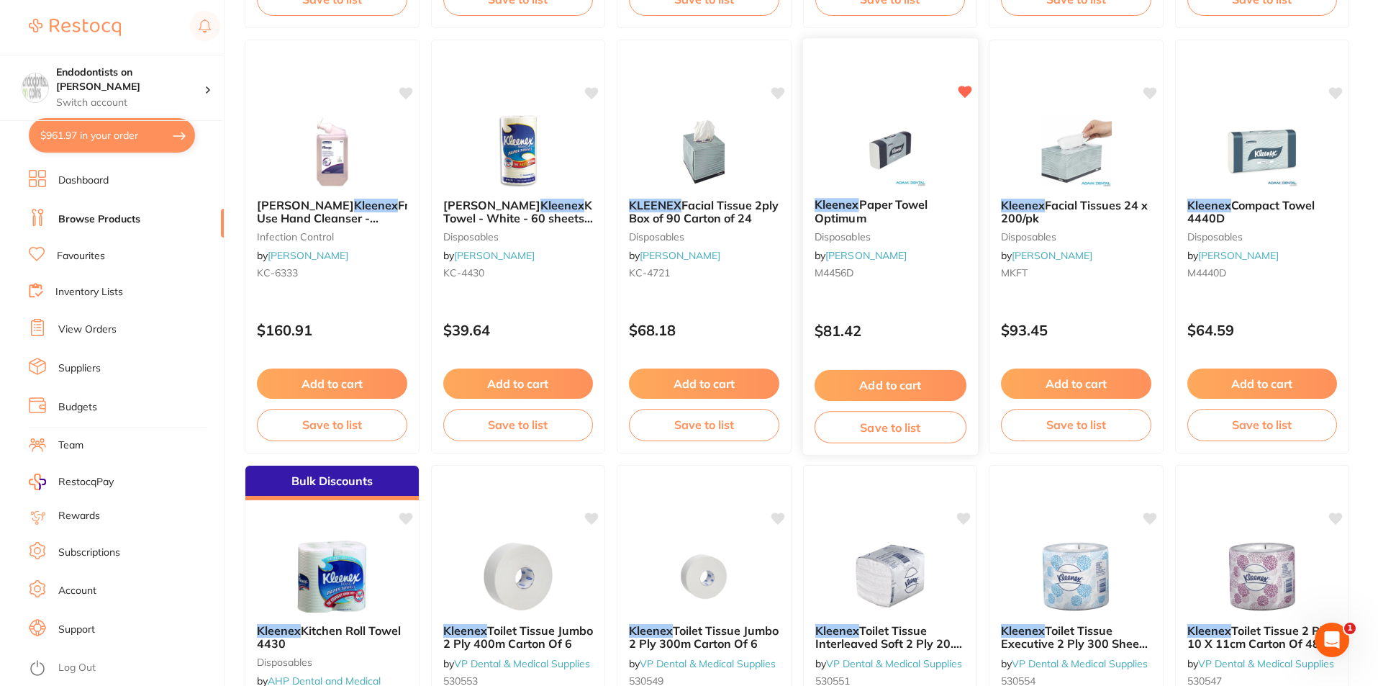
click at [899, 383] on button "Add to cart" at bounding box center [890, 385] width 152 height 31
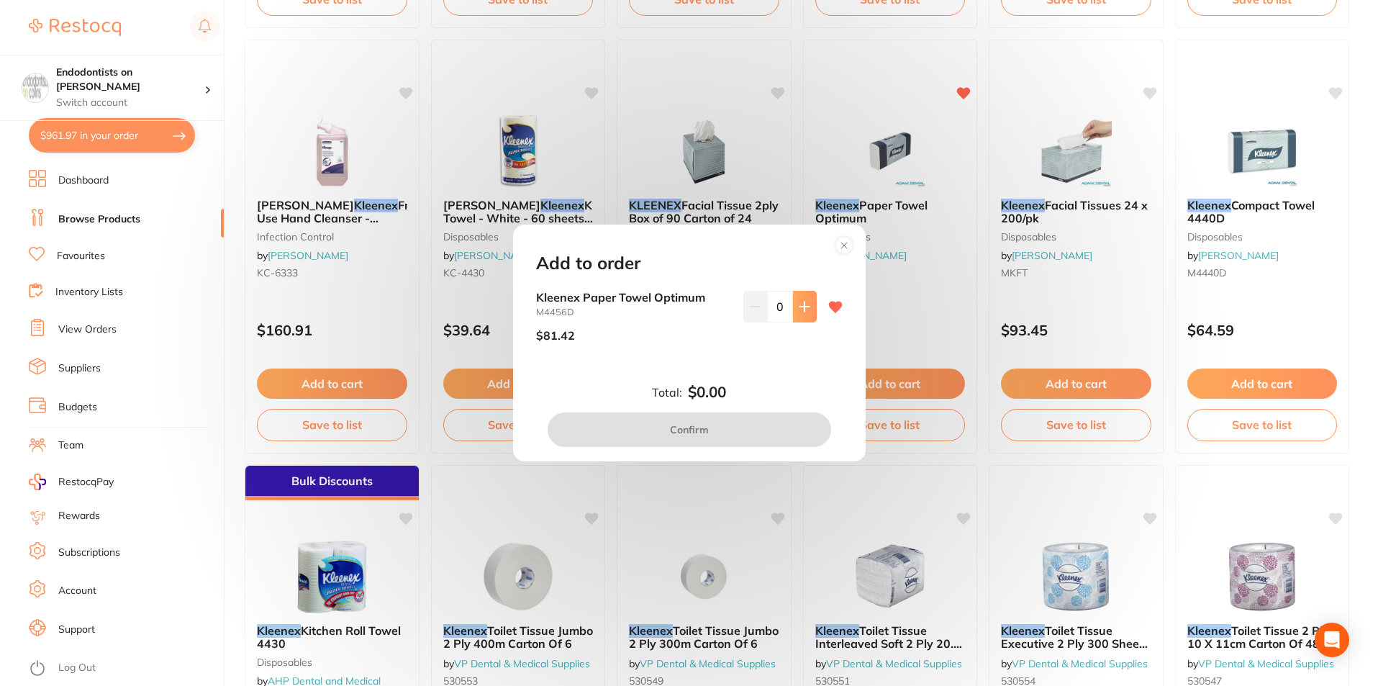
click at [802, 315] on button at bounding box center [805, 307] width 24 height 32
type input "1"
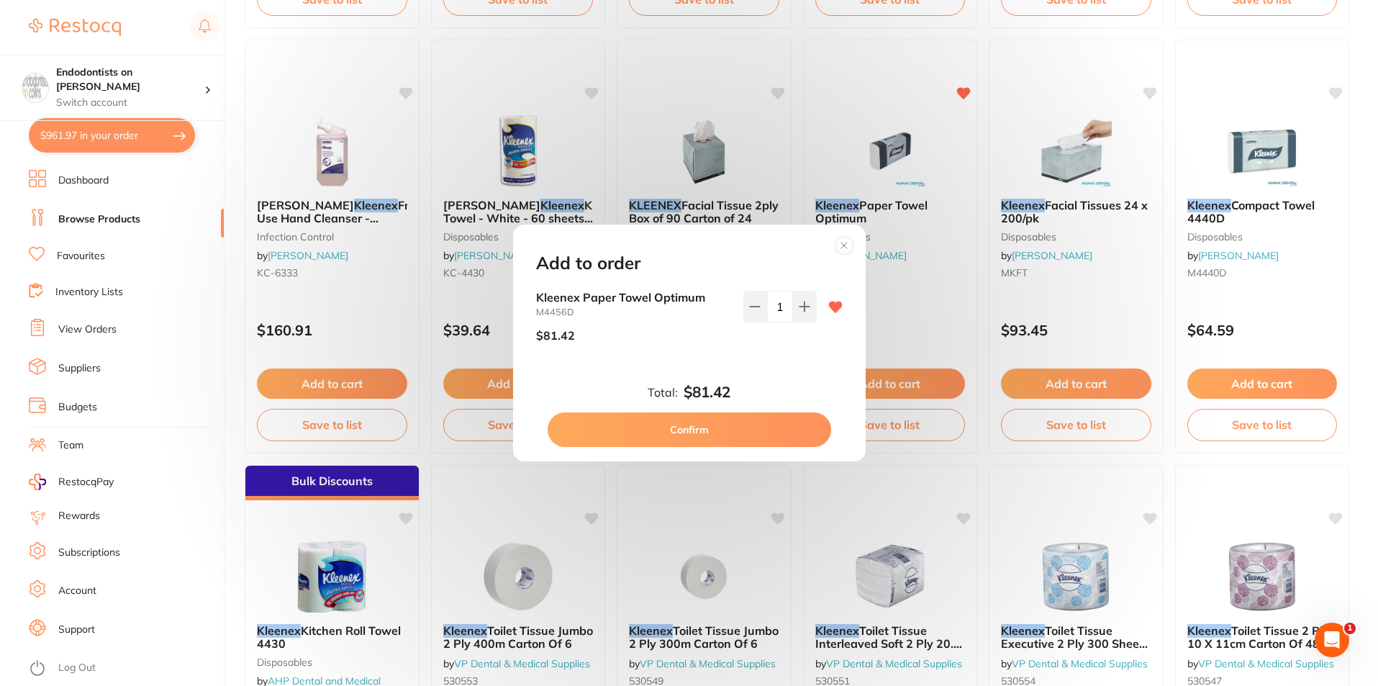
scroll to position [0, 0]
click at [773, 435] on button "Confirm" at bounding box center [688, 429] width 283 height 35
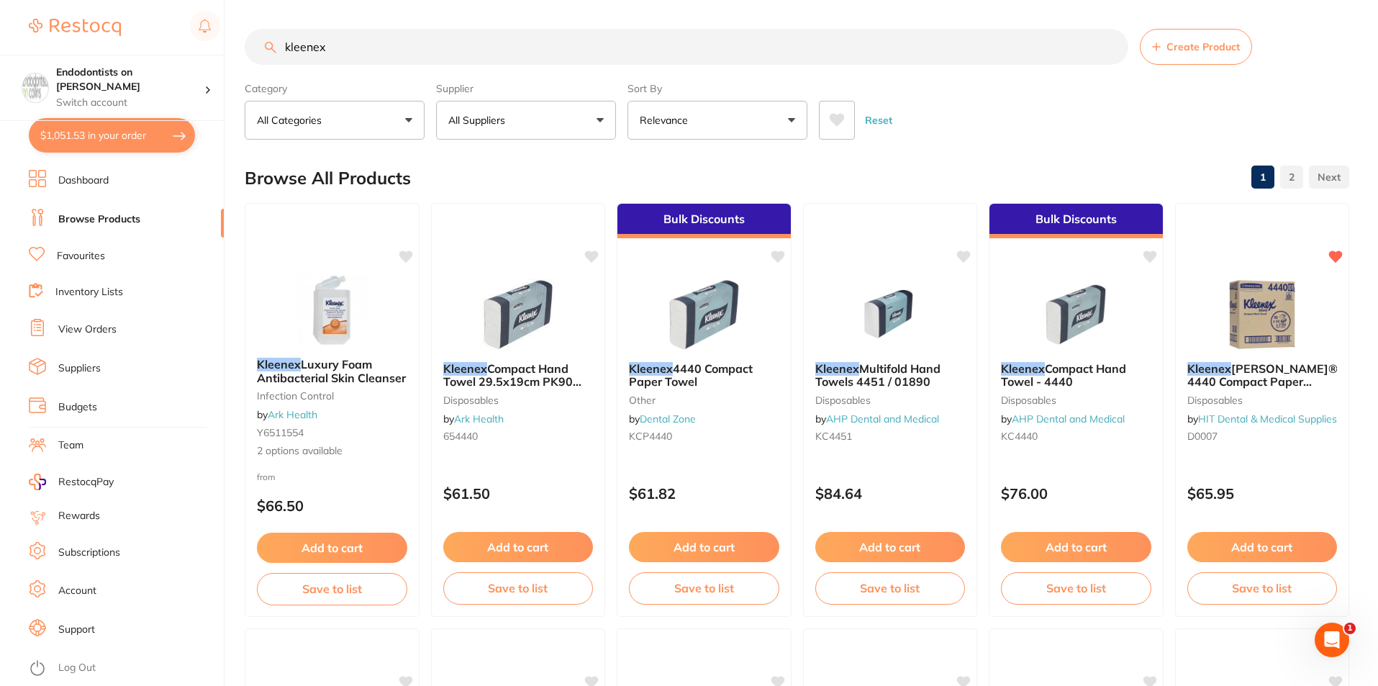
drag, startPoint x: 374, startPoint y: 58, endPoint x: 113, endPoint y: 14, distance: 264.7
click at [113, 14] on div "$1,051.53 Endodontists on [PERSON_NAME] Switch account Endodontists on [PERSON_…" at bounding box center [689, 343] width 1378 height 686
type input "hypo"
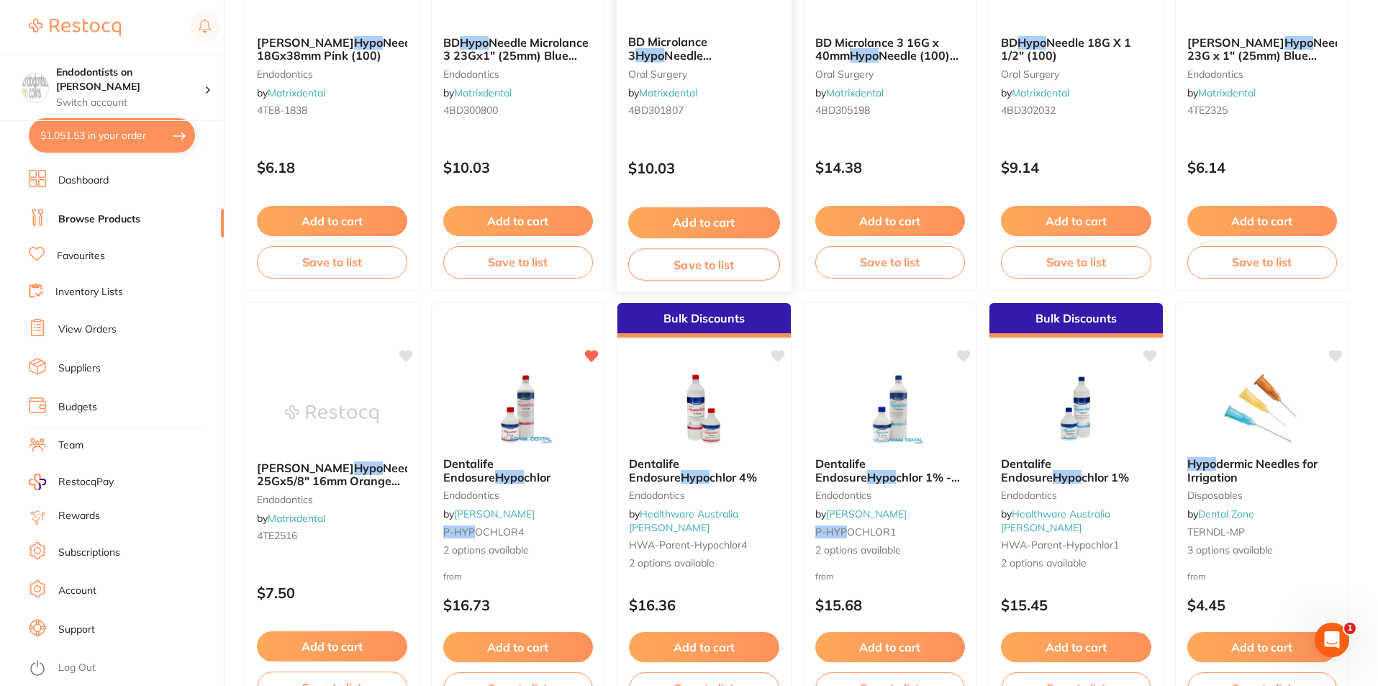
scroll to position [360, 0]
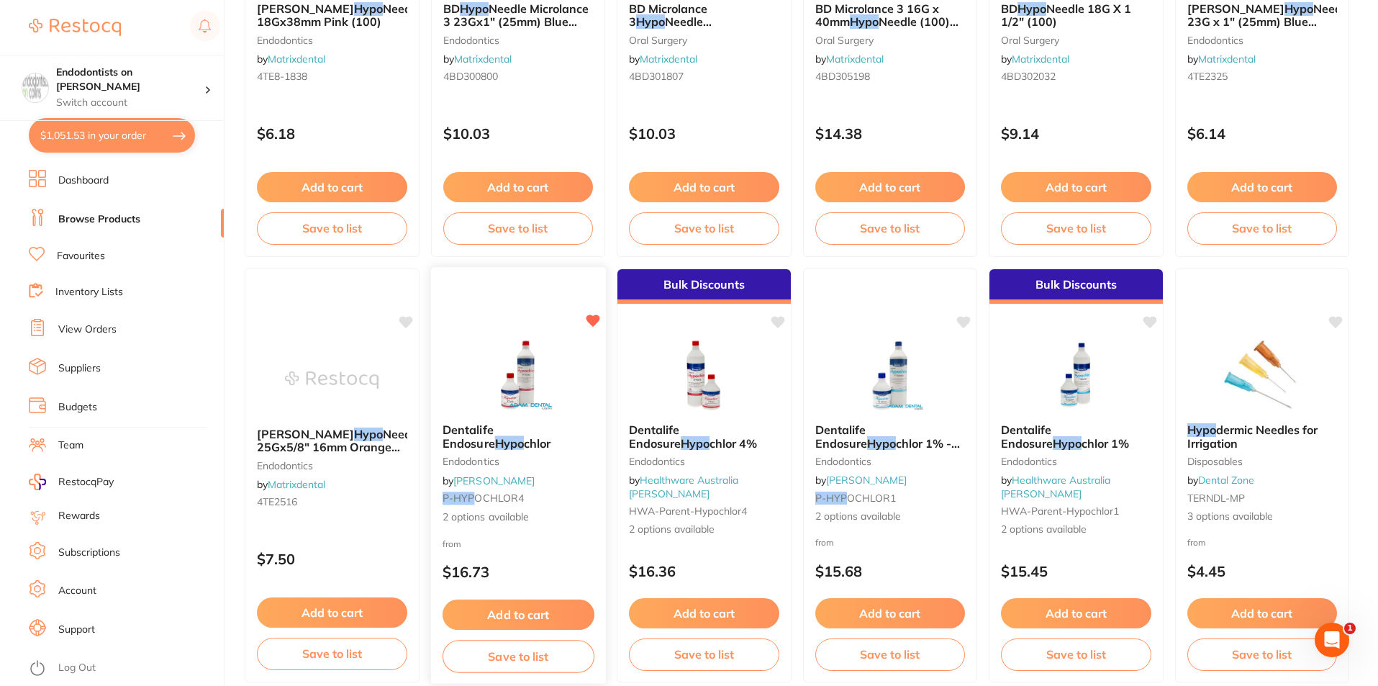
click at [542, 391] on img at bounding box center [517, 375] width 94 height 73
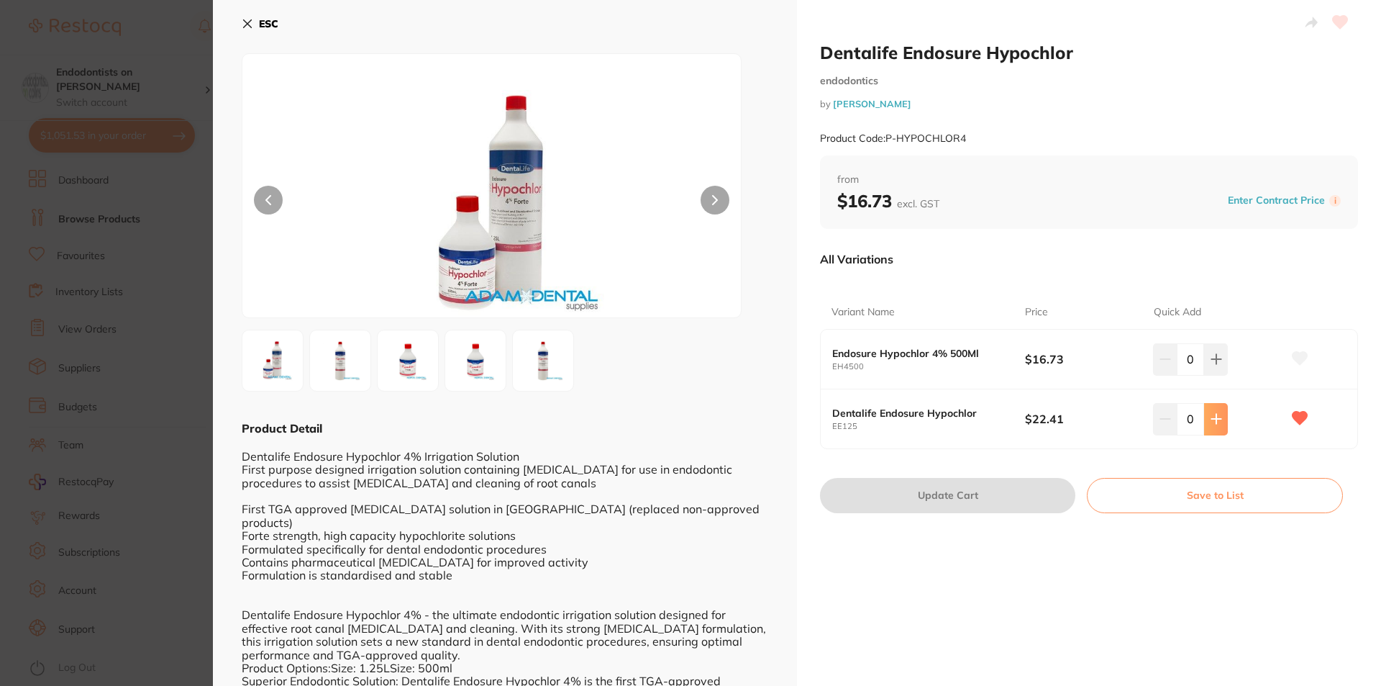
click at [1215, 427] on button at bounding box center [1216, 419] width 24 height 32
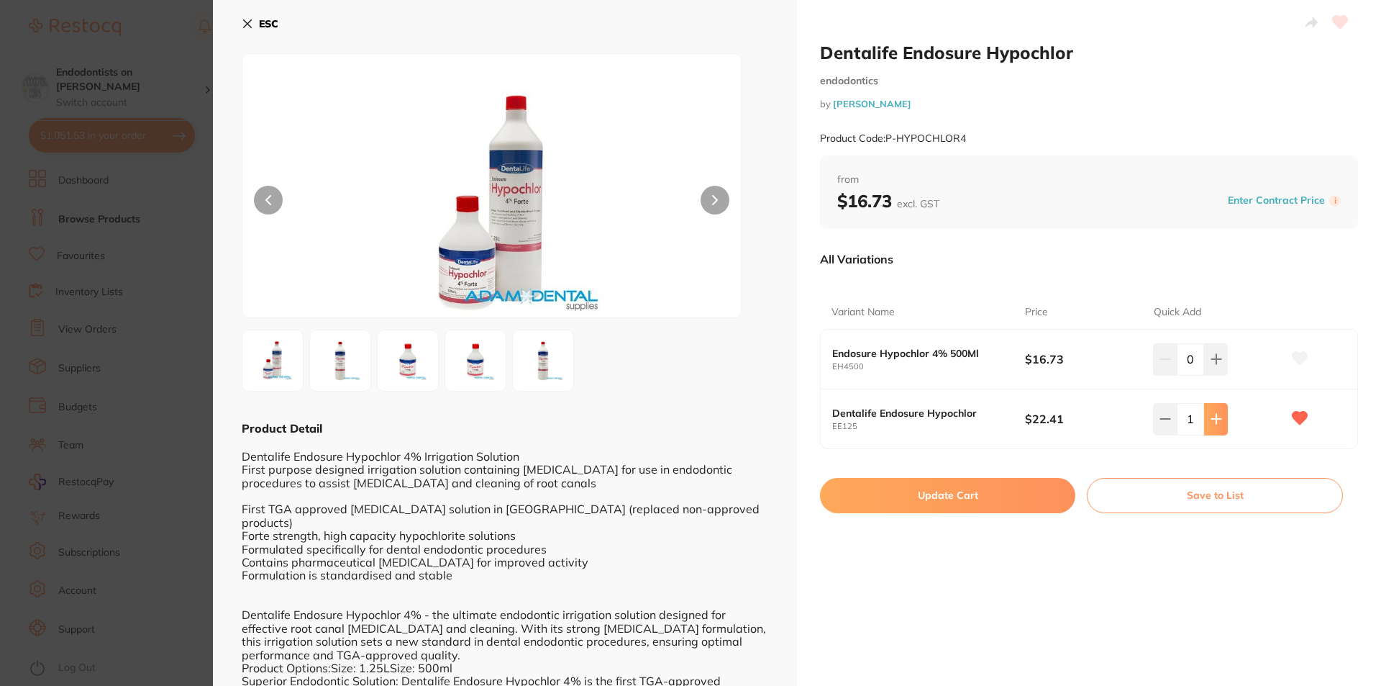
click at [1214, 426] on button at bounding box center [1216, 419] width 24 height 32
type input "4"
click at [981, 496] on button "Update Cart" at bounding box center [947, 495] width 255 height 35
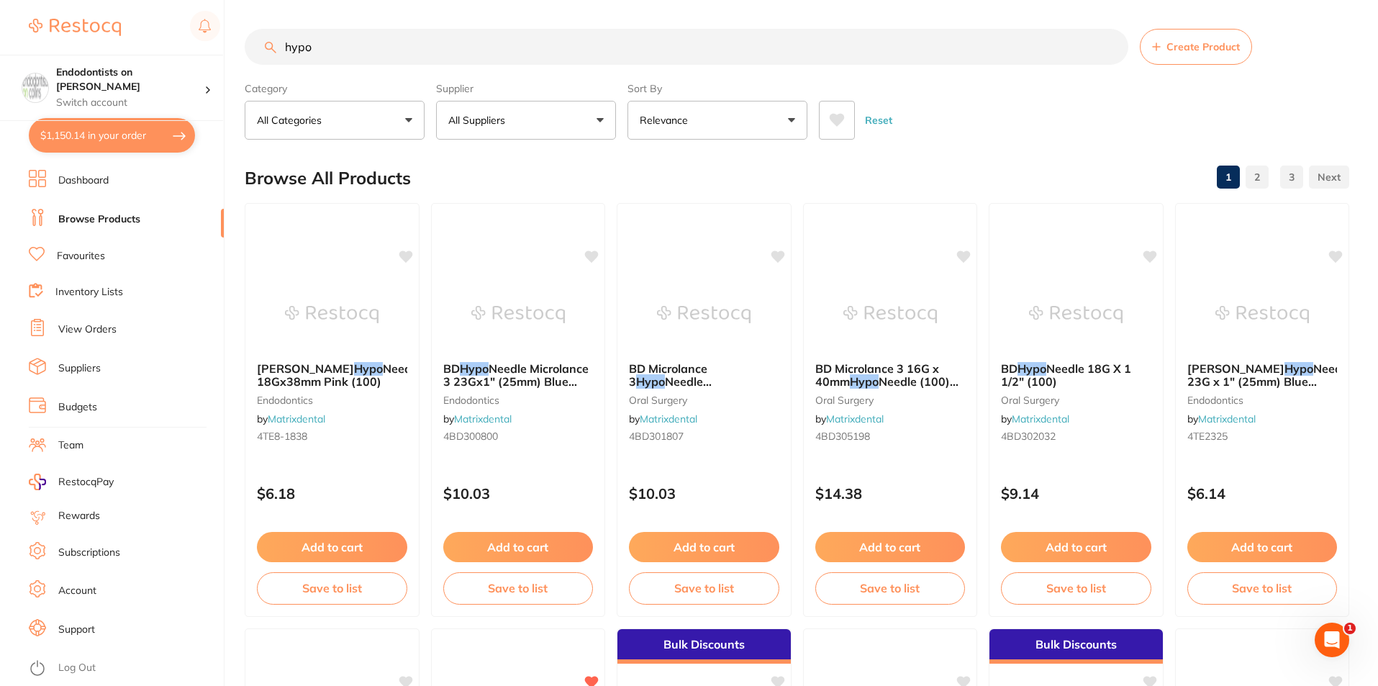
drag, startPoint x: 327, startPoint y: 47, endPoint x: 68, endPoint y: 4, distance: 262.7
click at [68, 11] on div "$1,150.14 Endodontists on [PERSON_NAME] Switch account Endodontists on [PERSON_…" at bounding box center [689, 343] width 1378 height 686
type input "edta"
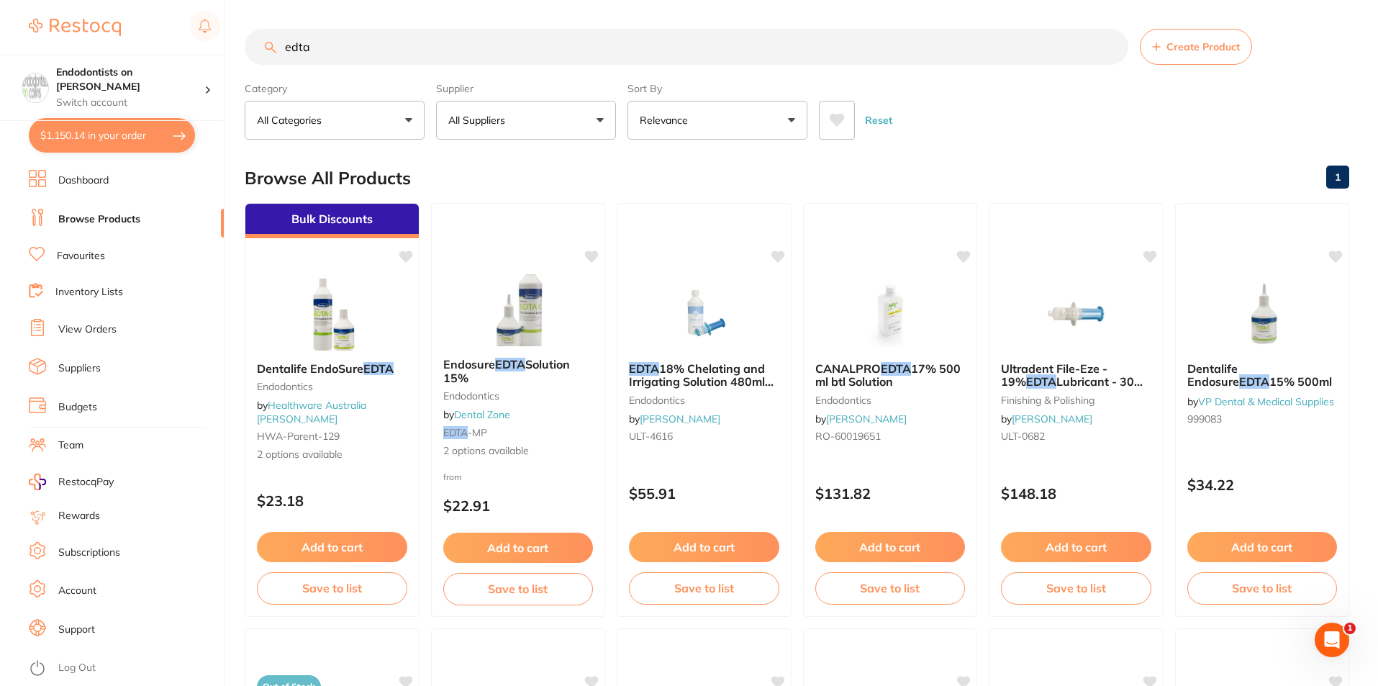
click at [71, 259] on link "Favourites" at bounding box center [81, 256] width 48 height 14
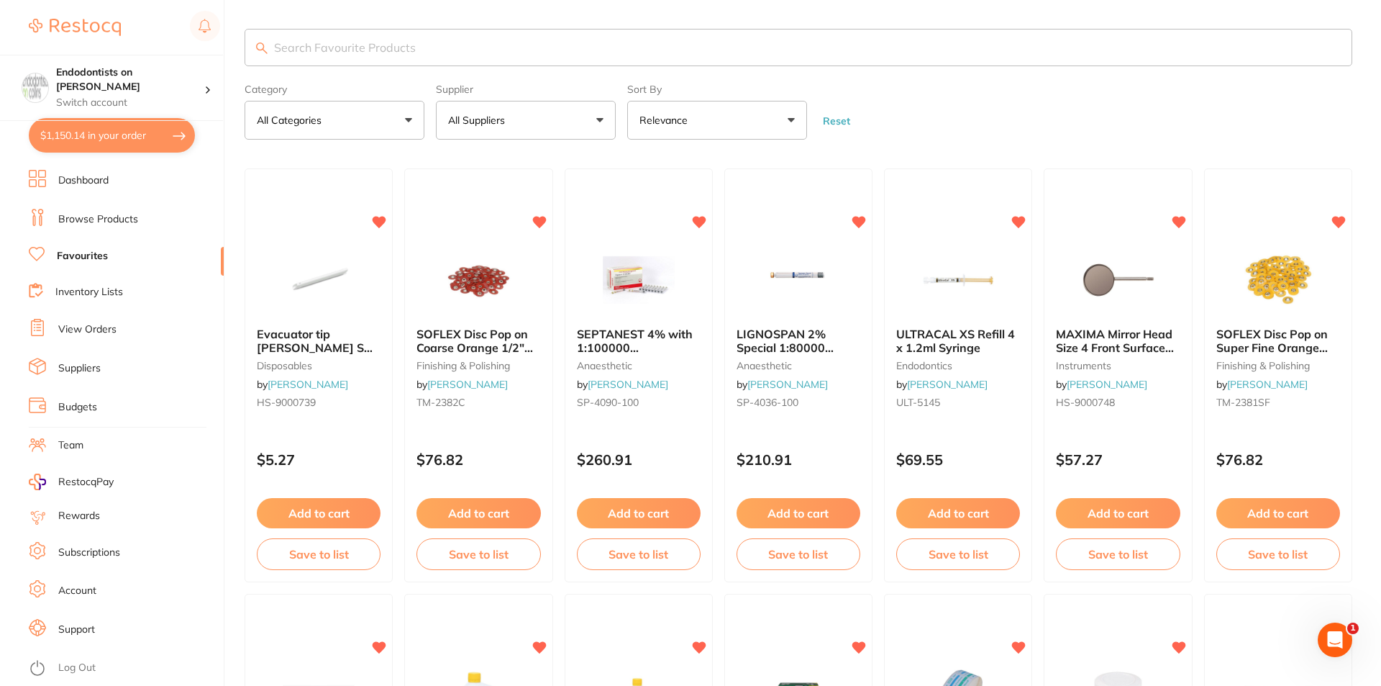
click at [329, 47] on input "search" at bounding box center [799, 47] width 1108 height 37
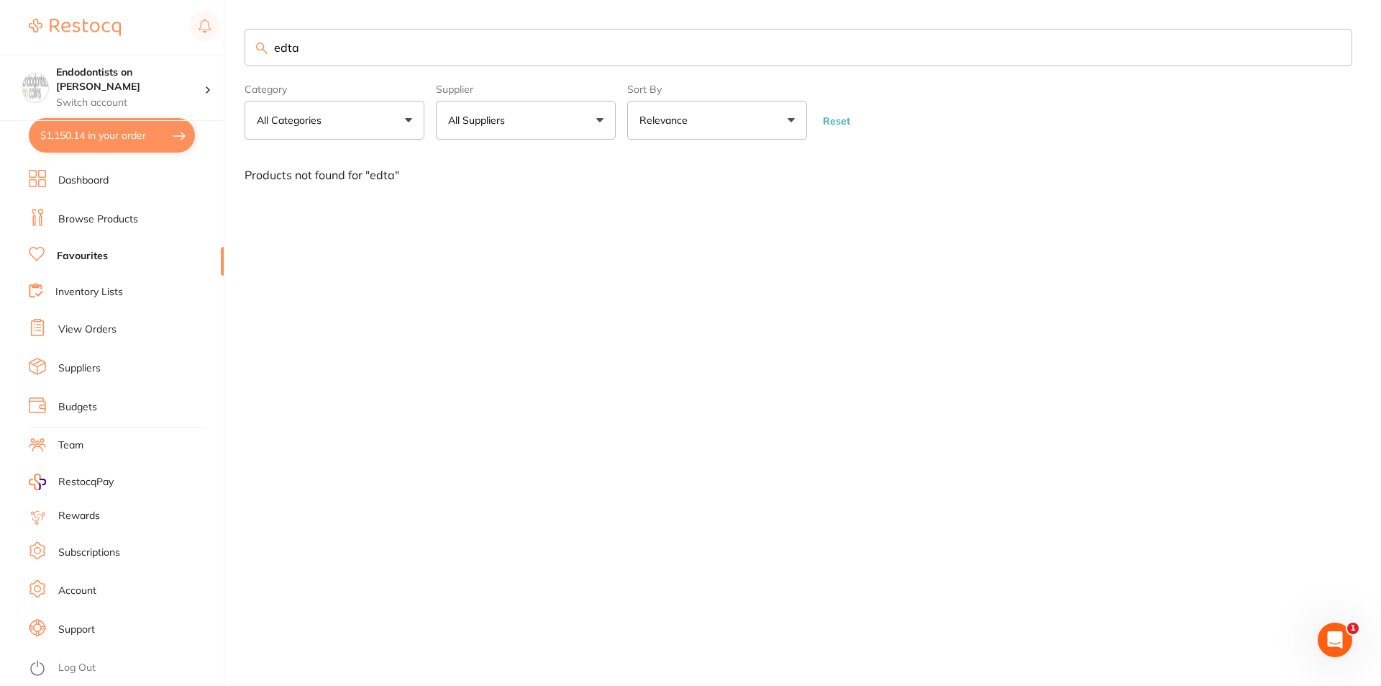
click at [319, 50] on input "edta" at bounding box center [799, 47] width 1108 height 37
type input "e"
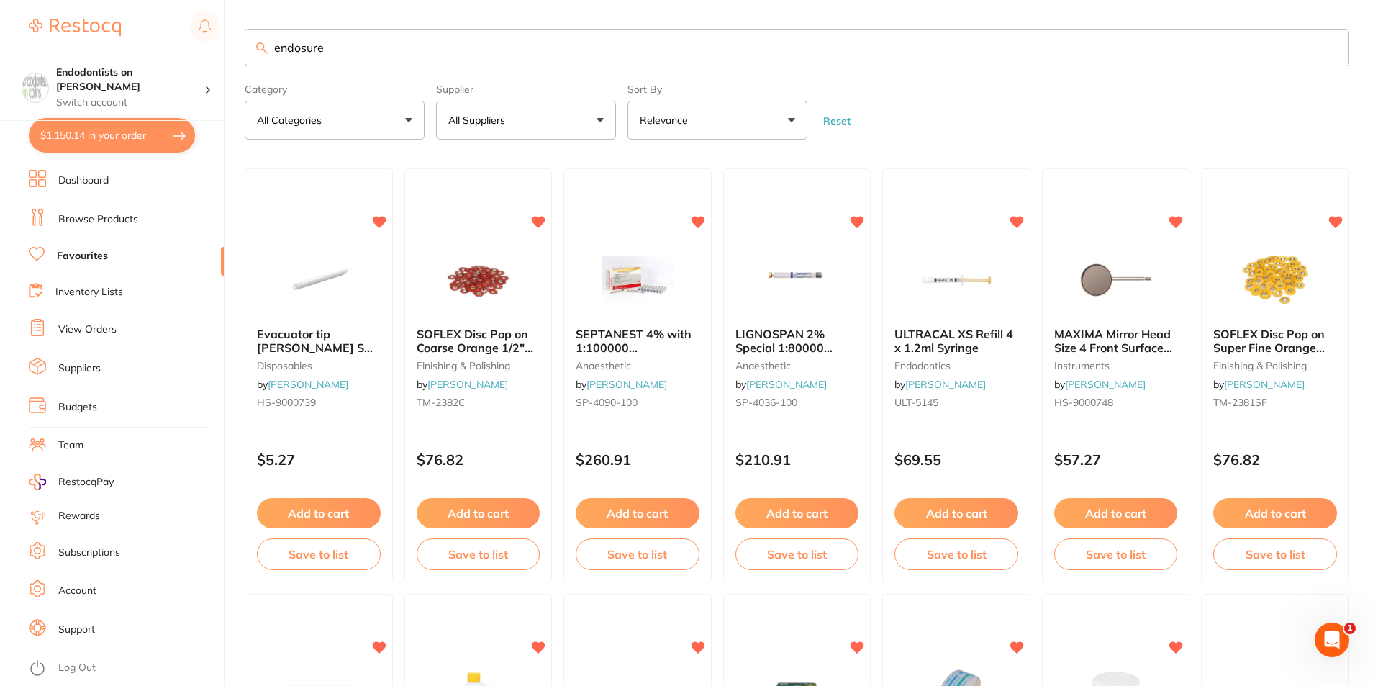
type input "endosure"
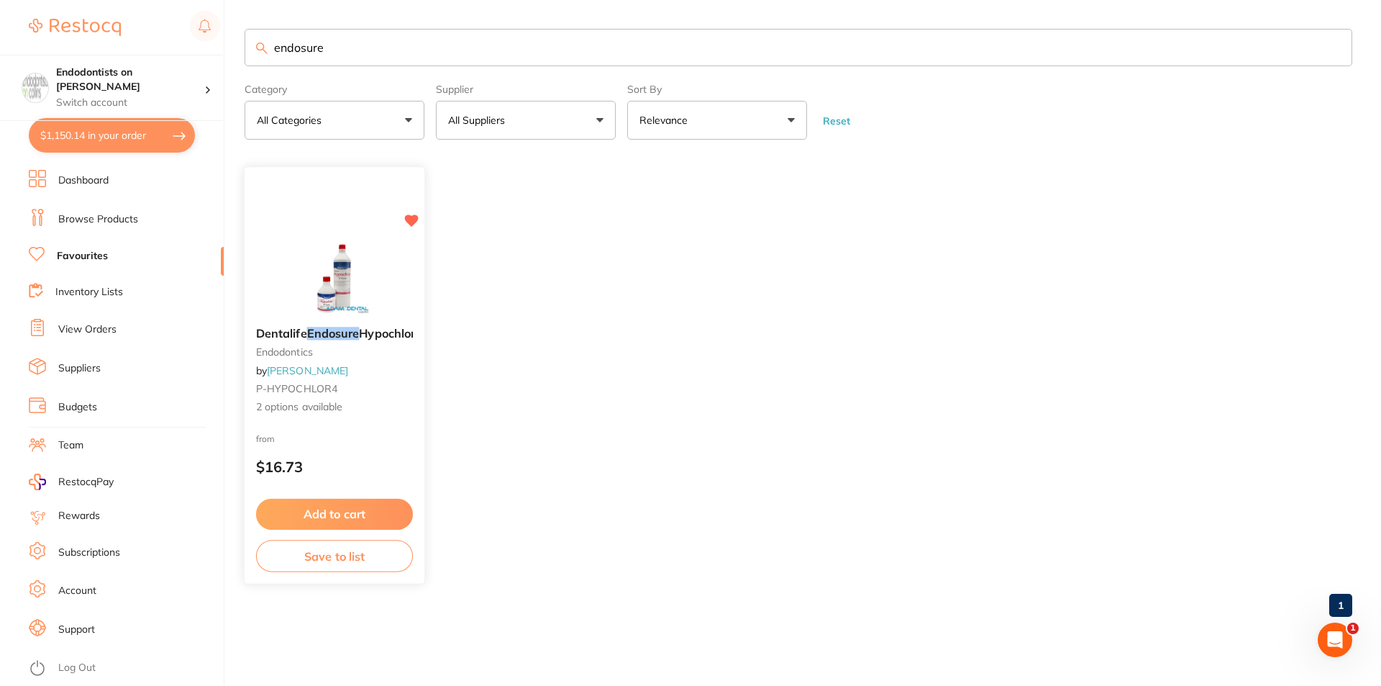
click at [336, 268] on img at bounding box center [334, 279] width 94 height 73
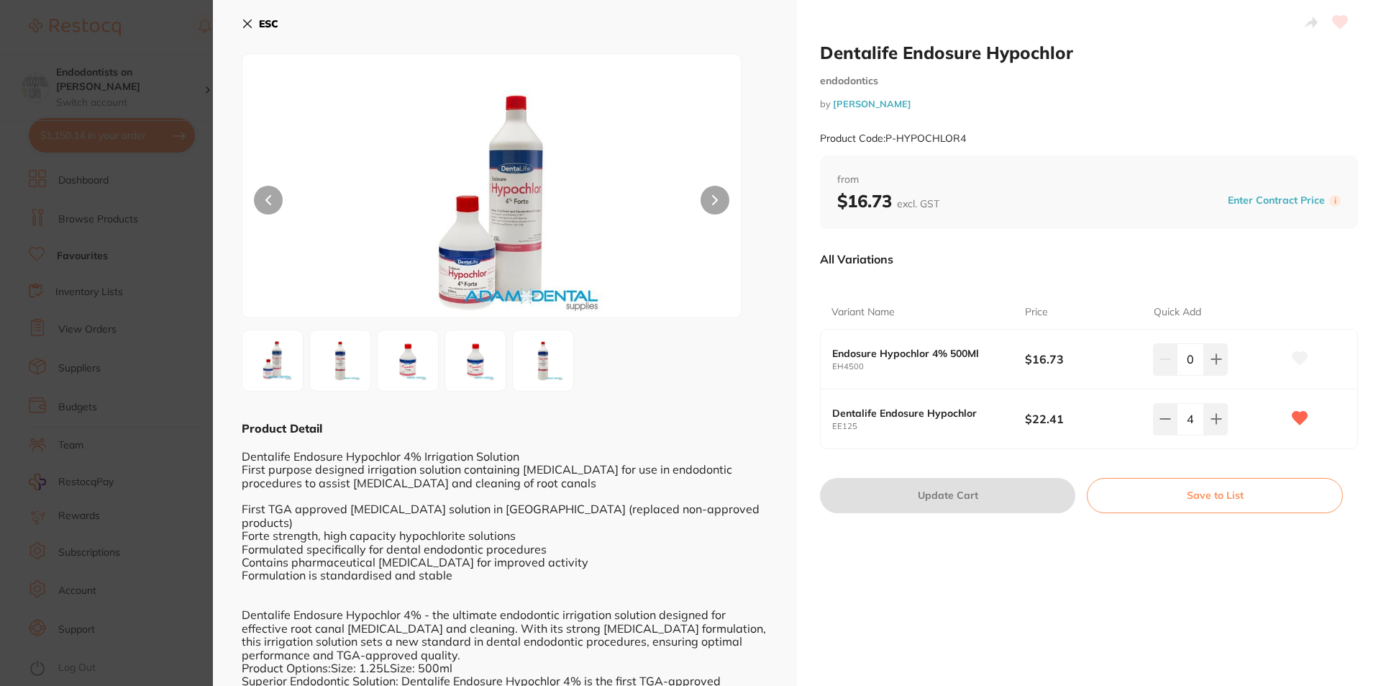
click at [199, 127] on section "Dentalife Endosure Hypochlor endodontics by [PERSON_NAME] Product Code: P-HYPOC…" at bounding box center [690, 343] width 1381 height 686
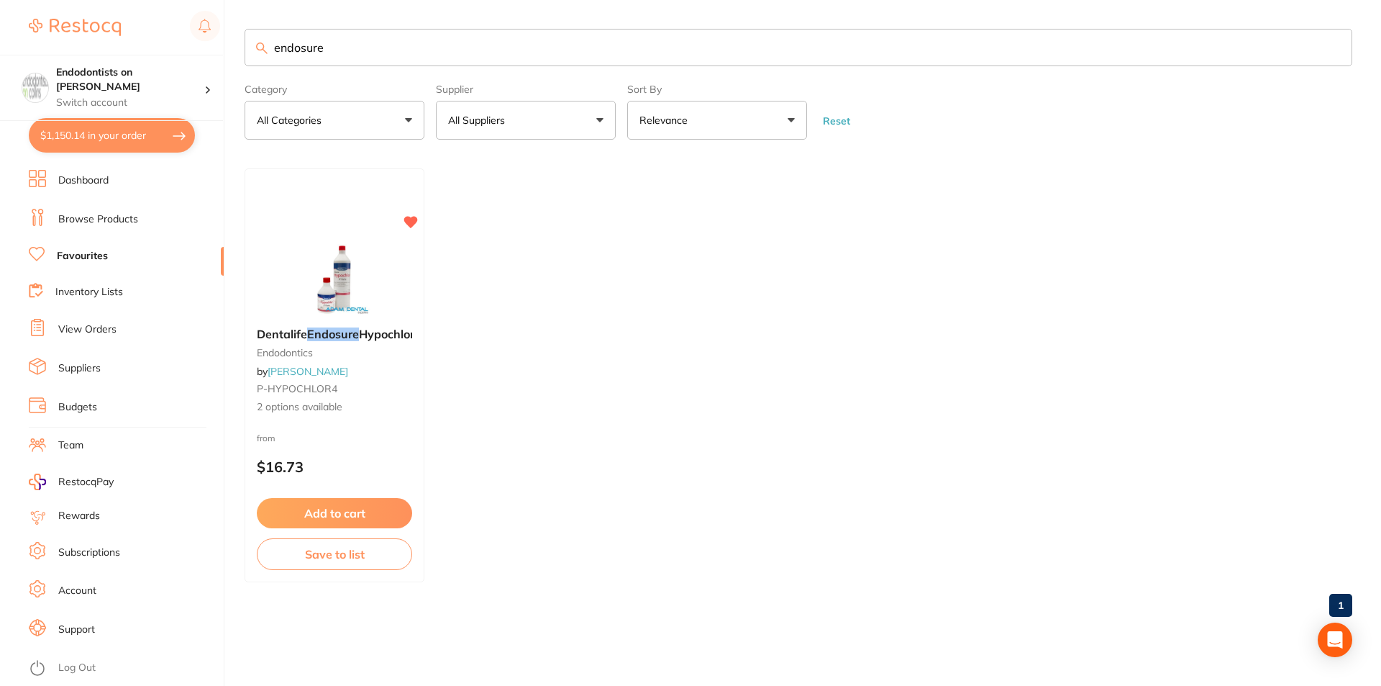
click at [117, 220] on link "Browse Products" at bounding box center [98, 219] width 80 height 14
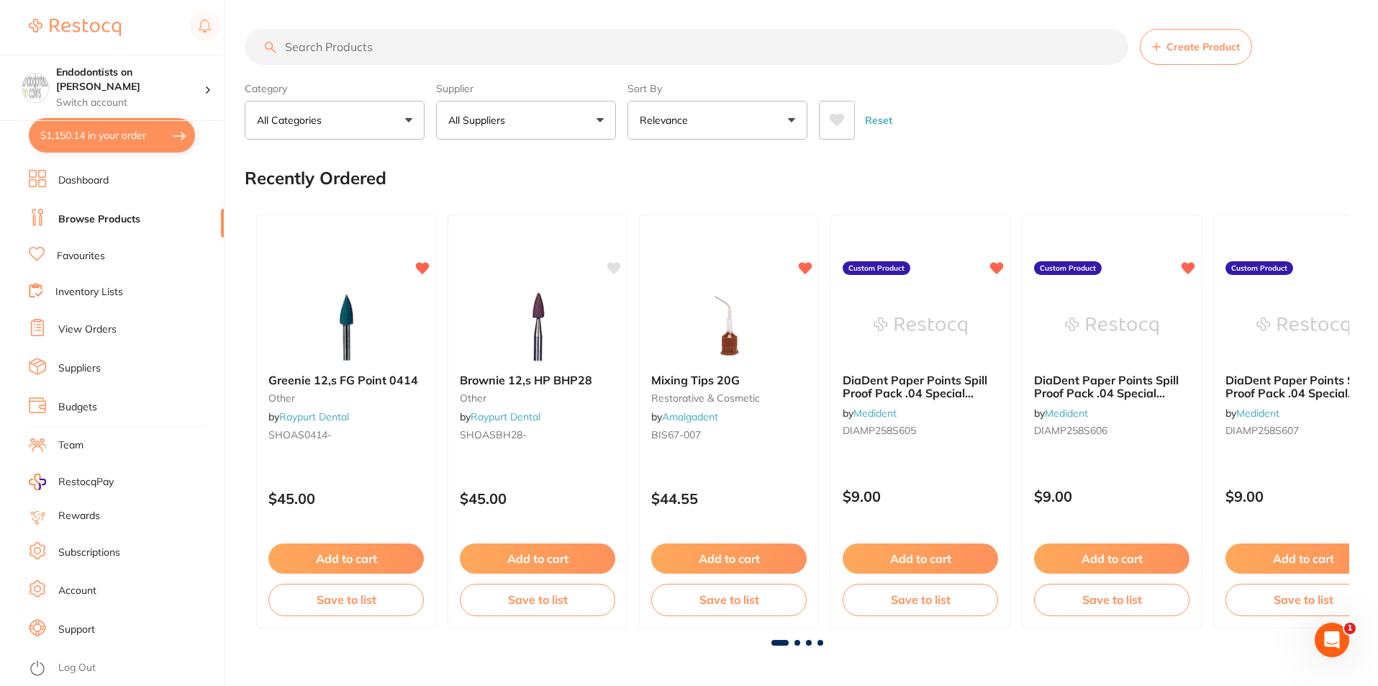
click at [335, 43] on input "search" at bounding box center [686, 47] width 883 height 36
click at [337, 45] on input "search" at bounding box center [686, 47] width 883 height 36
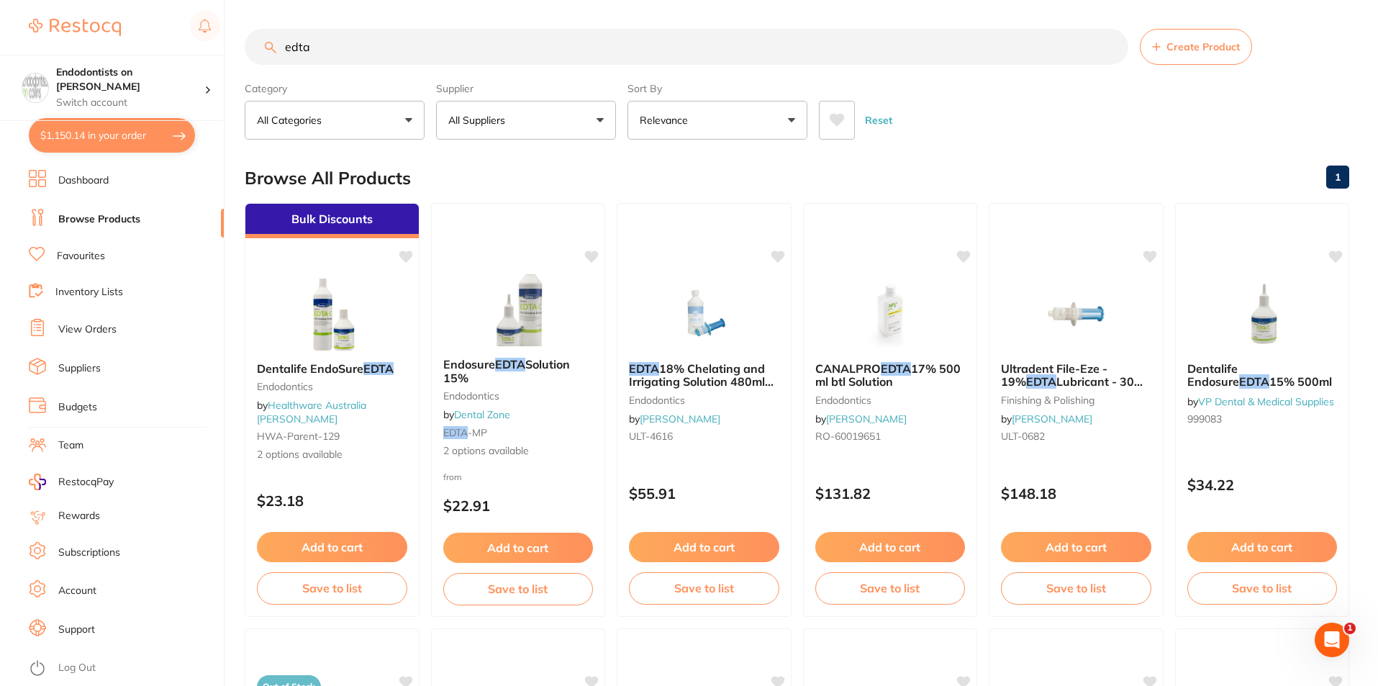
drag, startPoint x: 360, startPoint y: 62, endPoint x: 119, endPoint y: -3, distance: 249.5
click at [119, 0] on html "$1,150.14 Endodontists on [PERSON_NAME] Switch account Endodontists on [PERSON_…" at bounding box center [689, 343] width 1378 height 686
type input "syringes"
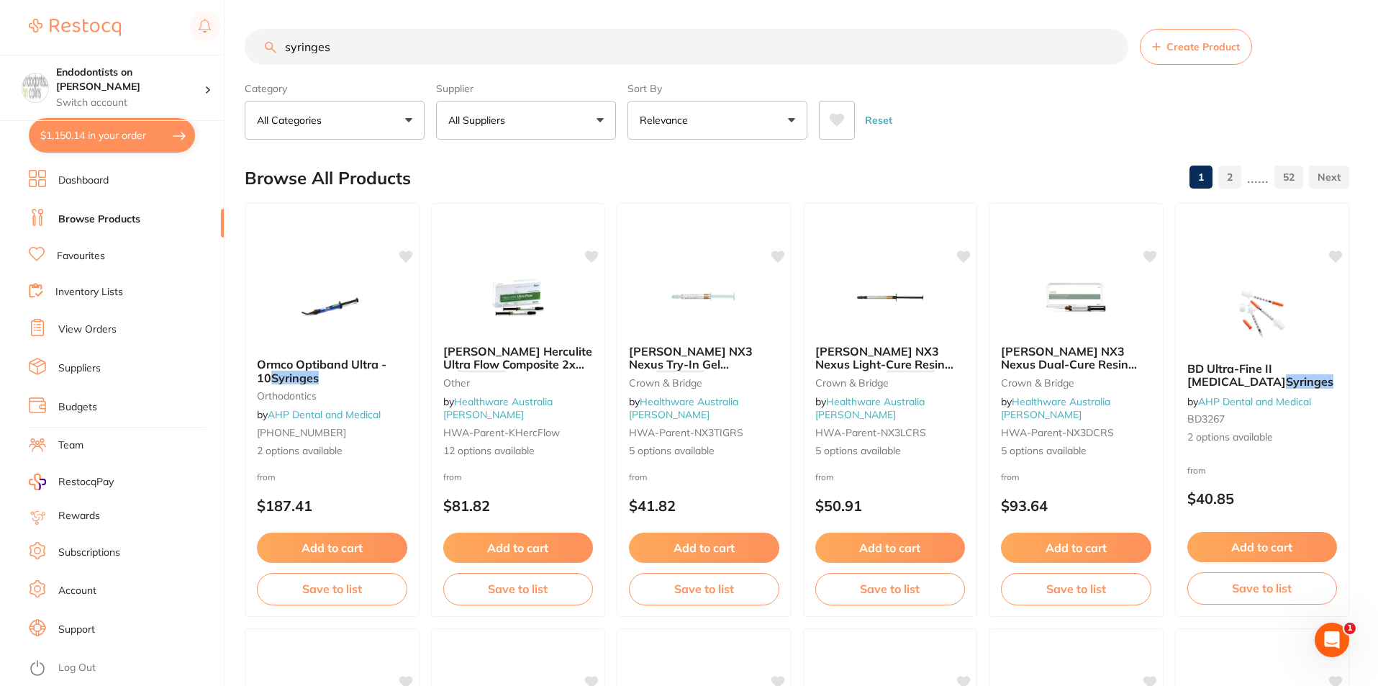
click at [95, 257] on link "Favourites" at bounding box center [81, 256] width 48 height 14
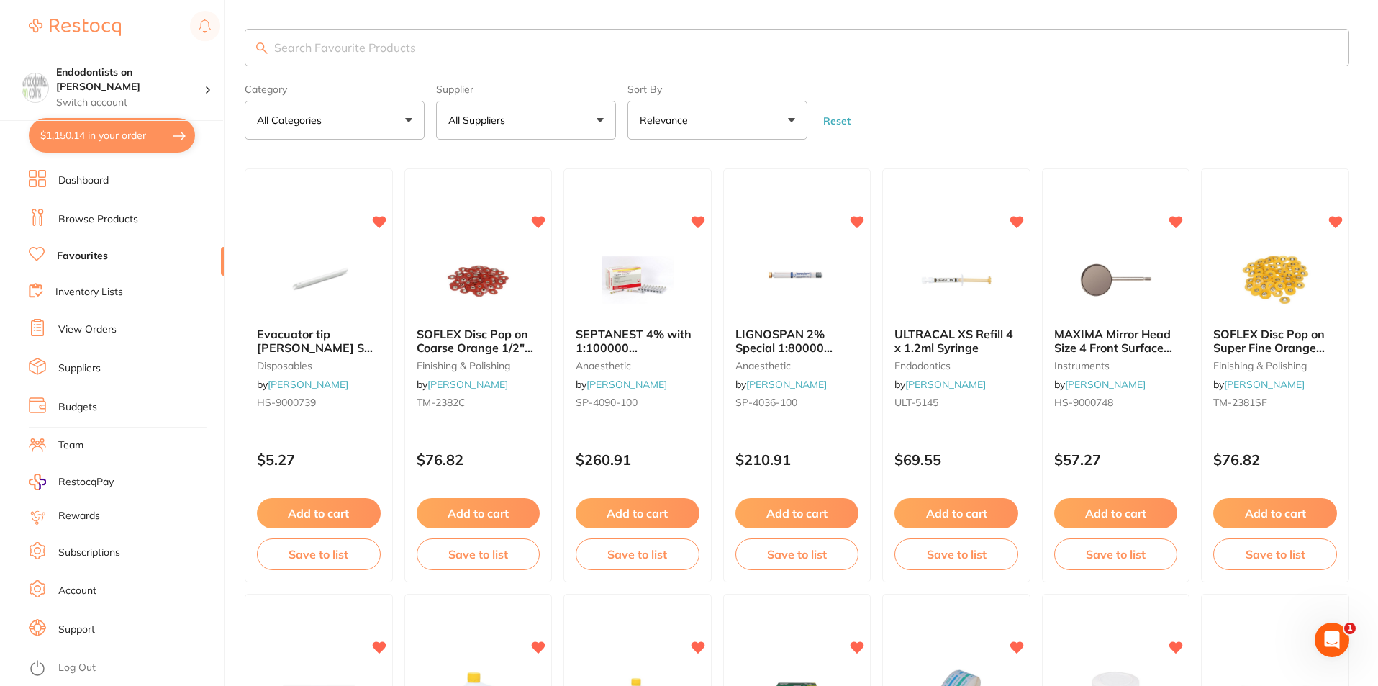
click at [369, 46] on input "search" at bounding box center [797, 47] width 1104 height 37
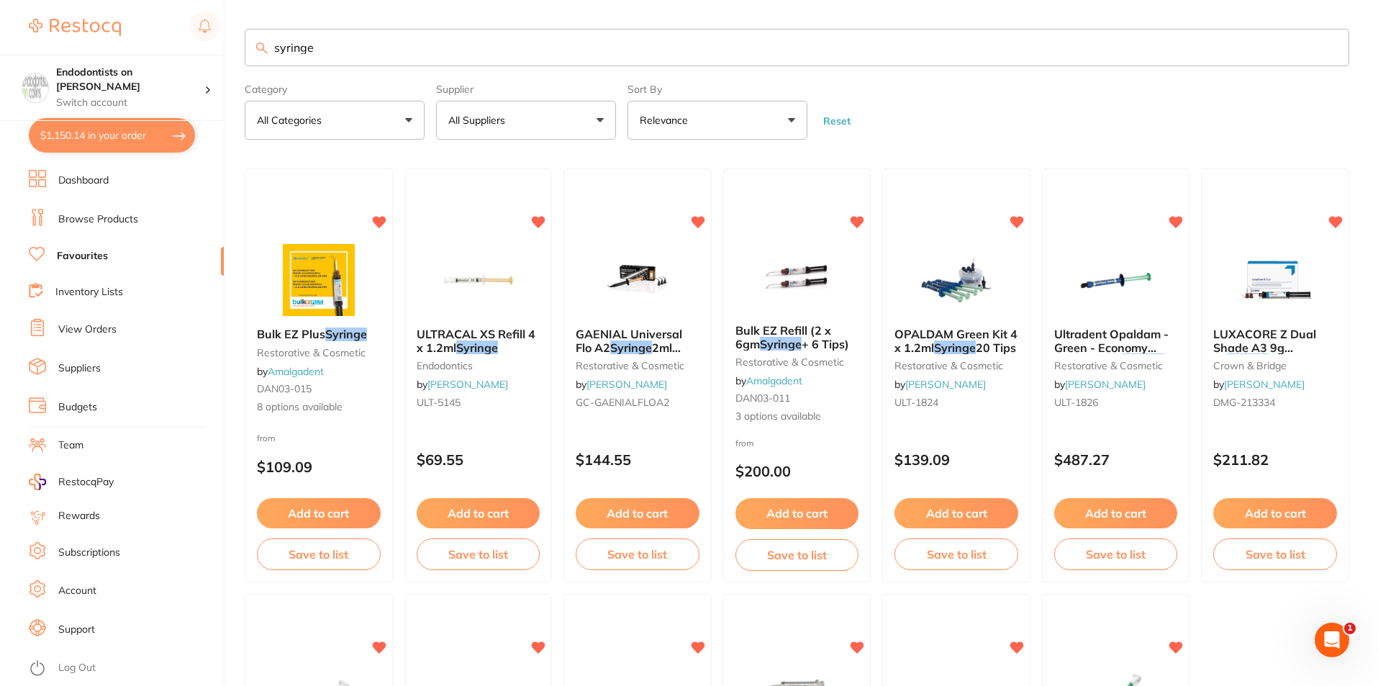
drag, startPoint x: 370, startPoint y: 41, endPoint x: 0, endPoint y: -16, distance: 374.8
click at [0, 0] on html "$1,150.14 Endodontists on [PERSON_NAME] Switch account Endodontists on [PERSON_…" at bounding box center [689, 343] width 1378 height 686
type input "3ml syringe"
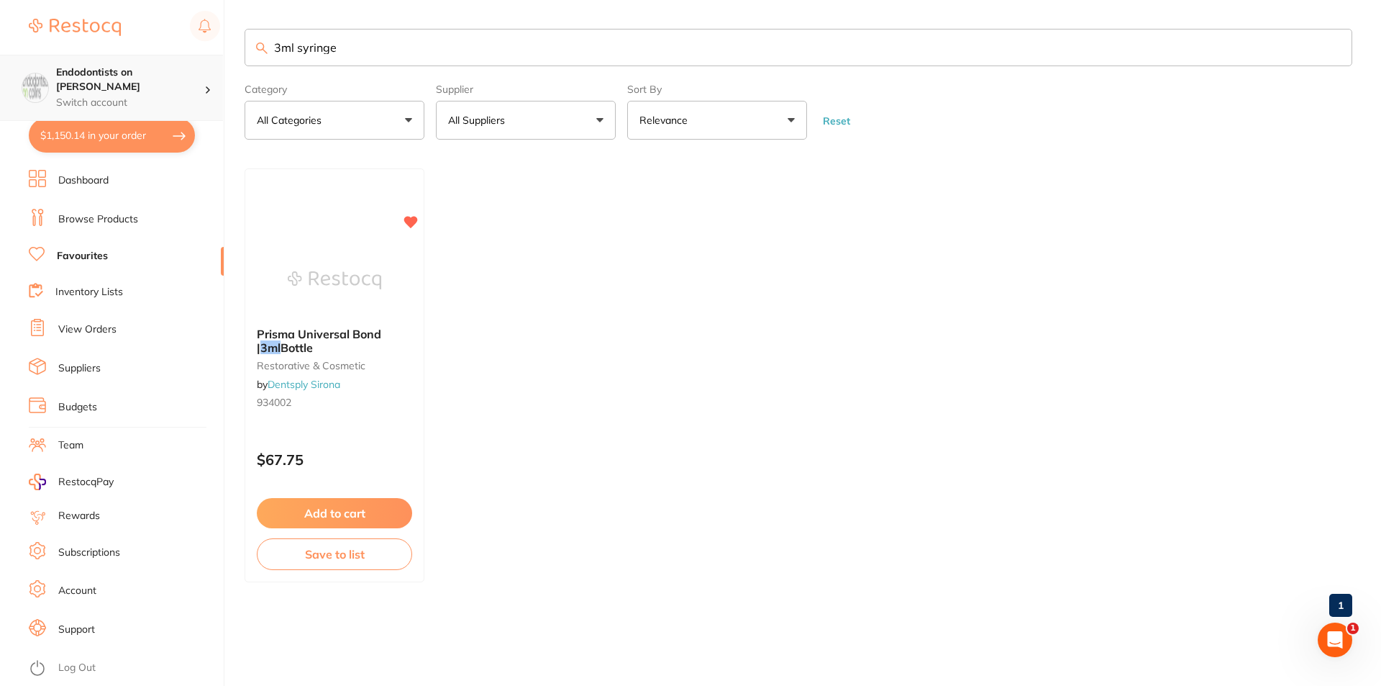
scroll to position [1, 0]
drag, startPoint x: 372, startPoint y: 47, endPoint x: 114, endPoint y: 76, distance: 259.1
click at [114, 76] on div "$1,150.14 Endodontists on [PERSON_NAME] Switch account Endodontists on [PERSON_…" at bounding box center [690, 343] width 1381 height 686
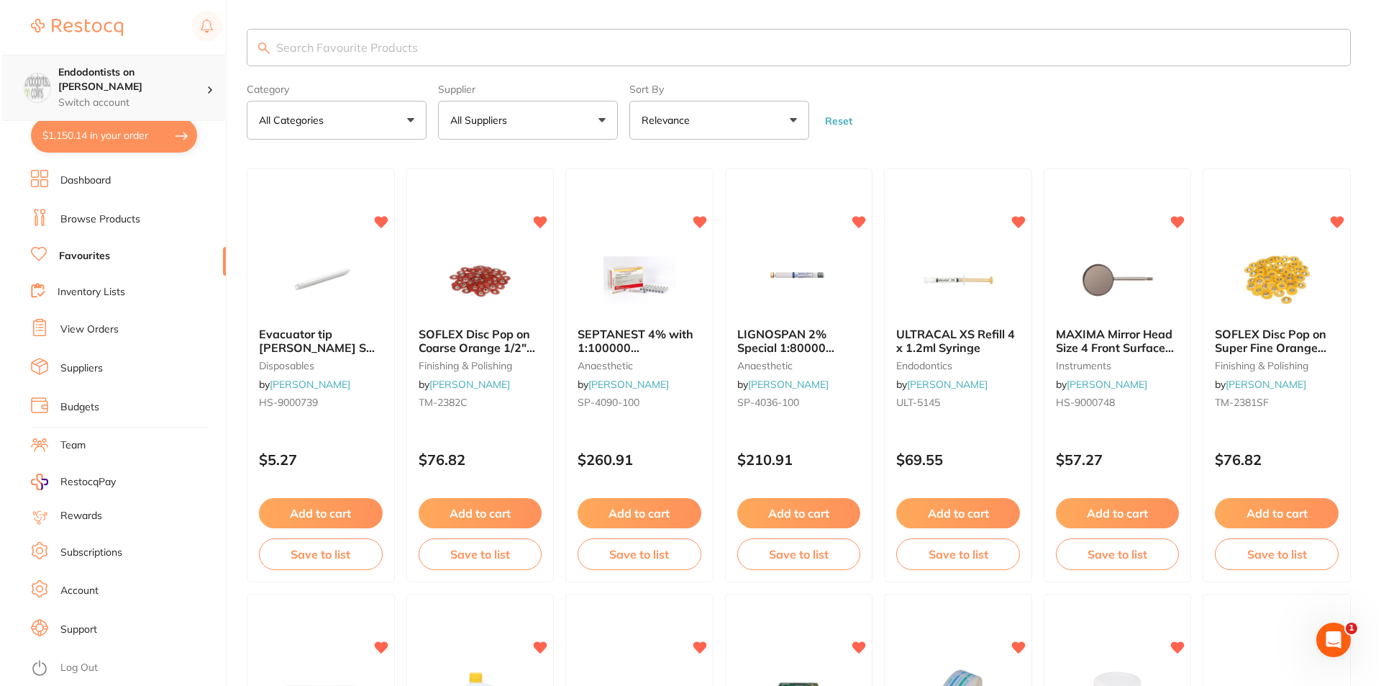
scroll to position [0, 0]
type input "kitano"
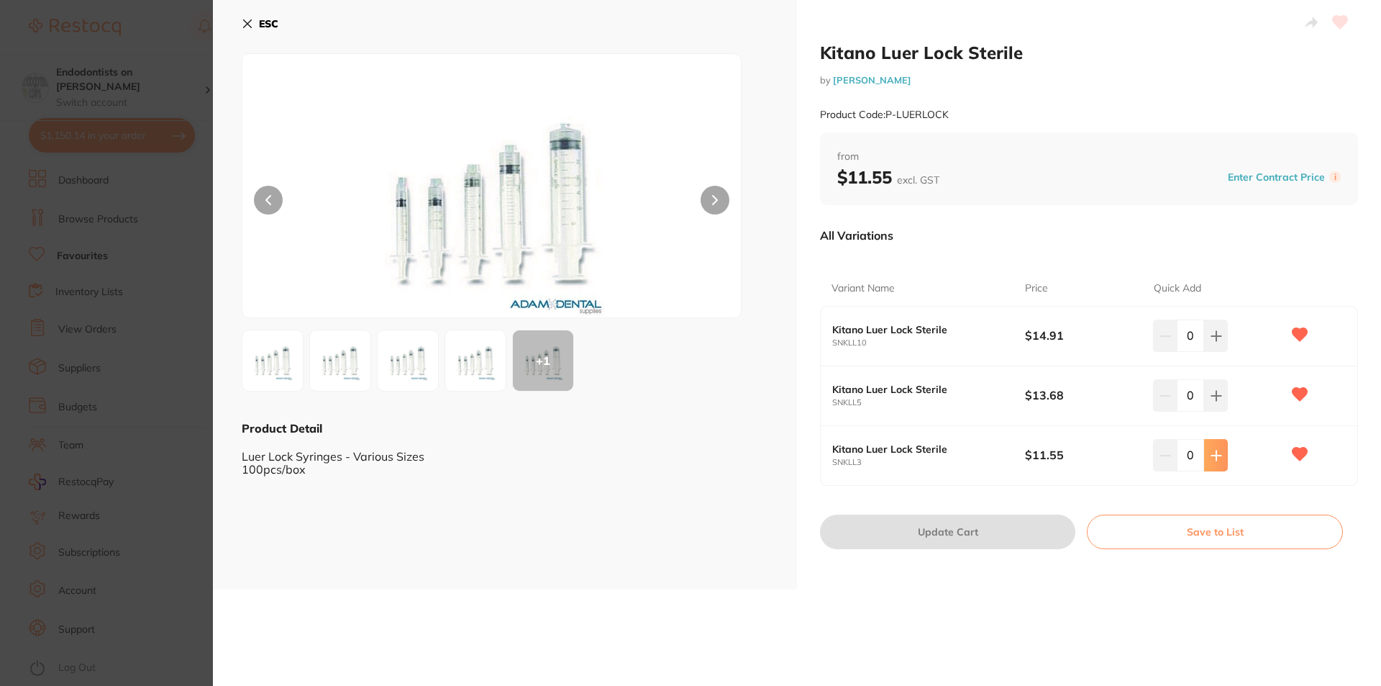
click at [1222, 458] on button at bounding box center [1216, 455] width 24 height 32
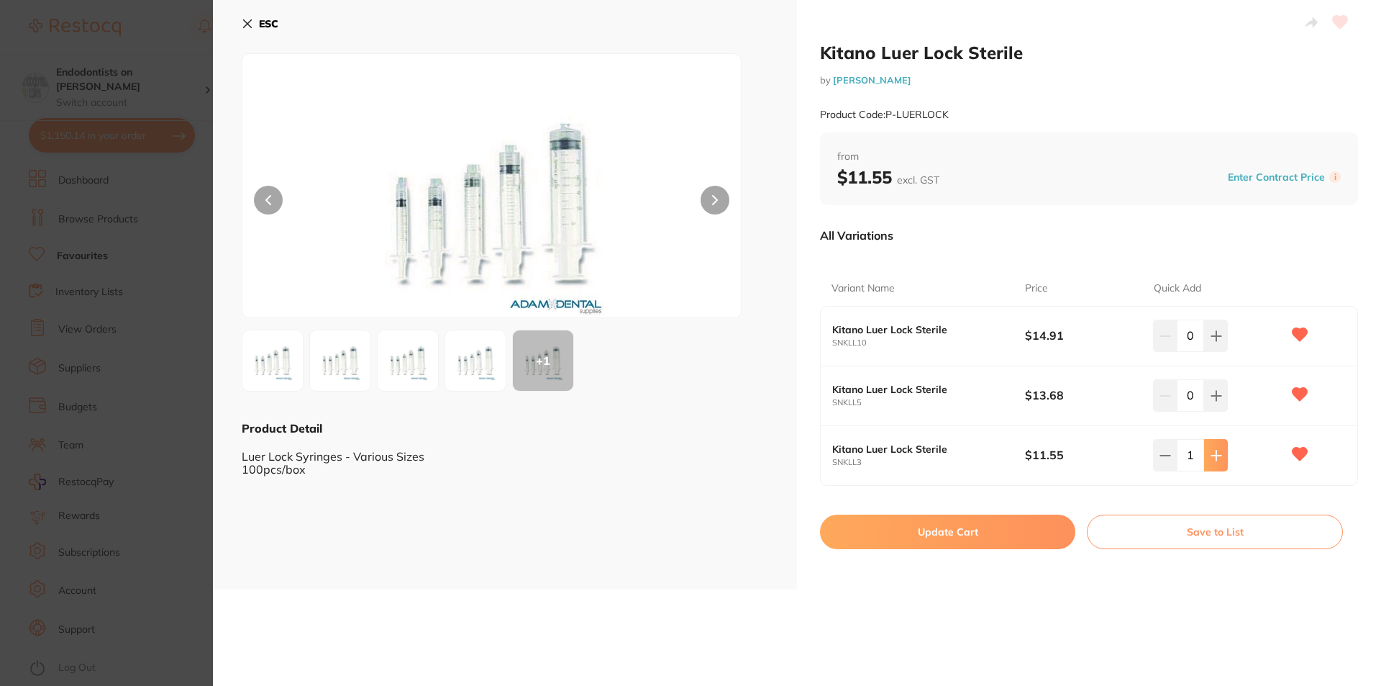
click at [1222, 458] on button at bounding box center [1216, 455] width 24 height 32
type input "2"
click at [1217, 398] on icon at bounding box center [1217, 396] width 12 height 12
type input "1"
click at [966, 537] on button "Update Cart" at bounding box center [947, 531] width 255 height 35
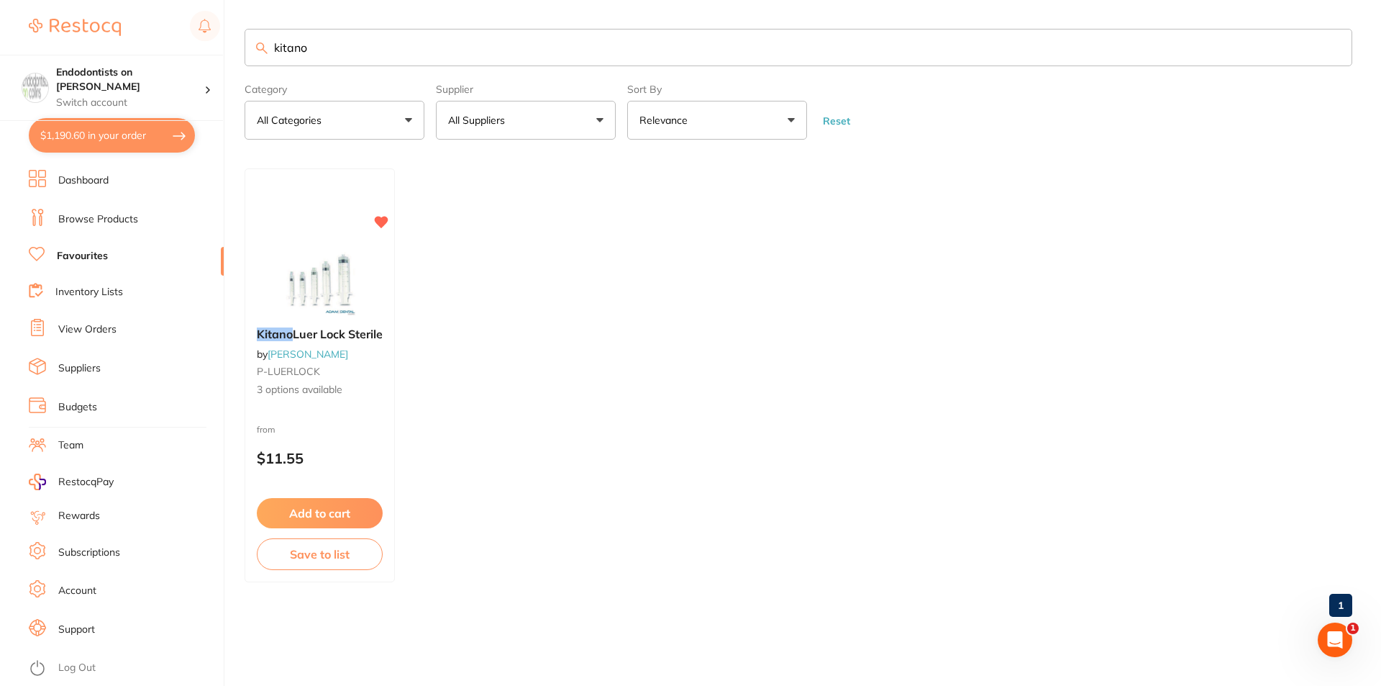
drag, startPoint x: 373, startPoint y: 46, endPoint x: 76, endPoint y: -8, distance: 302.7
click at [76, 0] on html "$1,190.60 Endodontists on Collins Switch account Endodontists on Collins $1,190…" at bounding box center [690, 343] width 1381 height 686
type input "h file"
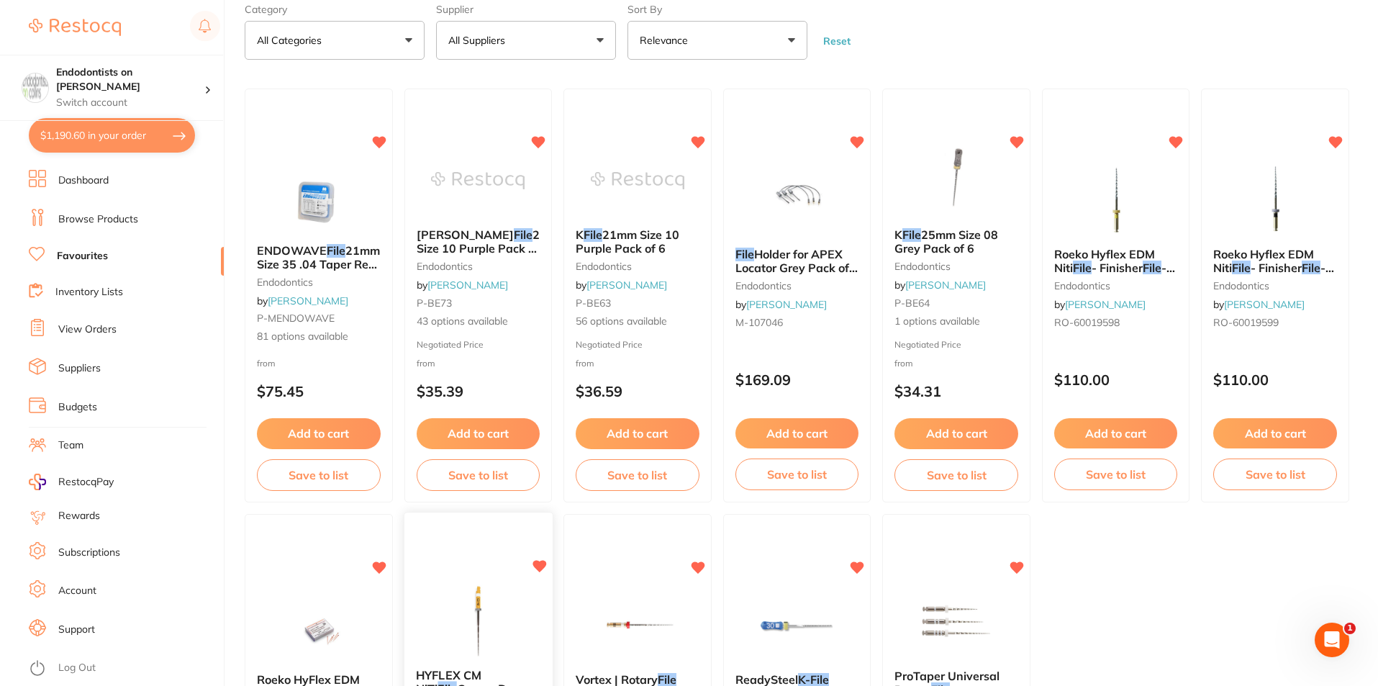
scroll to position [72, 0]
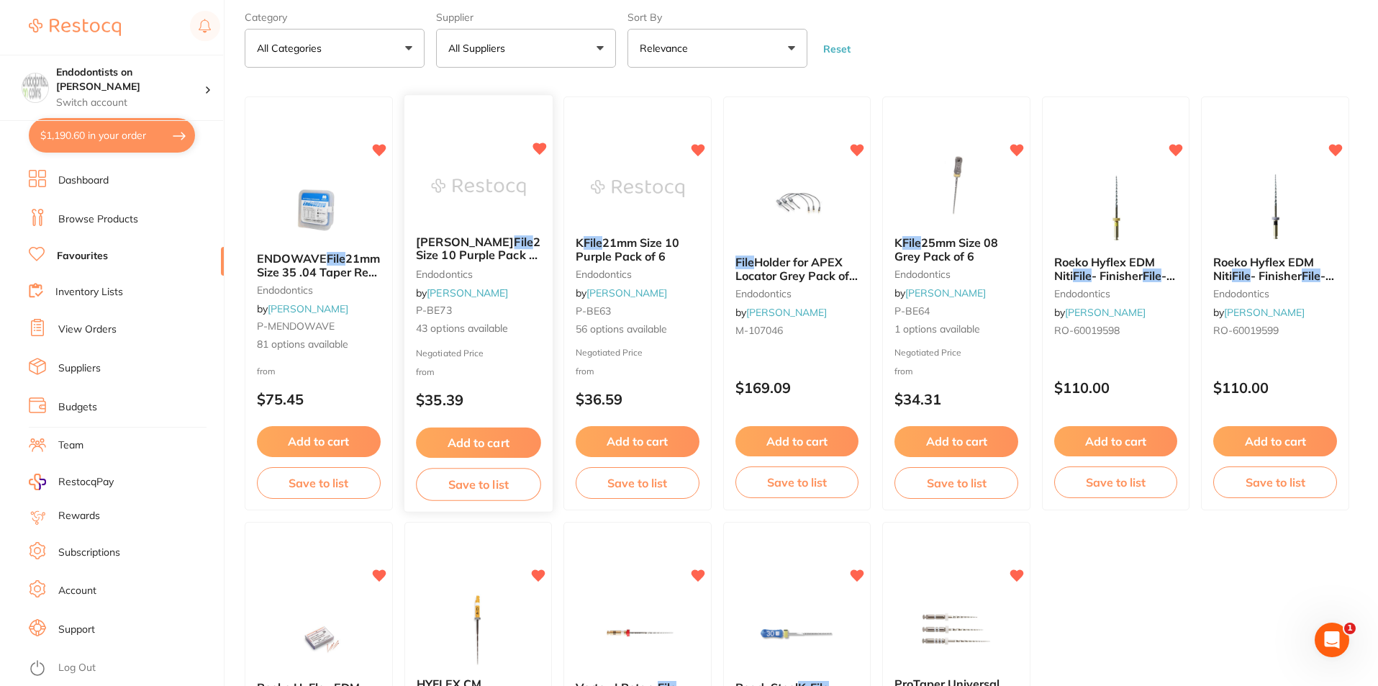
click at [505, 273] on small "endodontics" at bounding box center [478, 274] width 124 height 12
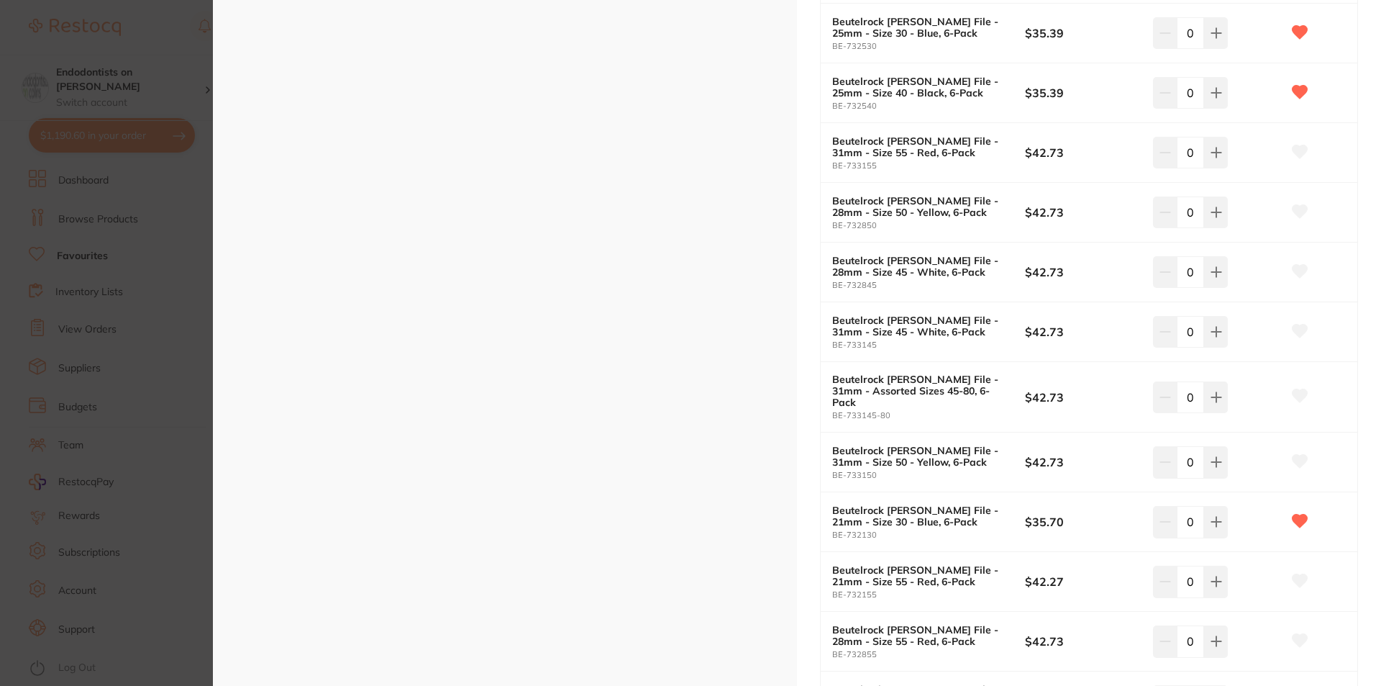
scroll to position [1476, 0]
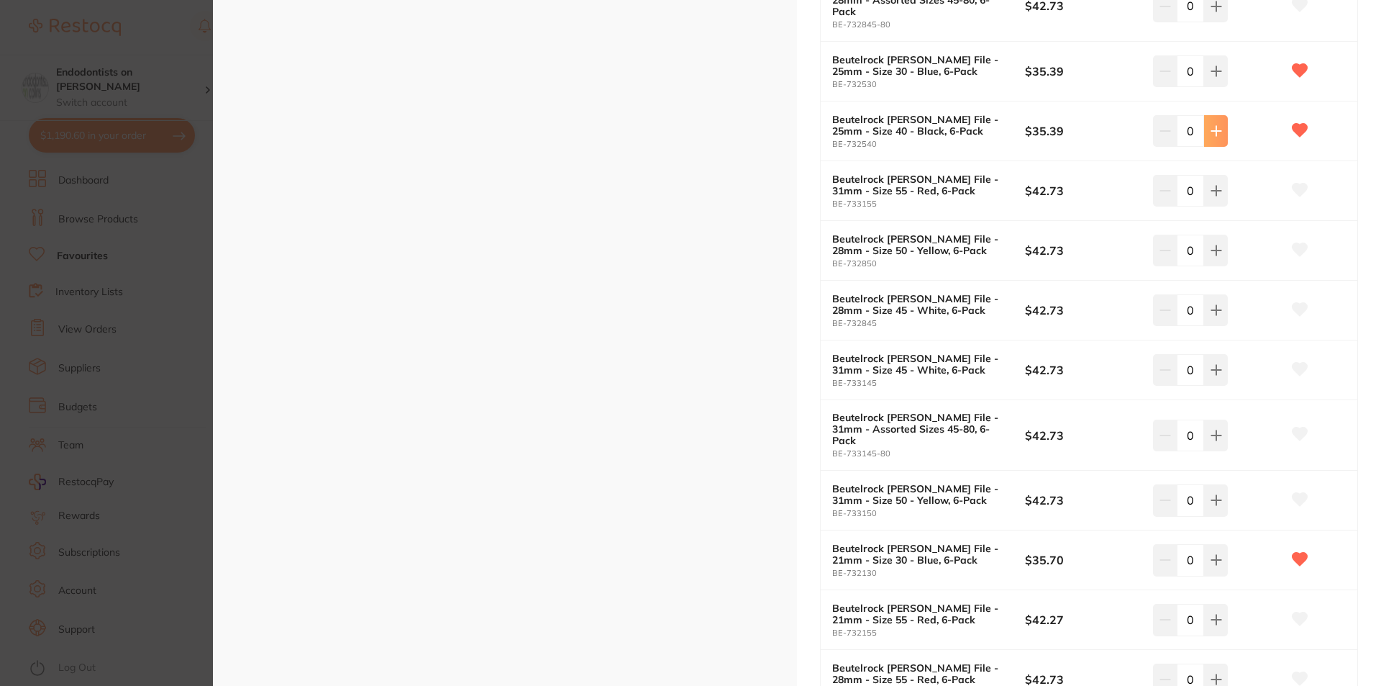
click at [1222, 115] on button at bounding box center [1216, 131] width 24 height 32
type input "2"
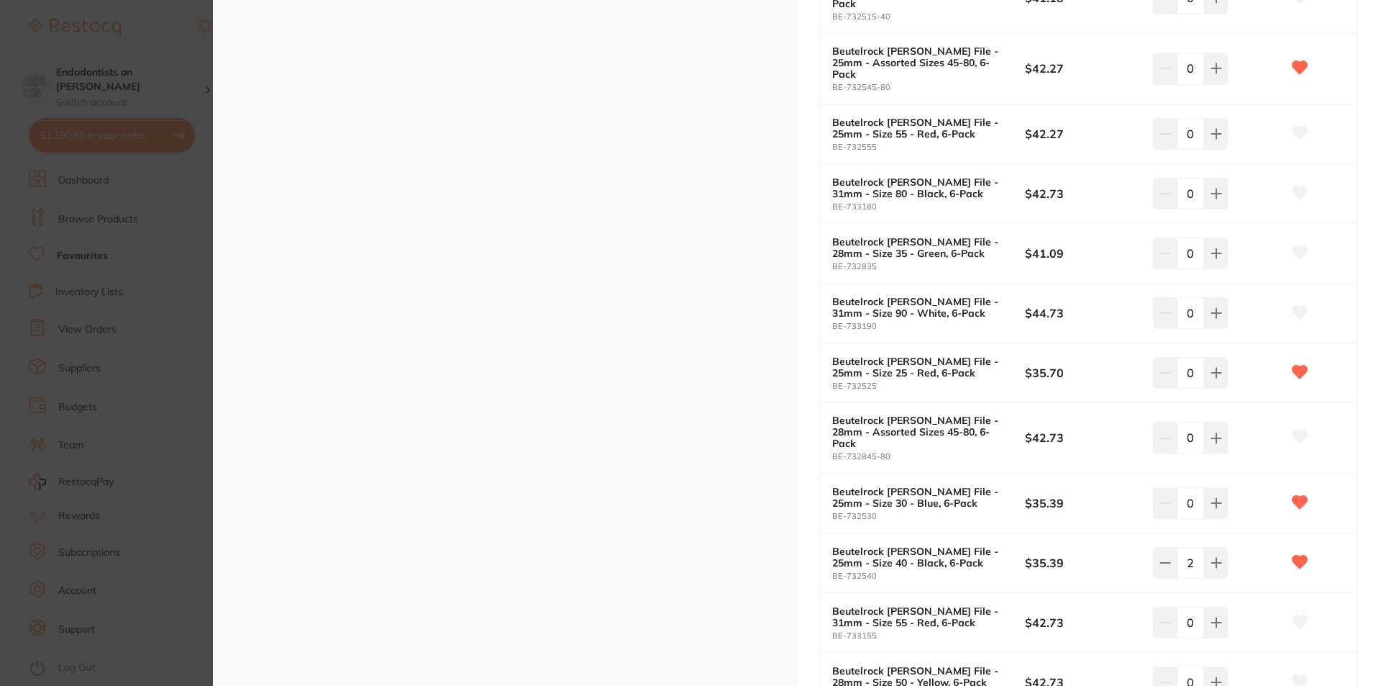
scroll to position [973, 0]
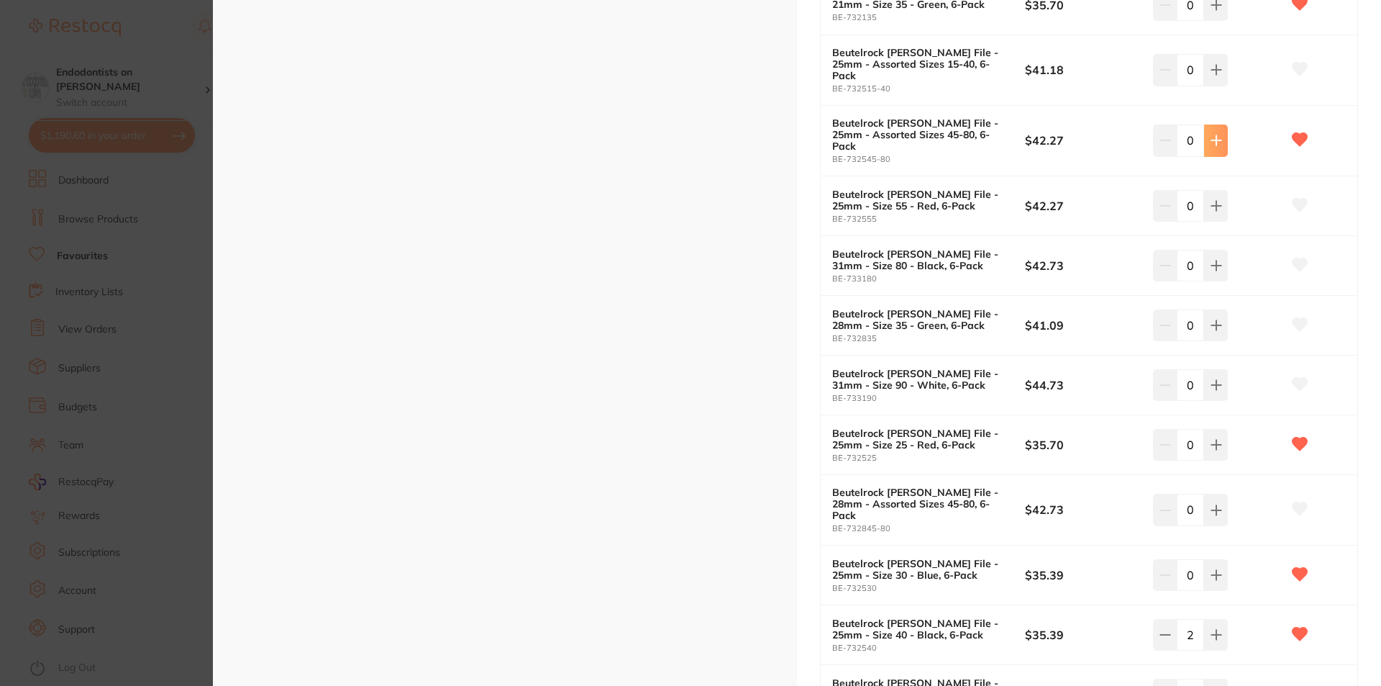
click at [1219, 124] on button at bounding box center [1216, 140] width 24 height 32
type input "1"
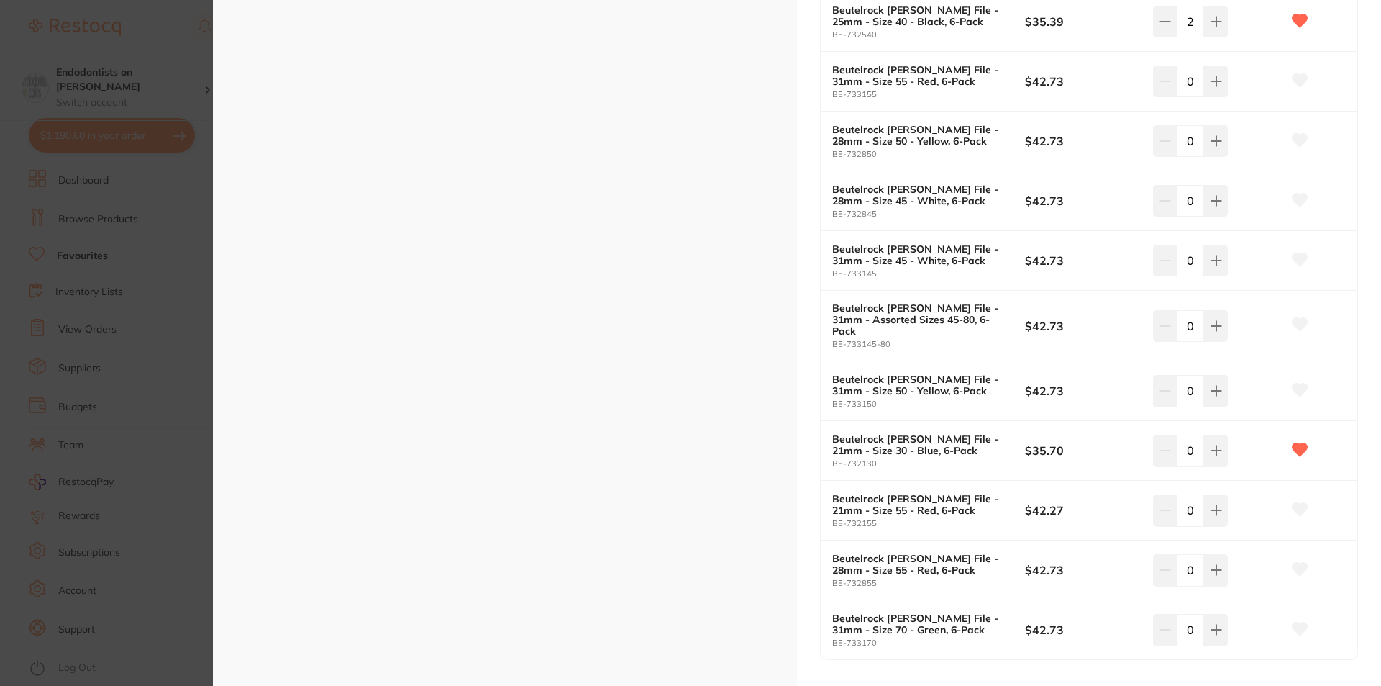
scroll to position [1620, 0]
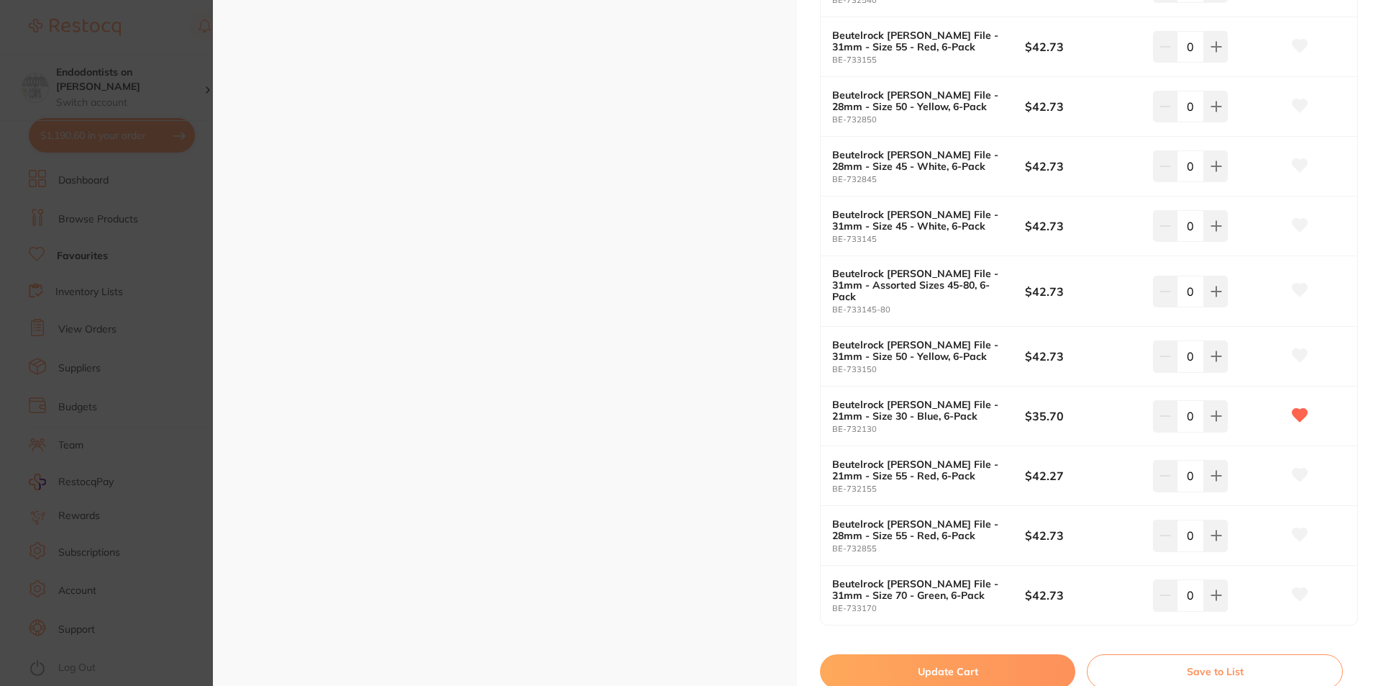
click at [938, 654] on button "Update Cart" at bounding box center [947, 671] width 255 height 35
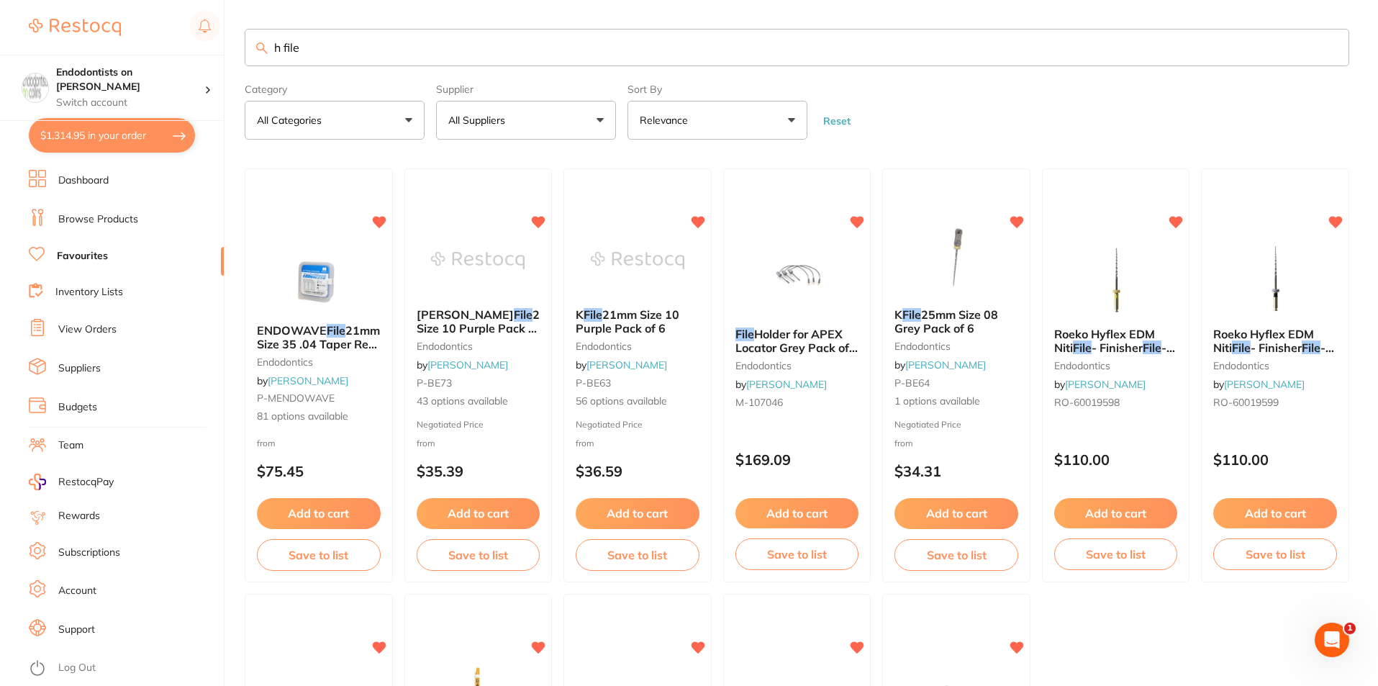
drag, startPoint x: 295, startPoint y: 42, endPoint x: 178, endPoint y: 37, distance: 117.4
click at [178, 37] on div "$1,314.95 Endodontists on Collins Switch account Endodontists on Collins $1,314…" at bounding box center [689, 343] width 1378 height 686
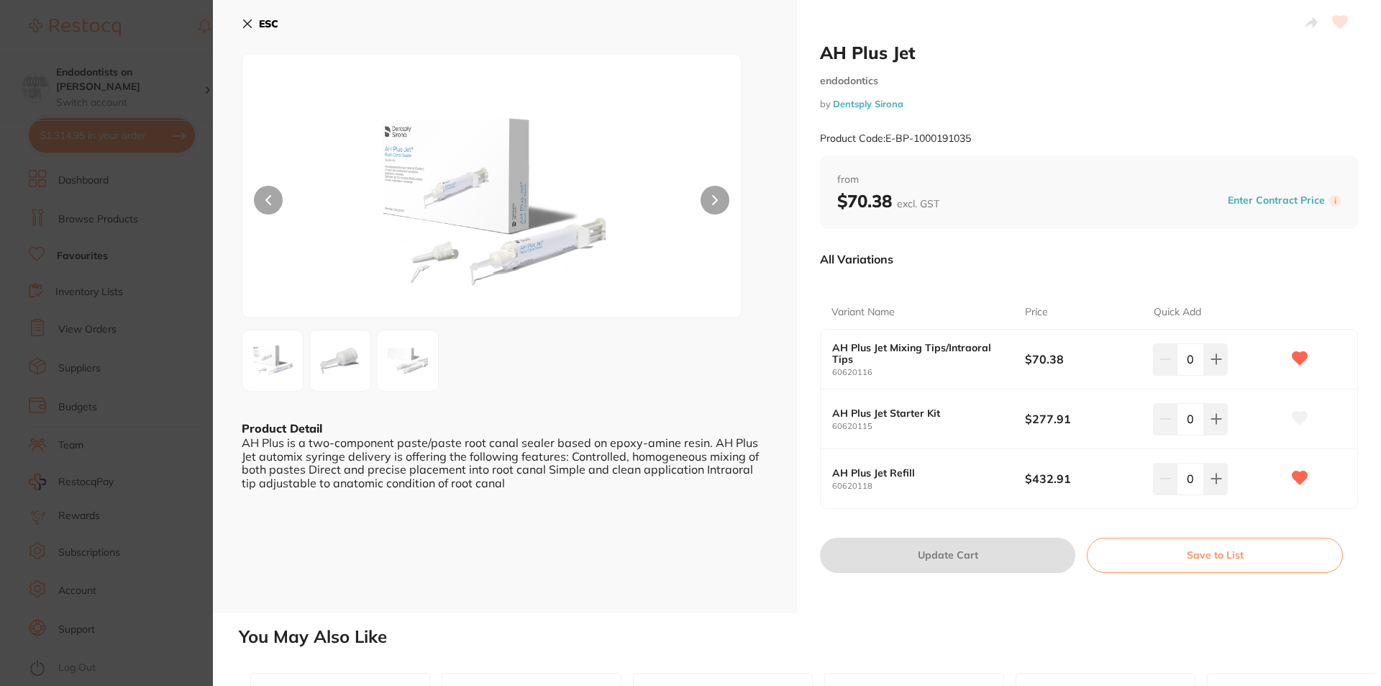
click at [202, 127] on section "AH Plus Jet endodontics by Dentsply Sirona Product Code: E-BP-1000191035 ESC Pr…" at bounding box center [690, 343] width 1381 height 686
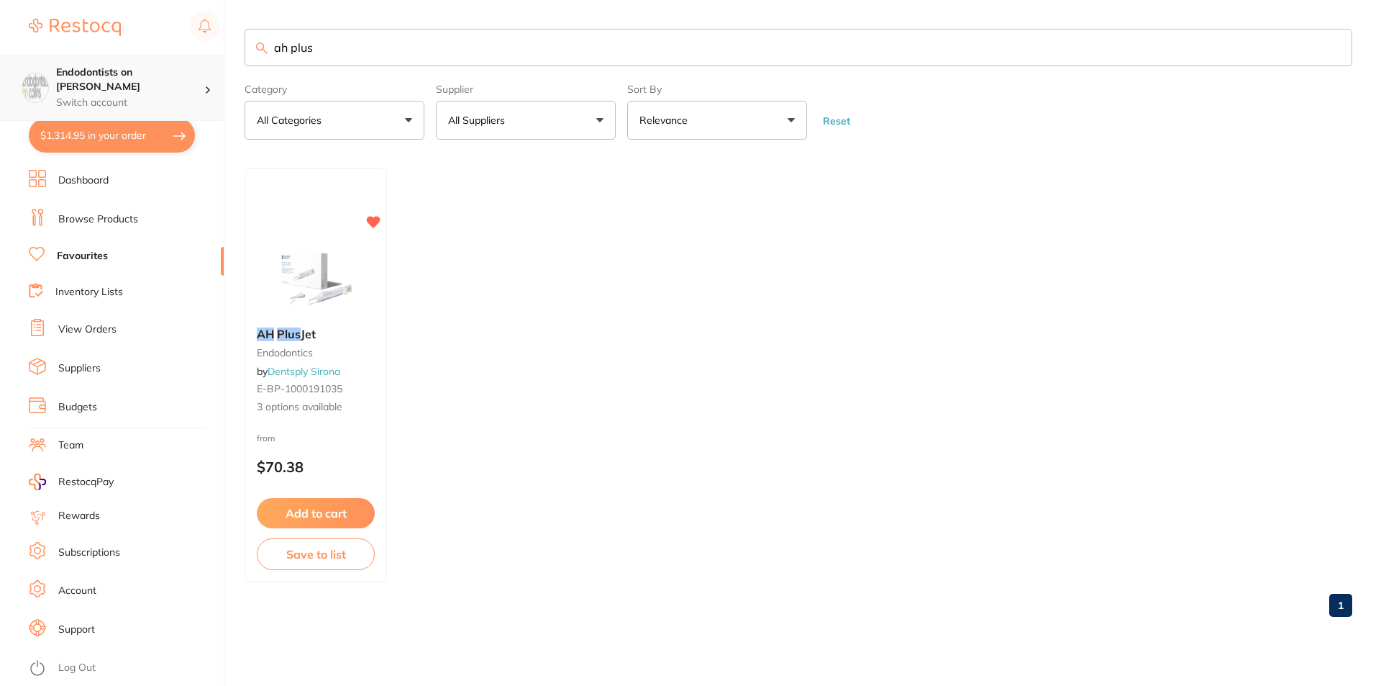
drag, startPoint x: 340, startPoint y: 56, endPoint x: 206, endPoint y: 58, distance: 133.8
click at [206, 58] on div "$1,314.95 Endodontists on Collins Switch account Endodontists on Collins $1,314…" at bounding box center [690, 343] width 1381 height 686
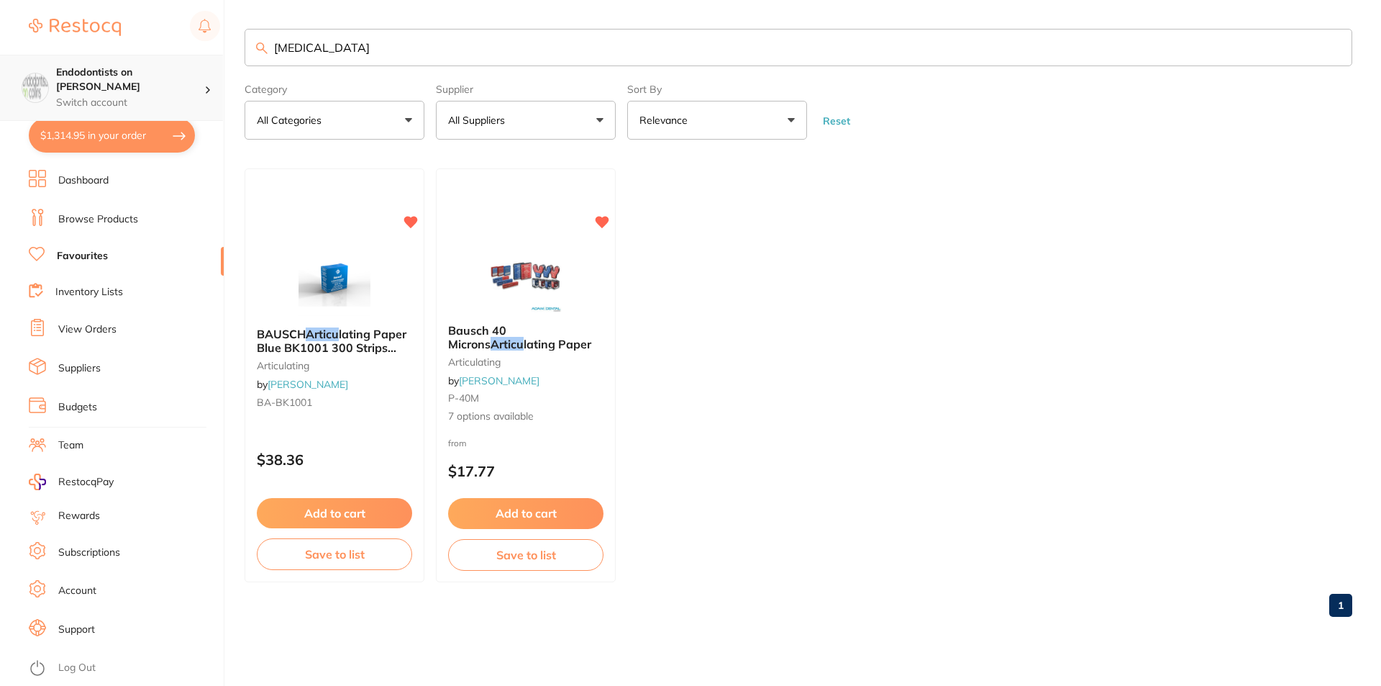
type input "articaine"
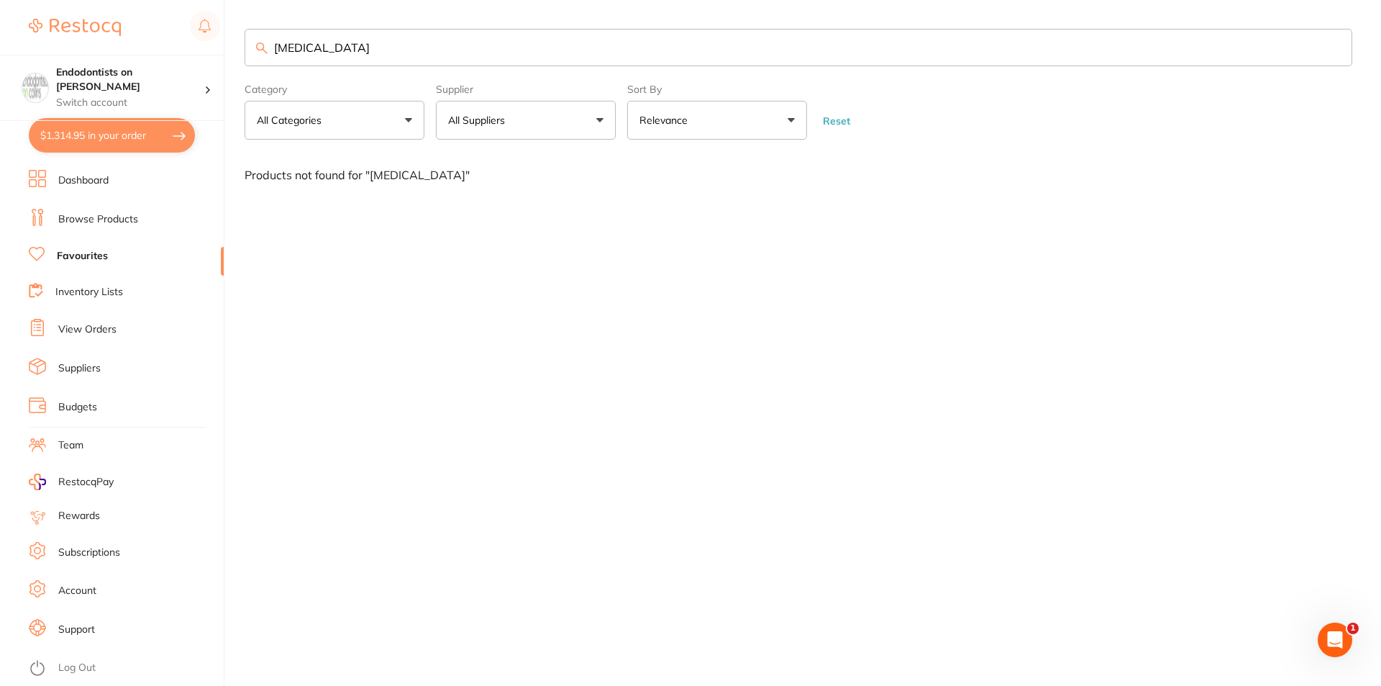
click at [106, 222] on link "Browse Products" at bounding box center [98, 219] width 80 height 14
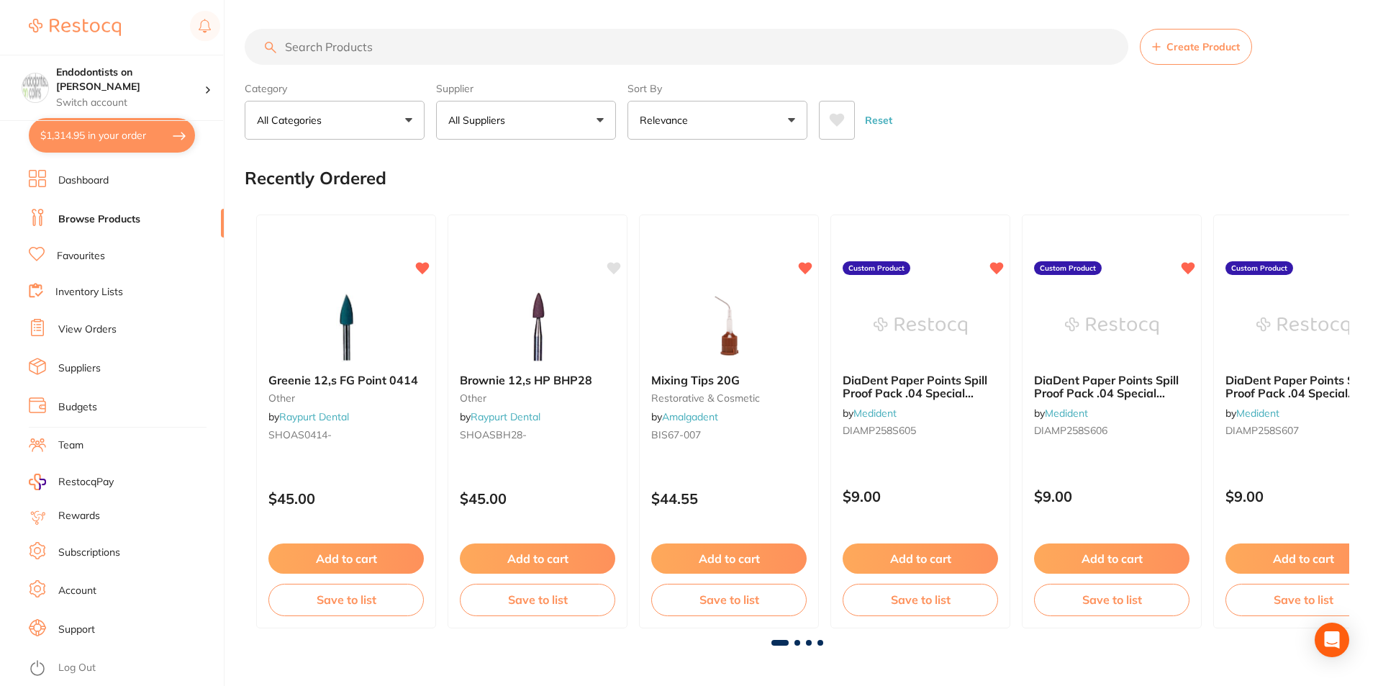
click at [383, 54] on input "search" at bounding box center [686, 47] width 883 height 36
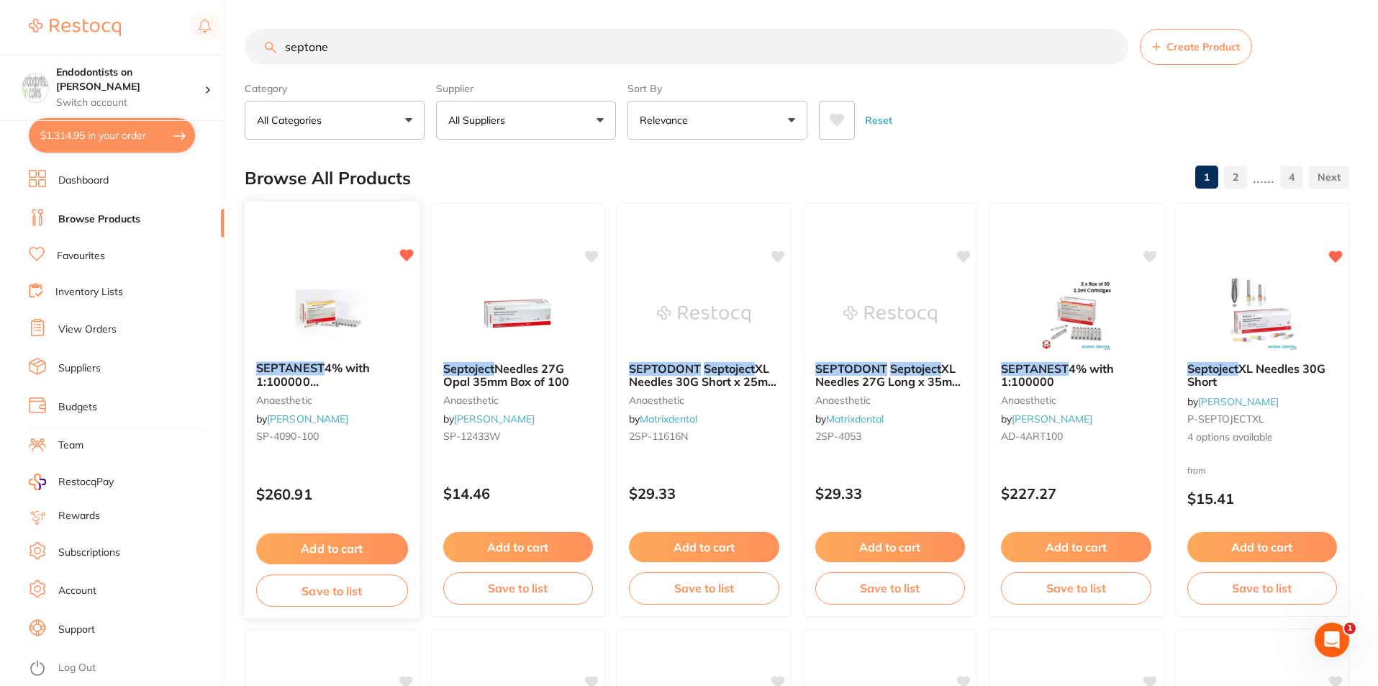
click at [383, 288] on div at bounding box center [332, 313] width 175 height 73
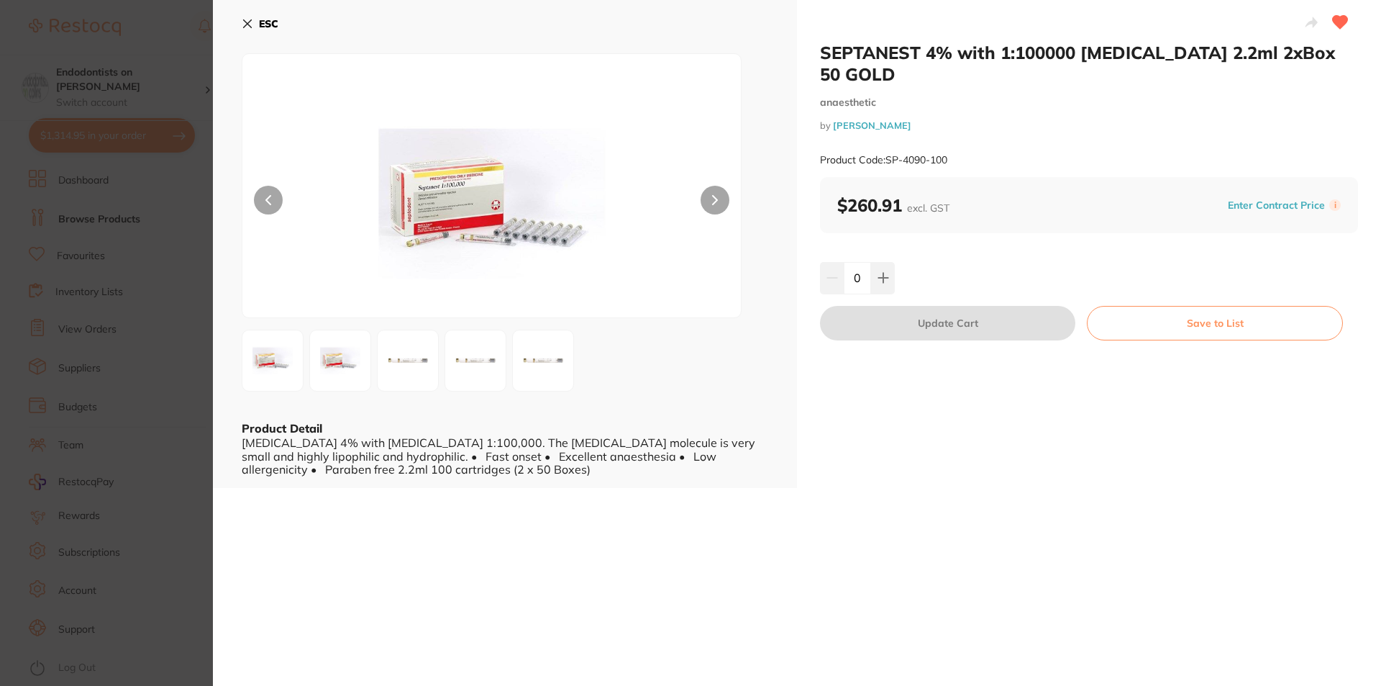
click at [143, 148] on section "SEPTANEST 4% with 1:100000 adrenalin 2.2ml 2xBox 50 GOLD anaesthetic by Henry S…" at bounding box center [690, 343] width 1381 height 686
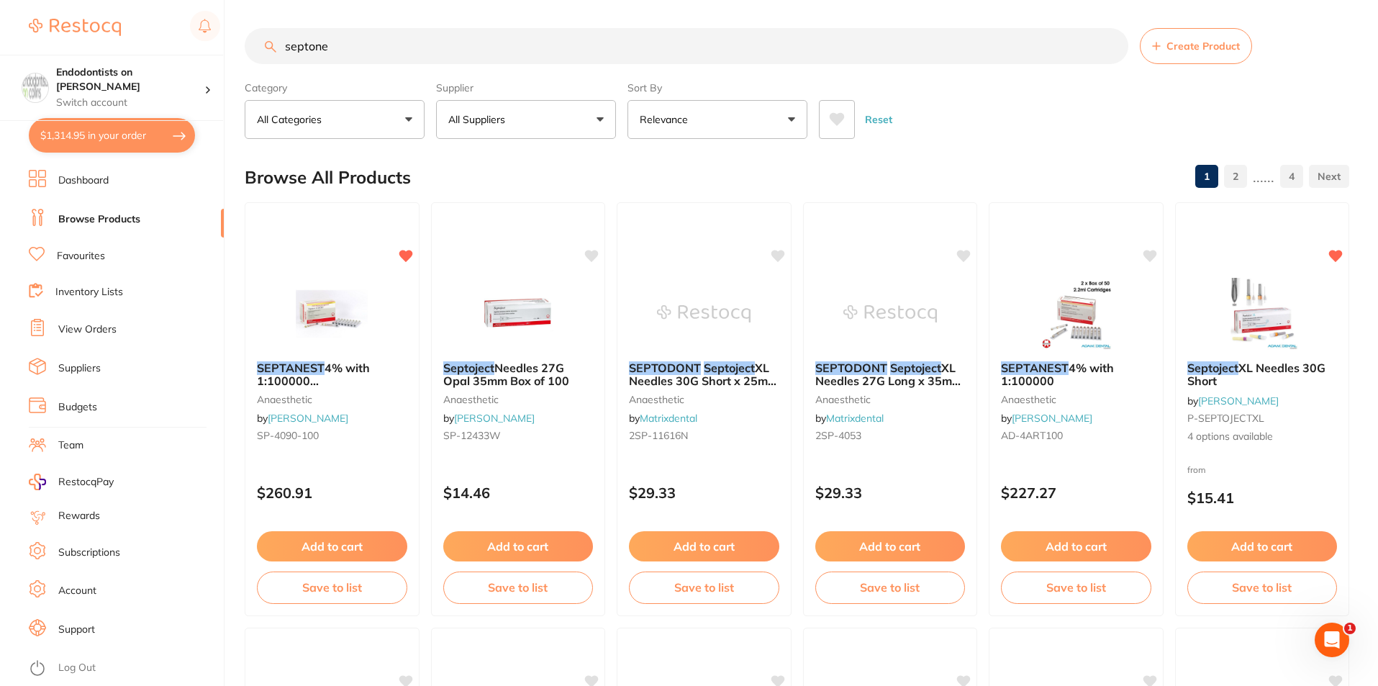
drag, startPoint x: 400, startPoint y: 56, endPoint x: 215, endPoint y: 51, distance: 185.0
click at [215, 51] on div "$1,314.95 Endodontists on Collins Switch account Endodontists on Collins $1,314…" at bounding box center [689, 342] width 1378 height 686
type input "scotchbond"
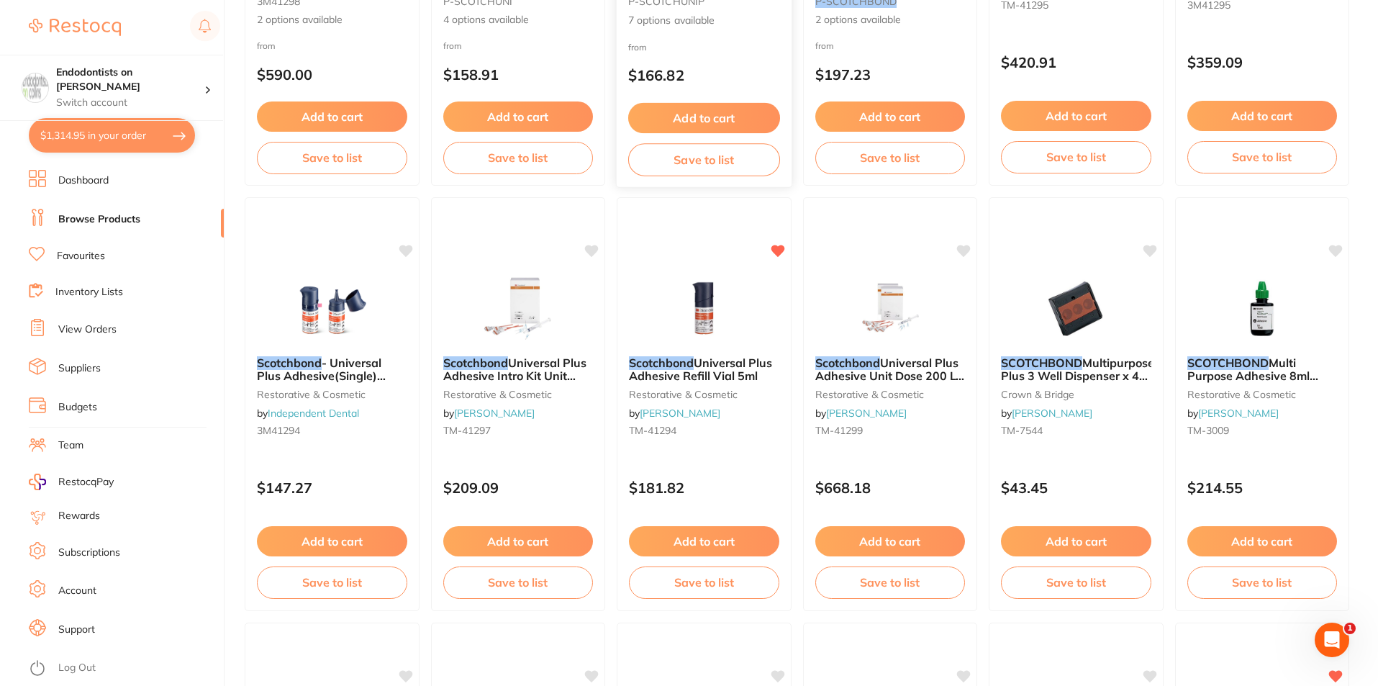
scroll to position [432, 0]
click at [698, 545] on button "Add to cart" at bounding box center [704, 542] width 152 height 31
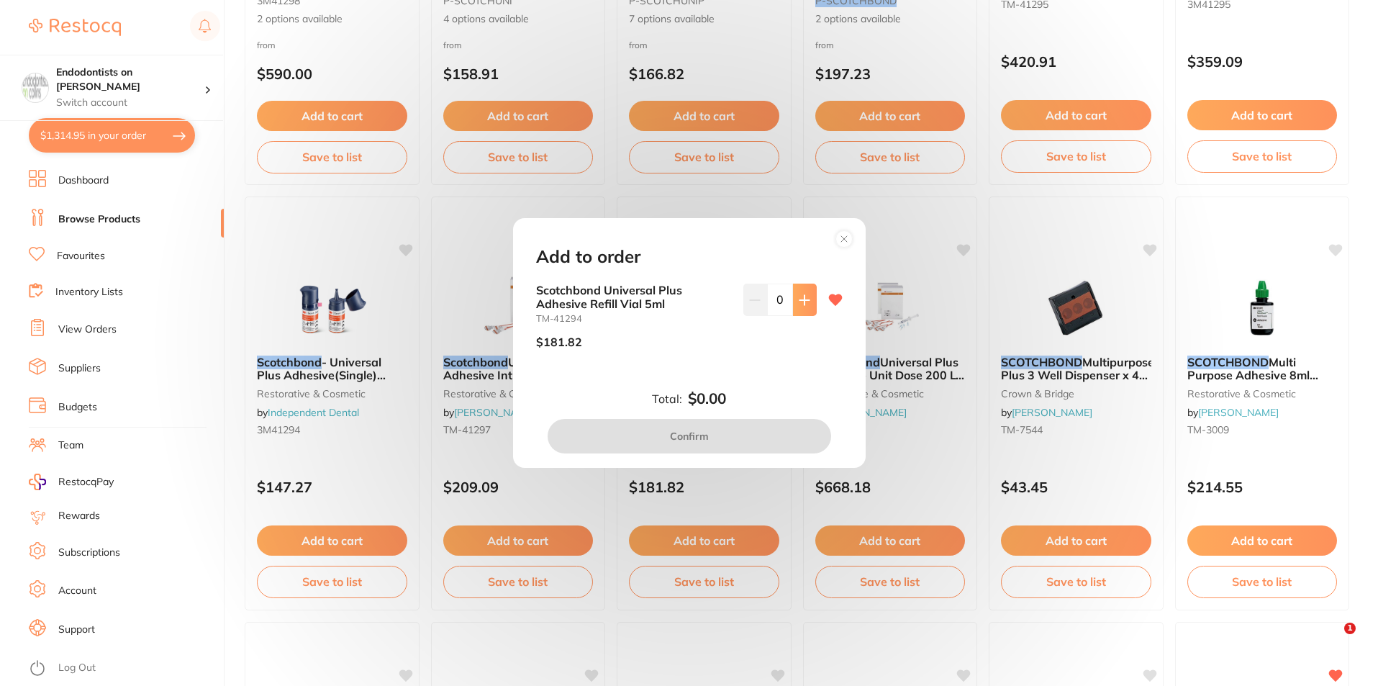
click at [809, 298] on button at bounding box center [805, 299] width 24 height 32
type input "1"
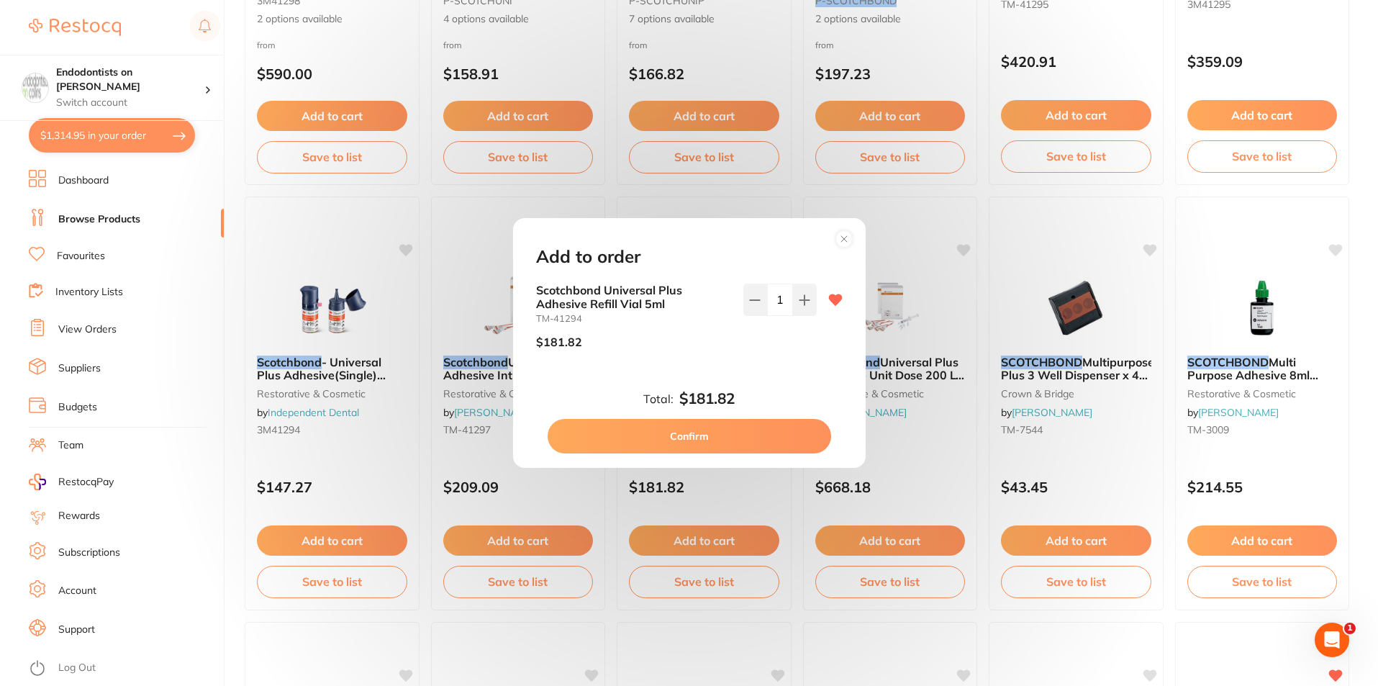
click at [743, 437] on button "Confirm" at bounding box center [688, 436] width 283 height 35
